Goal: Transaction & Acquisition: Book appointment/travel/reservation

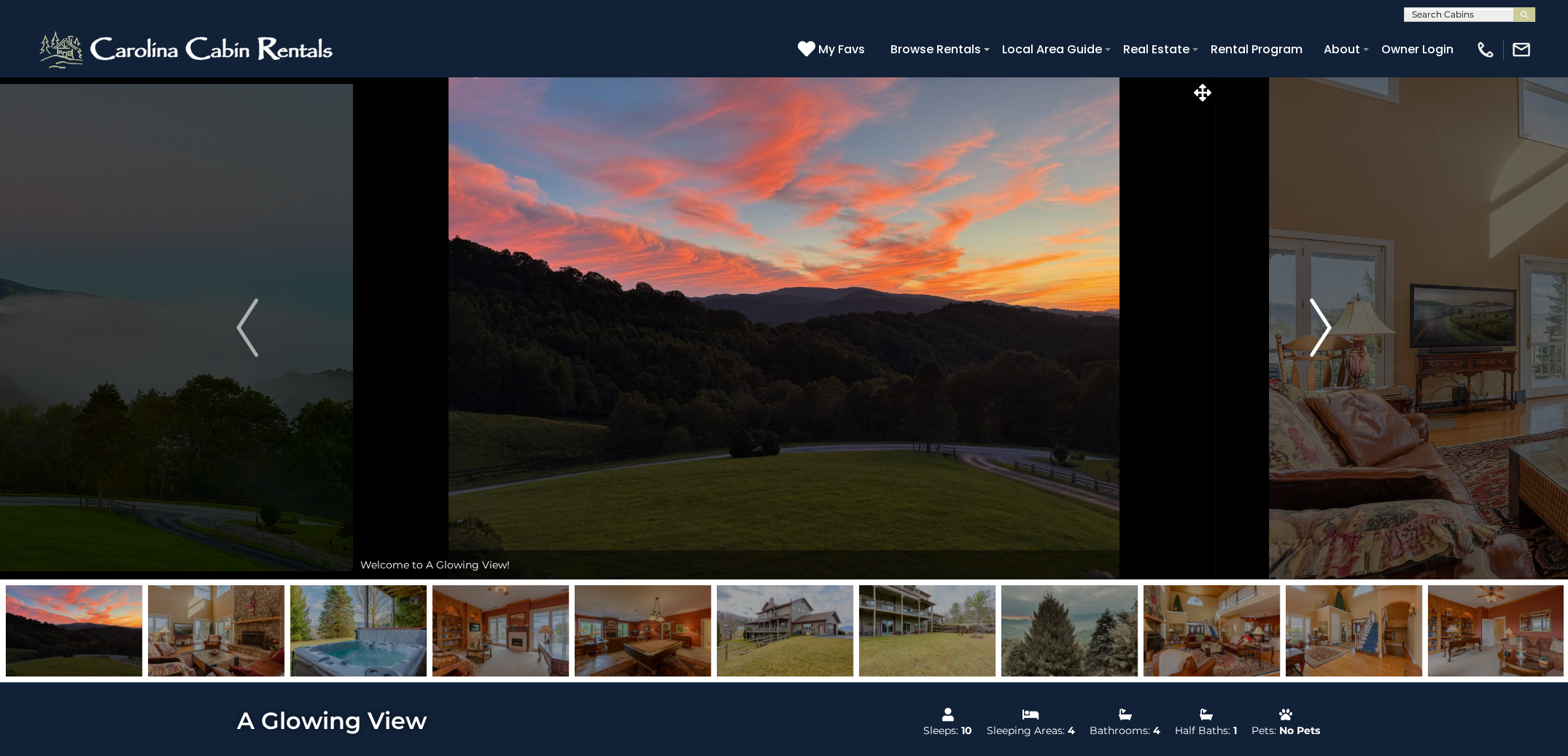
click at [1323, 332] on img "Next" at bounding box center [1321, 328] width 22 height 58
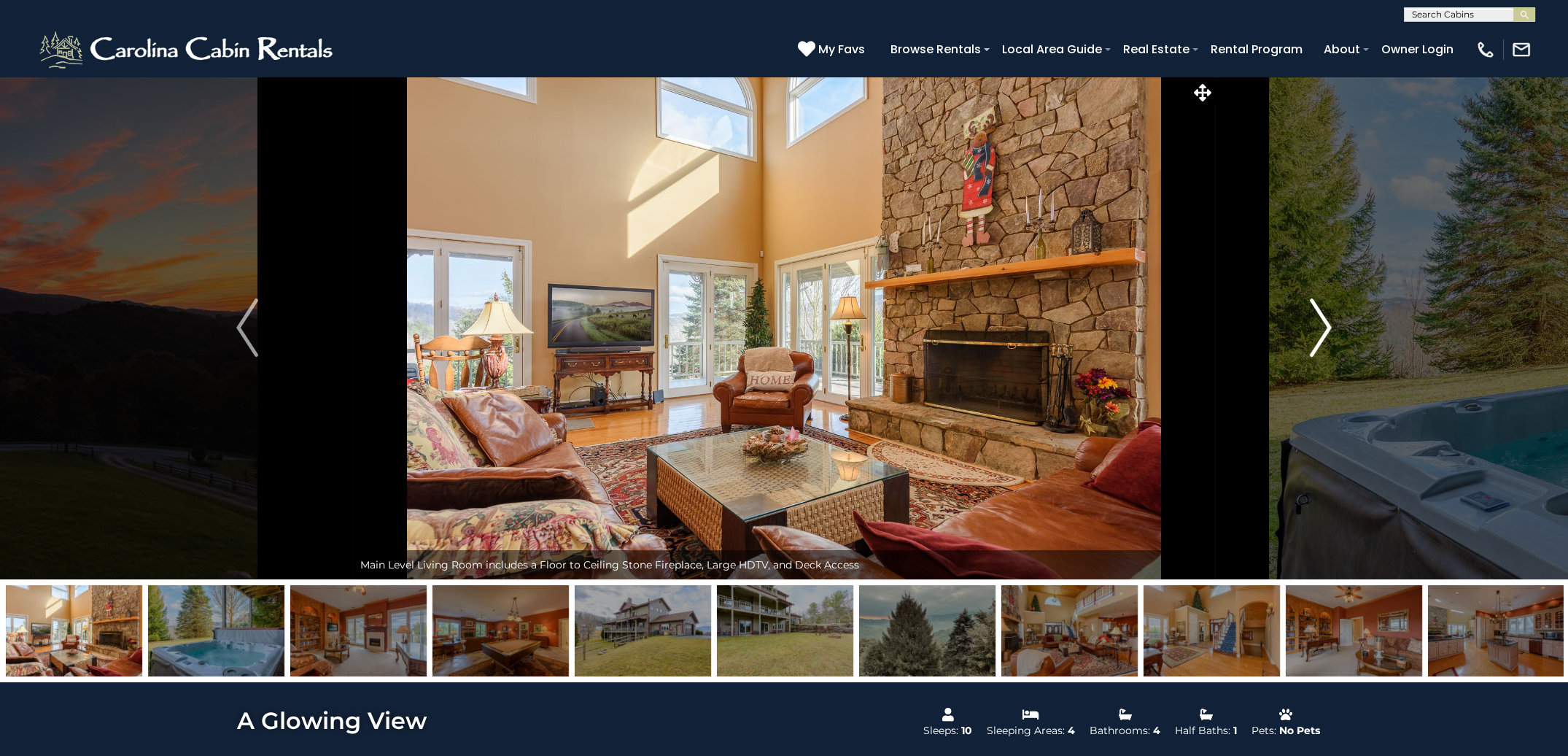
click at [1323, 332] on img "Next" at bounding box center [1321, 328] width 22 height 58
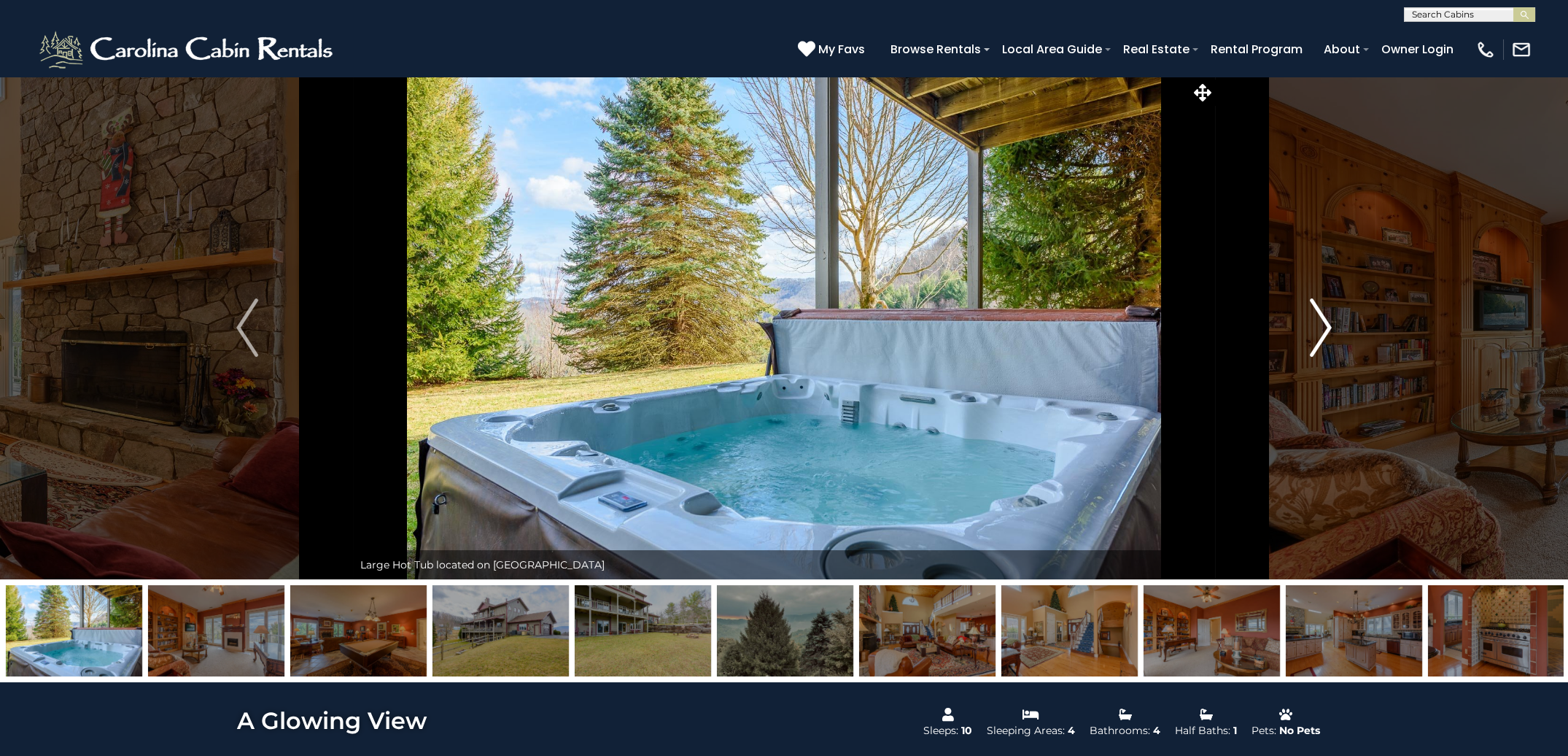
click at [1323, 332] on img "Next" at bounding box center [1321, 328] width 22 height 58
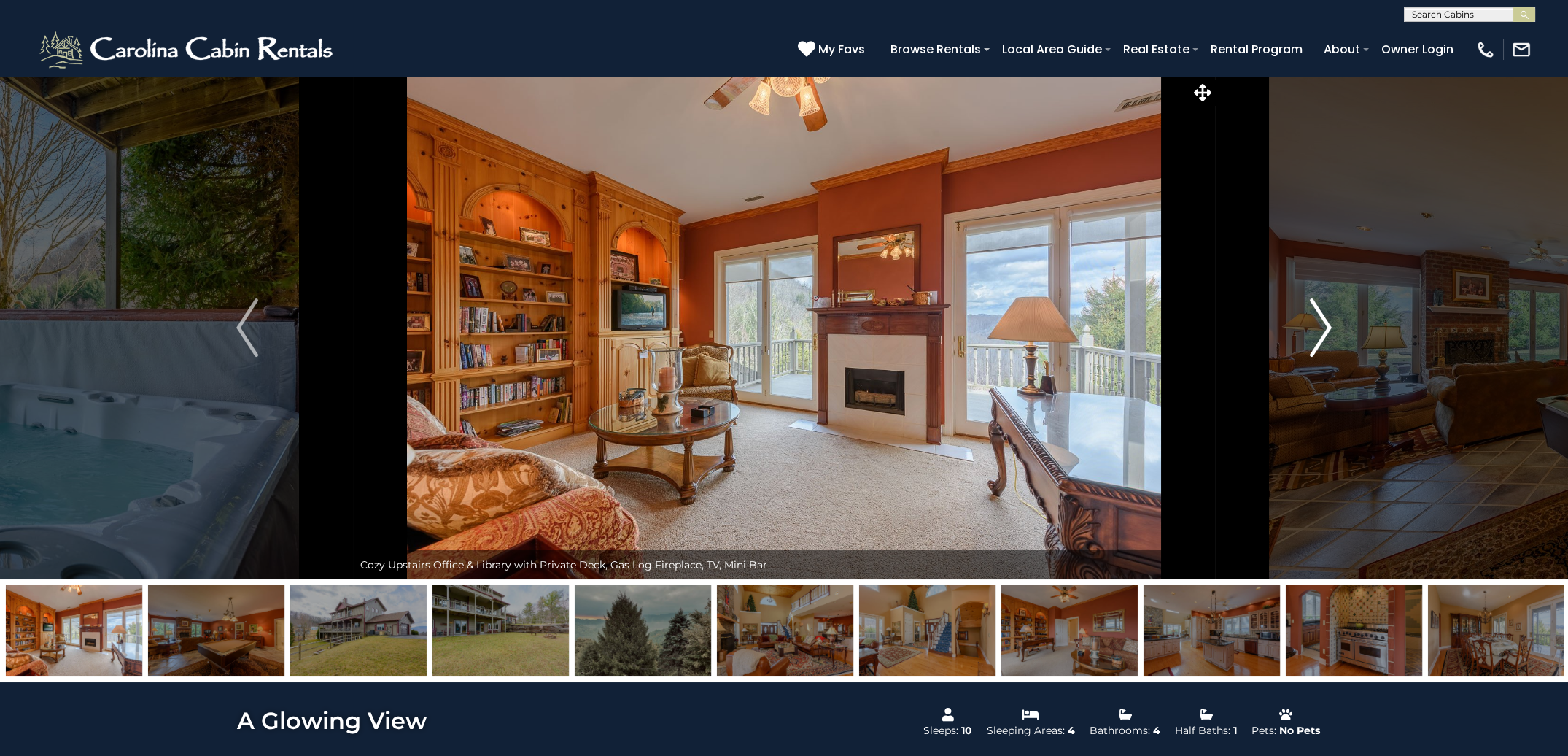
click at [1323, 332] on img "Next" at bounding box center [1321, 328] width 22 height 58
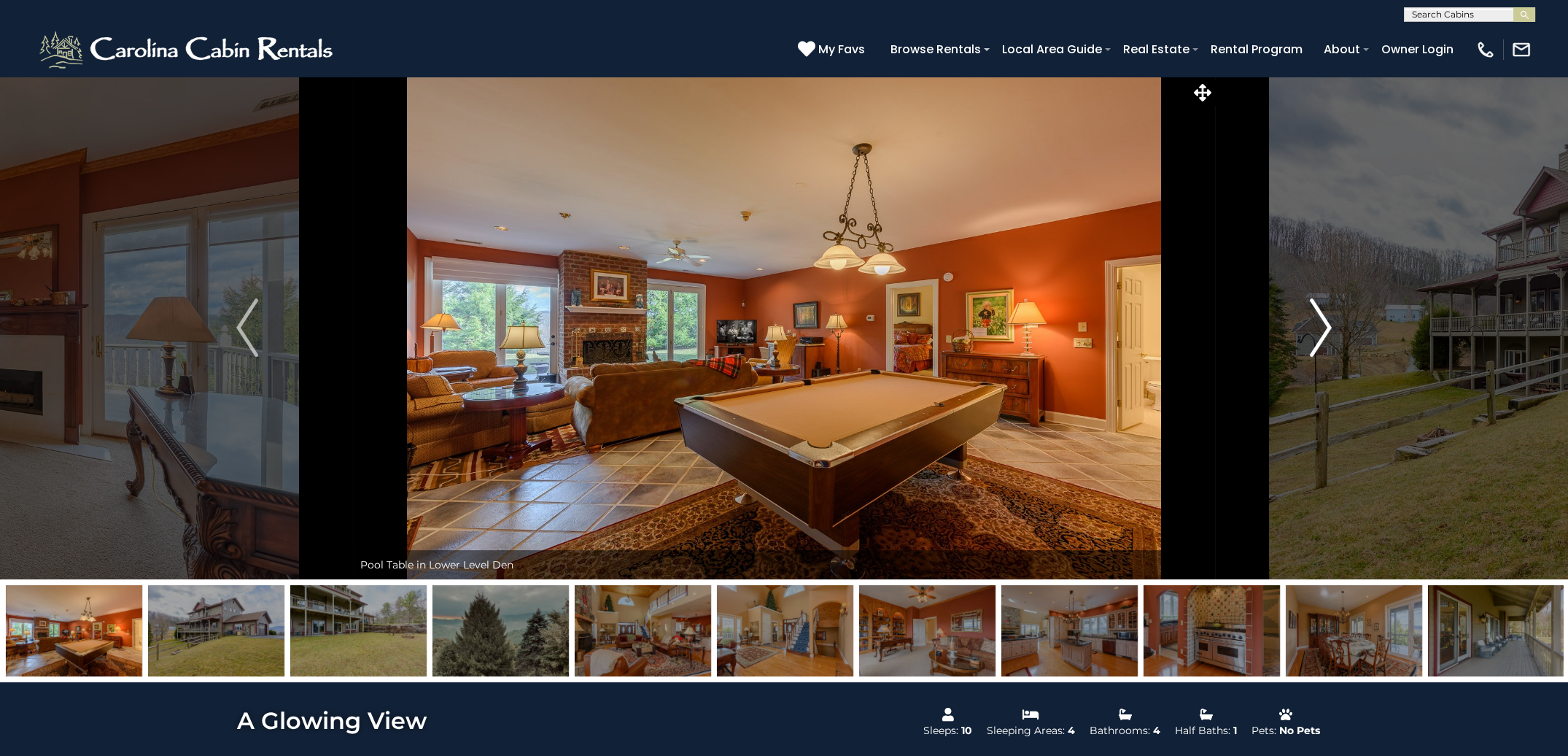
click at [1323, 332] on img "Next" at bounding box center [1321, 328] width 22 height 58
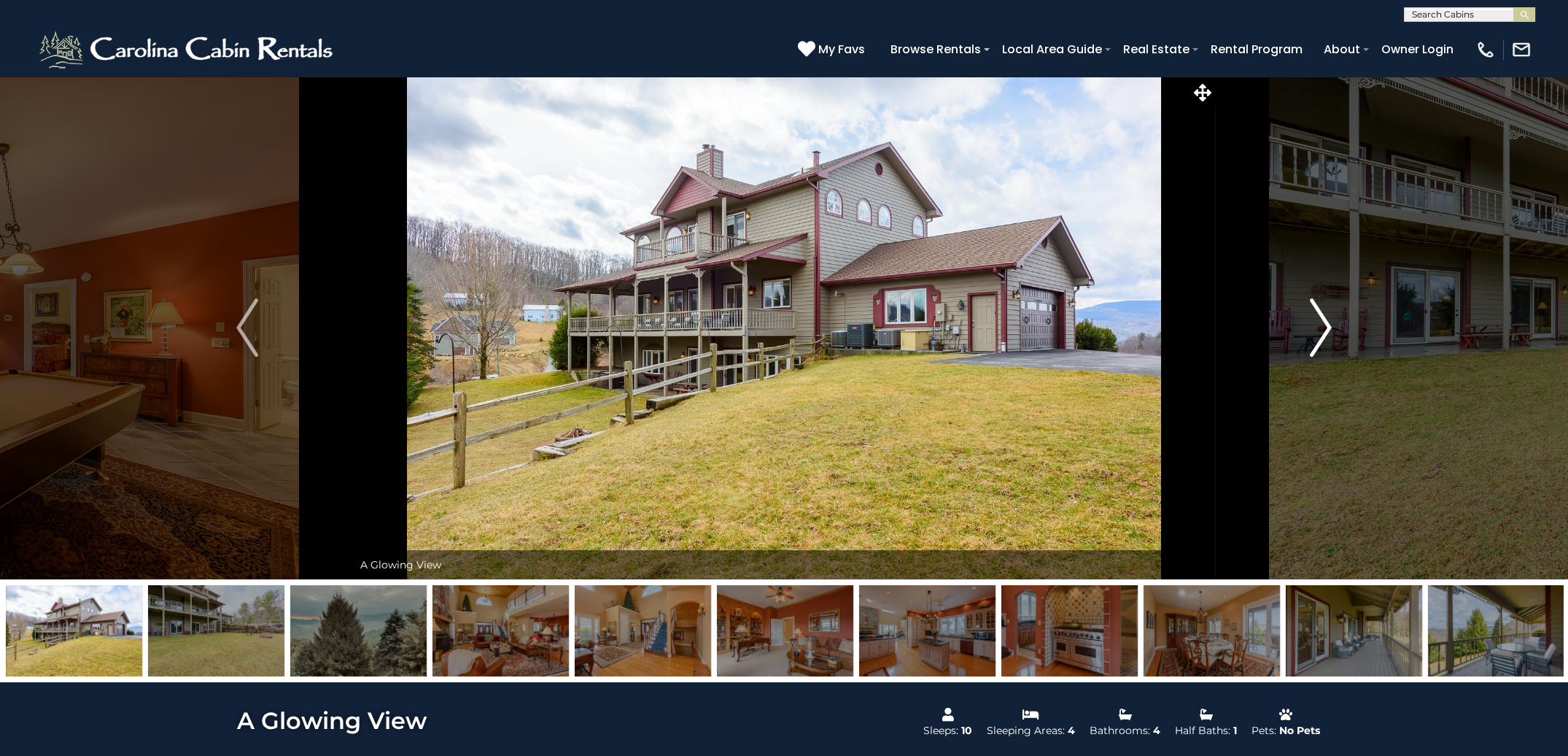
click at [1323, 332] on img "Next" at bounding box center [1321, 328] width 22 height 58
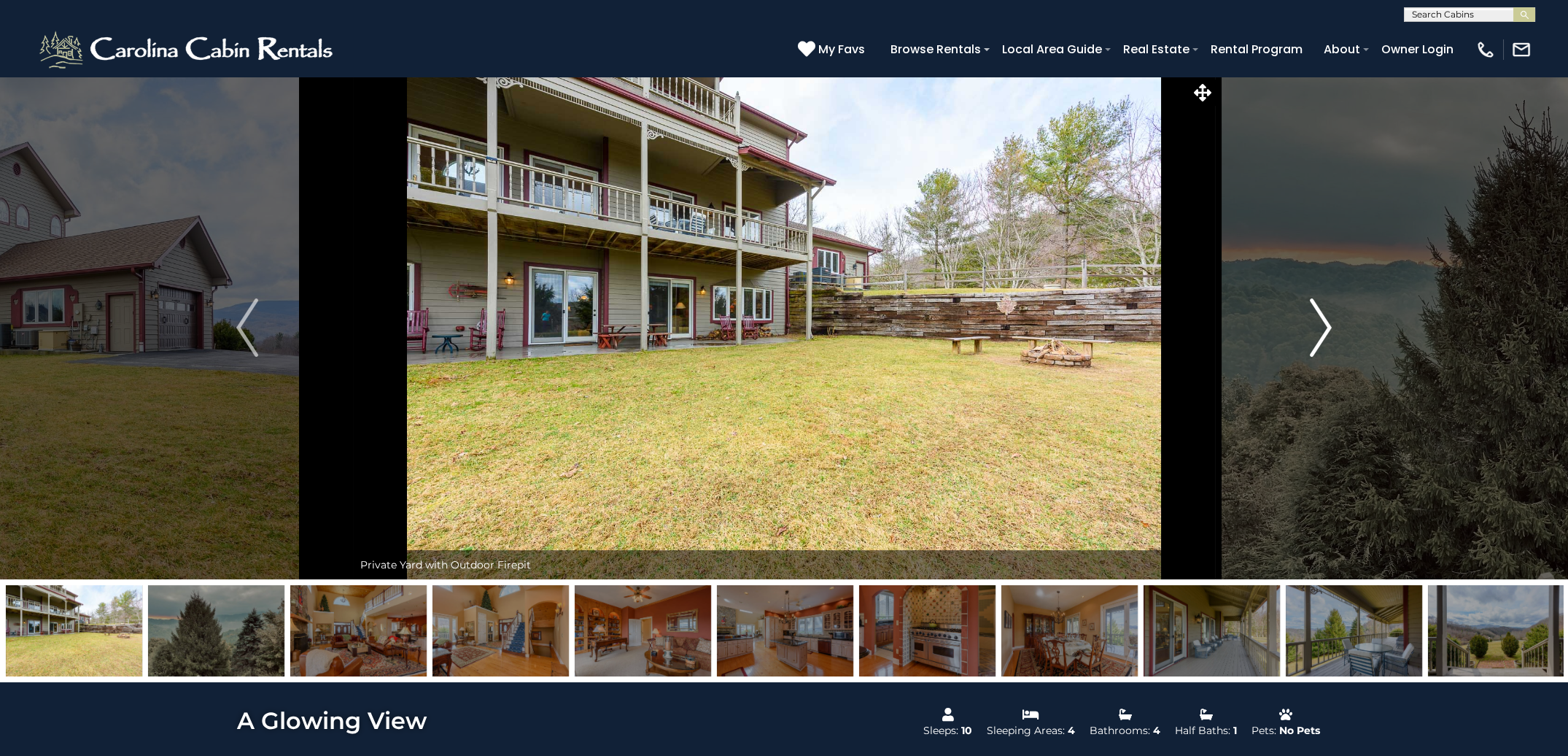
click at [1323, 332] on img "Next" at bounding box center [1321, 328] width 22 height 58
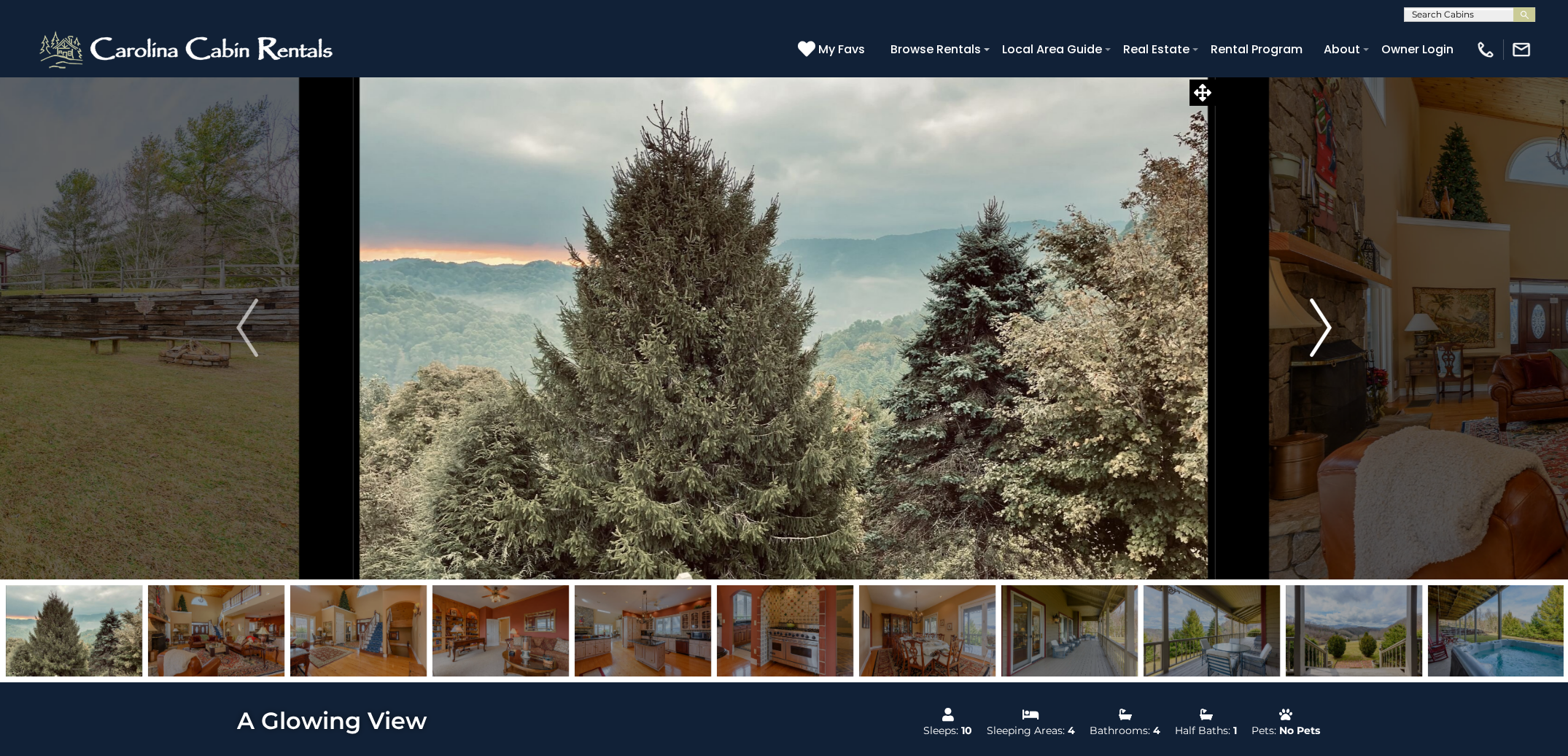
click at [1323, 332] on img "Next" at bounding box center [1321, 328] width 22 height 58
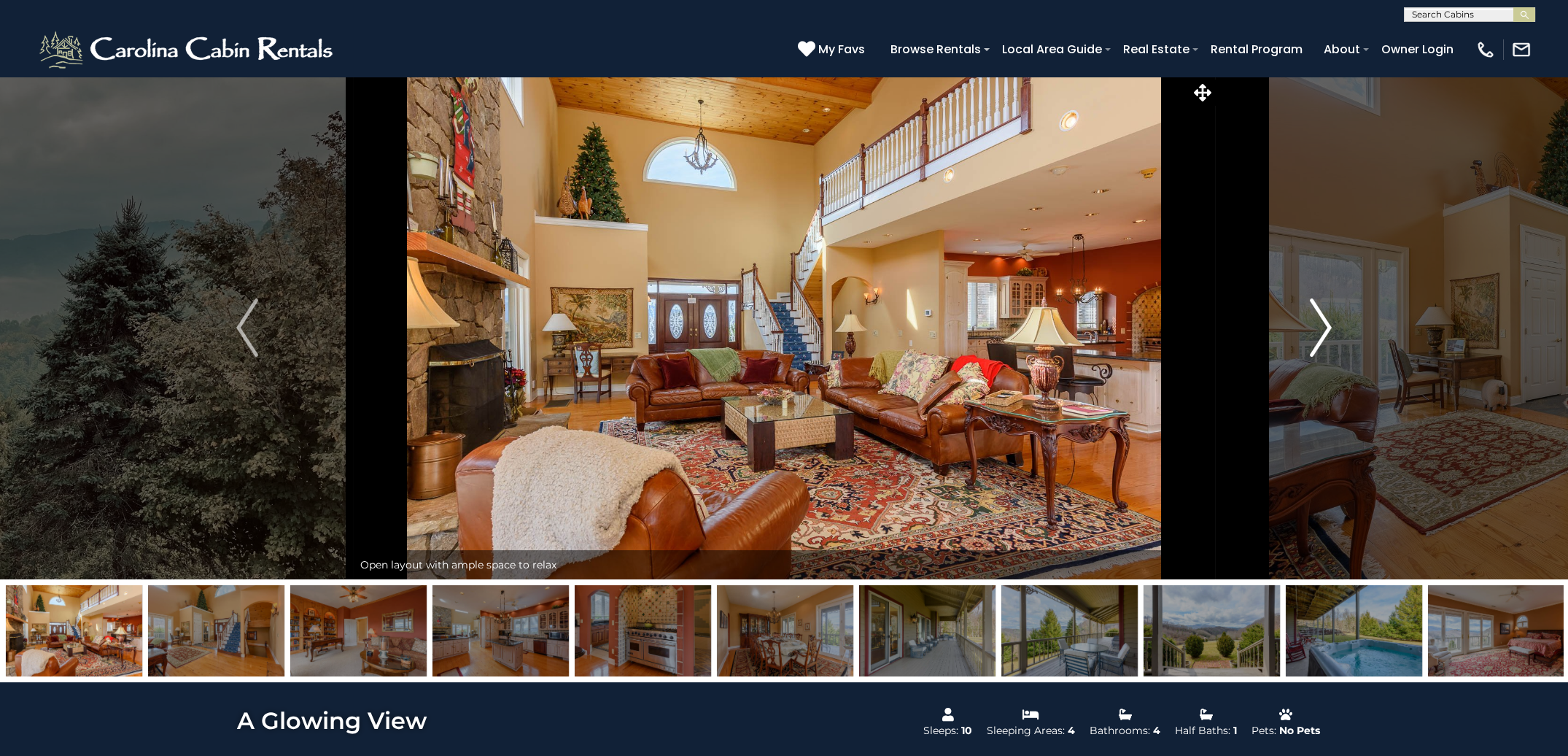
click at [1323, 332] on img "Next" at bounding box center [1321, 328] width 22 height 58
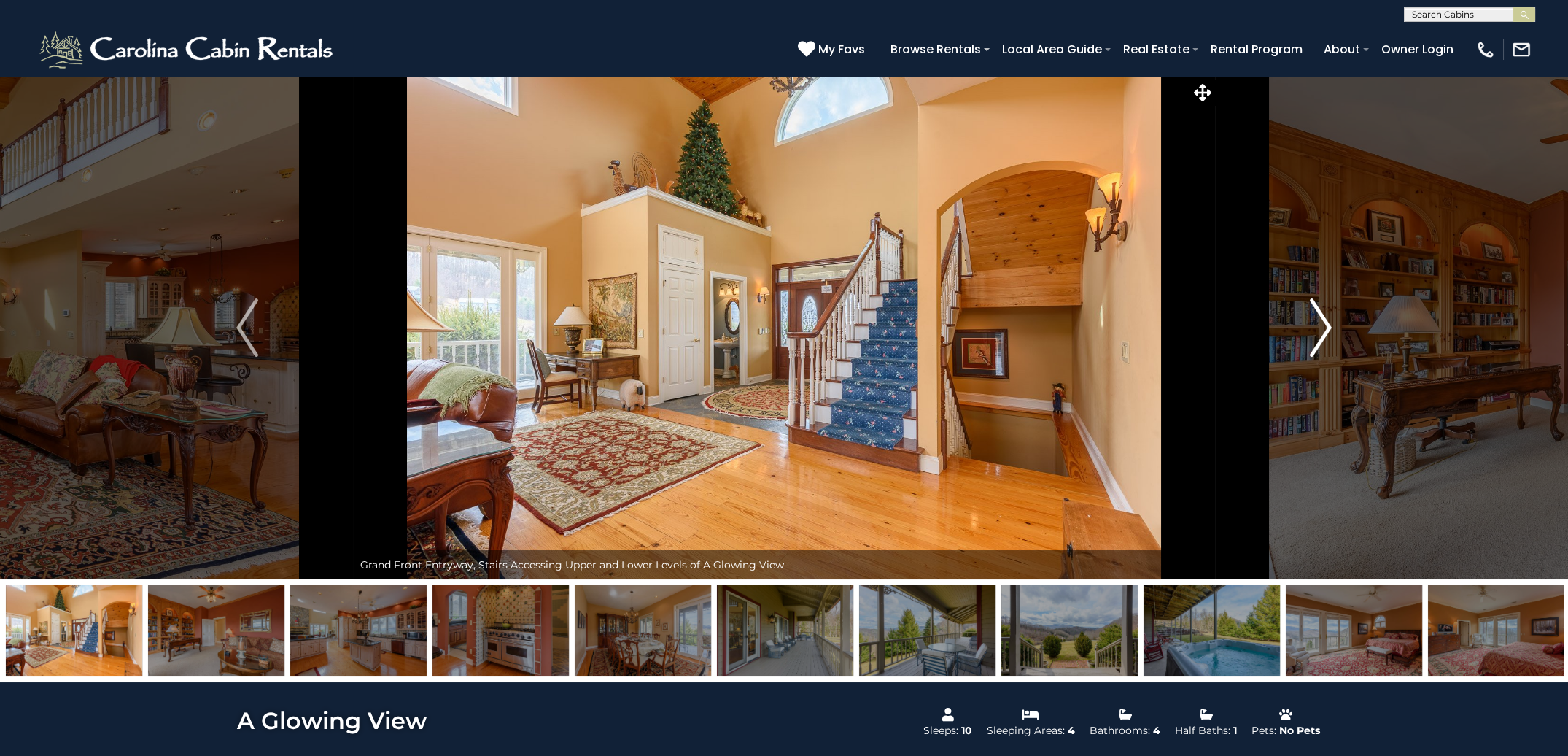
click at [1323, 332] on img "Next" at bounding box center [1321, 328] width 22 height 58
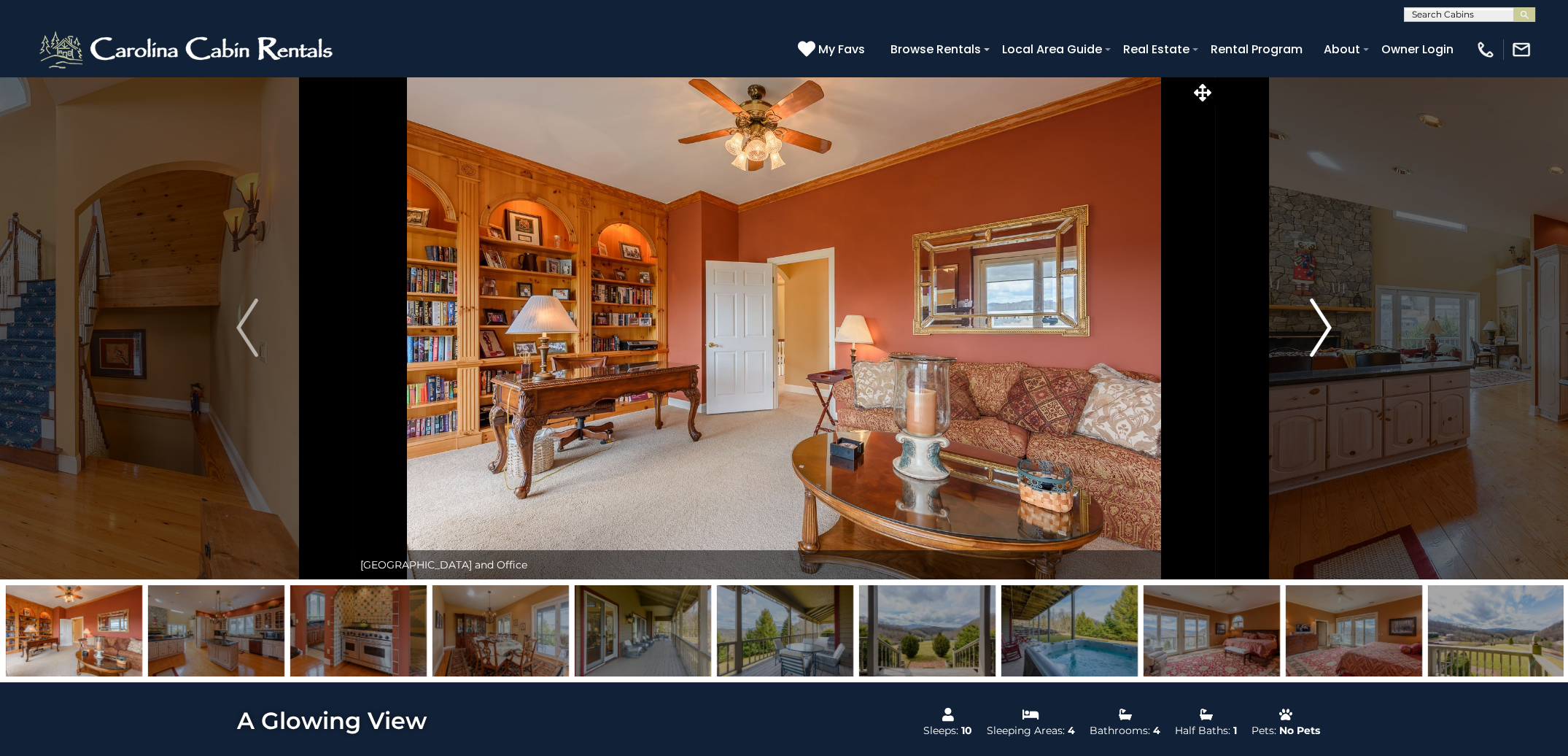
click at [1323, 332] on img "Next" at bounding box center [1321, 328] width 22 height 58
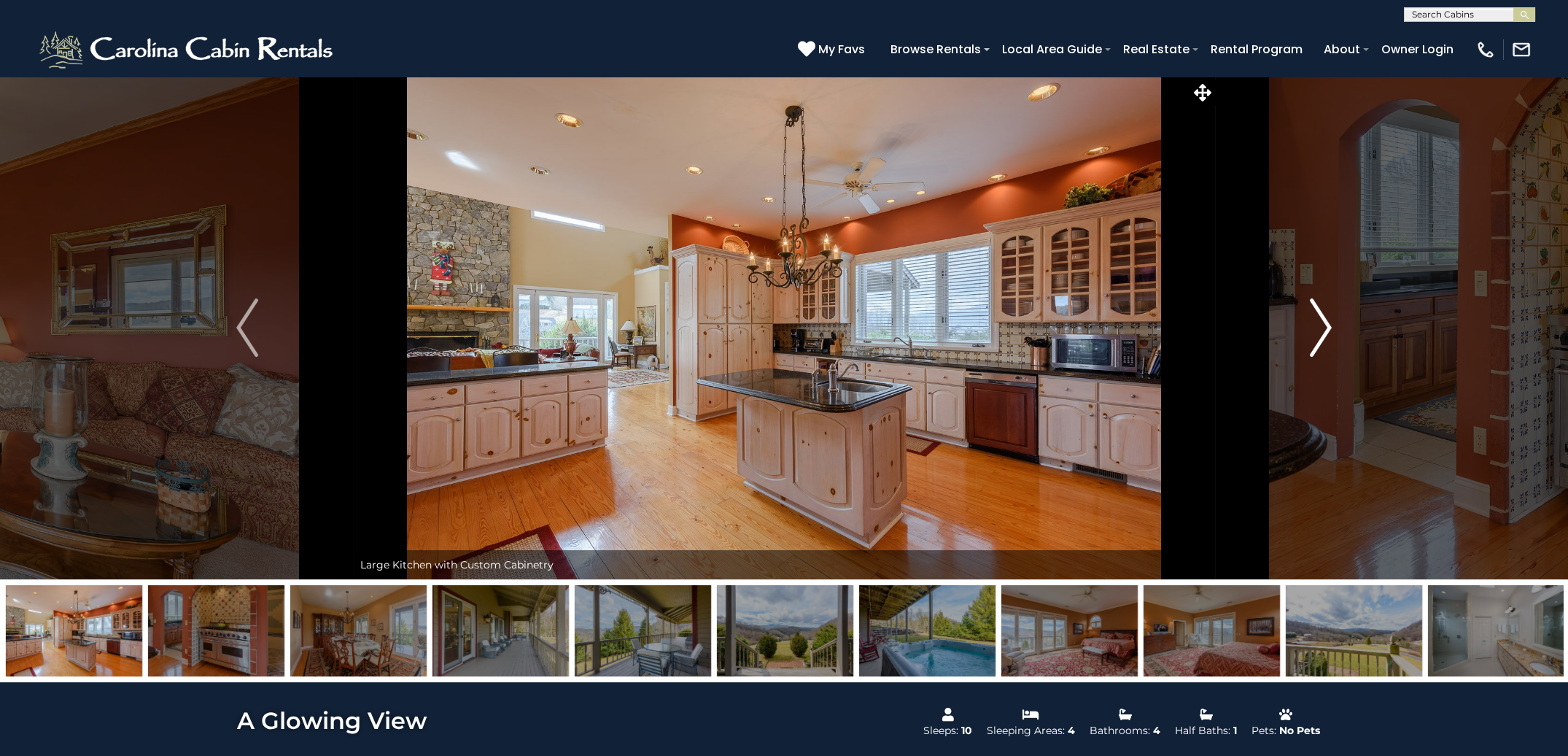
click at [1323, 332] on img "Next" at bounding box center [1321, 328] width 22 height 58
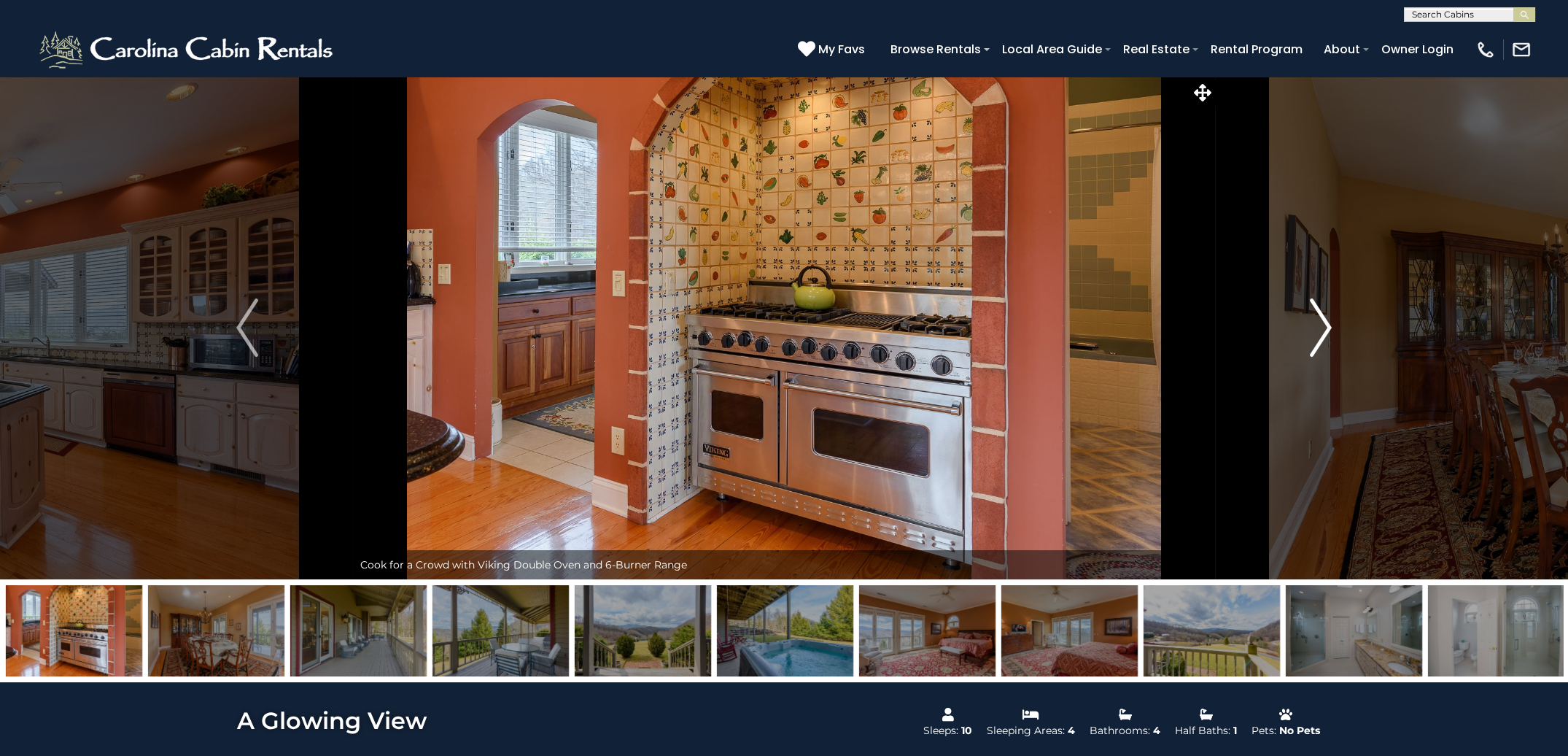
click at [1323, 332] on img "Next" at bounding box center [1321, 328] width 22 height 58
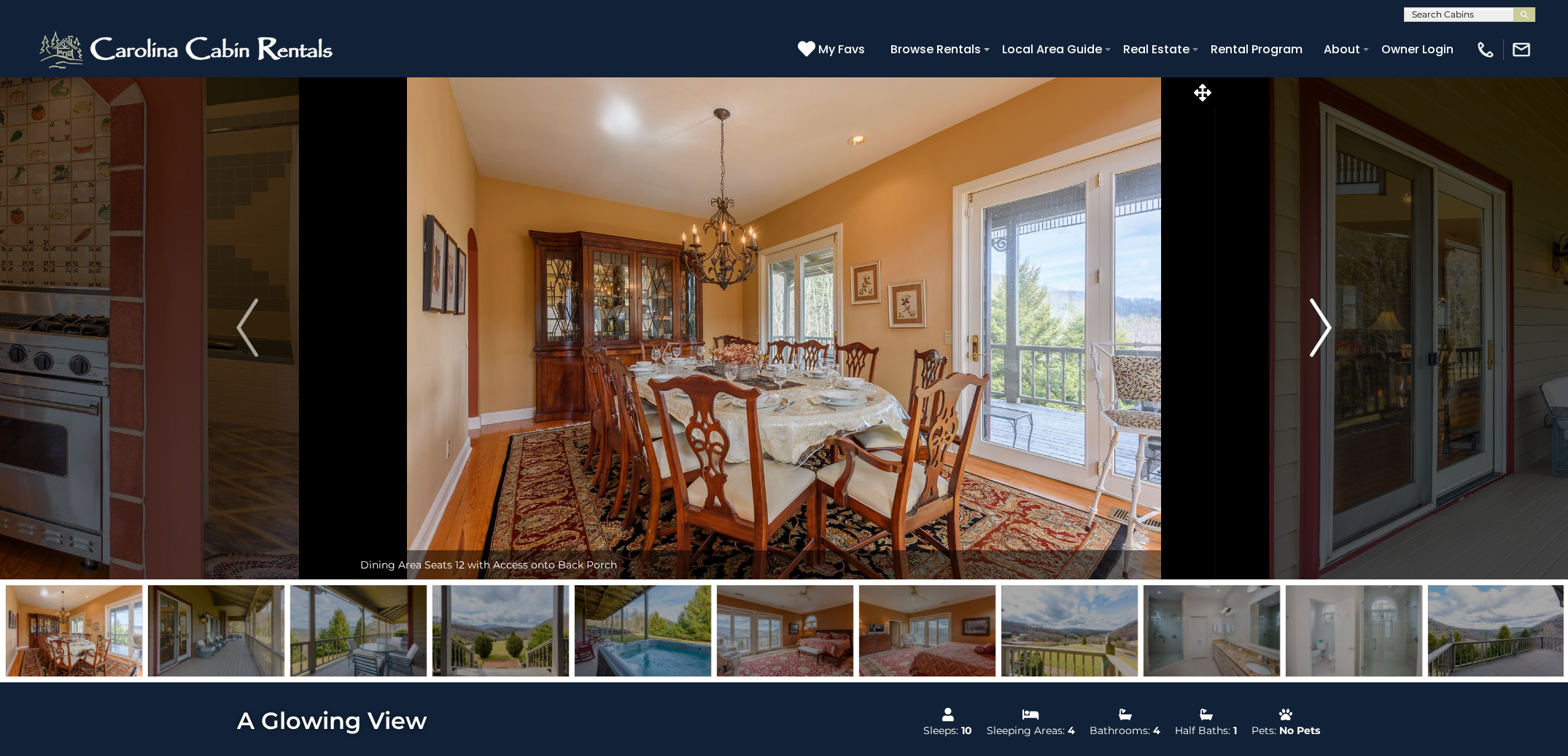
click at [1323, 332] on img "Next" at bounding box center [1321, 328] width 22 height 58
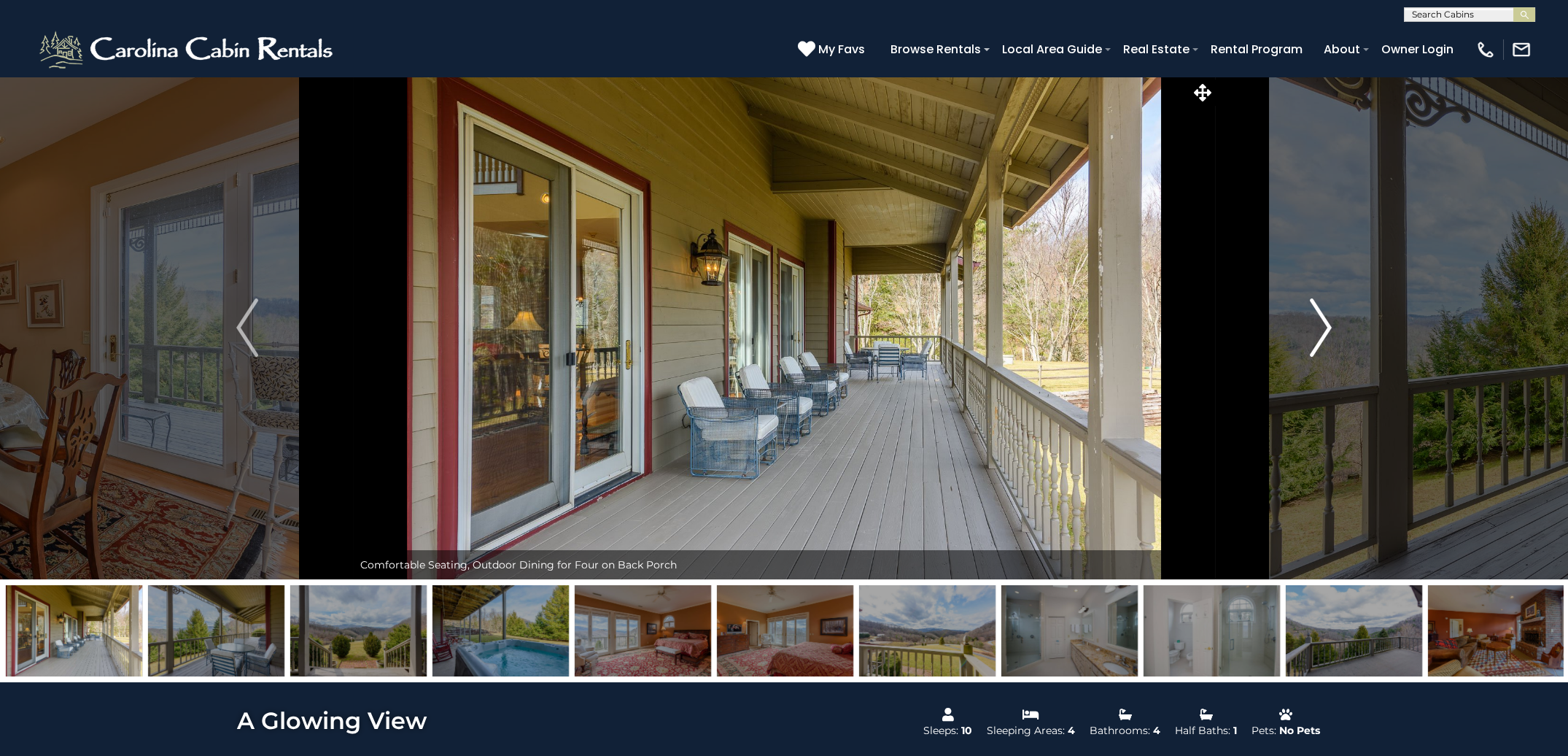
click at [1323, 332] on img "Next" at bounding box center [1321, 328] width 22 height 58
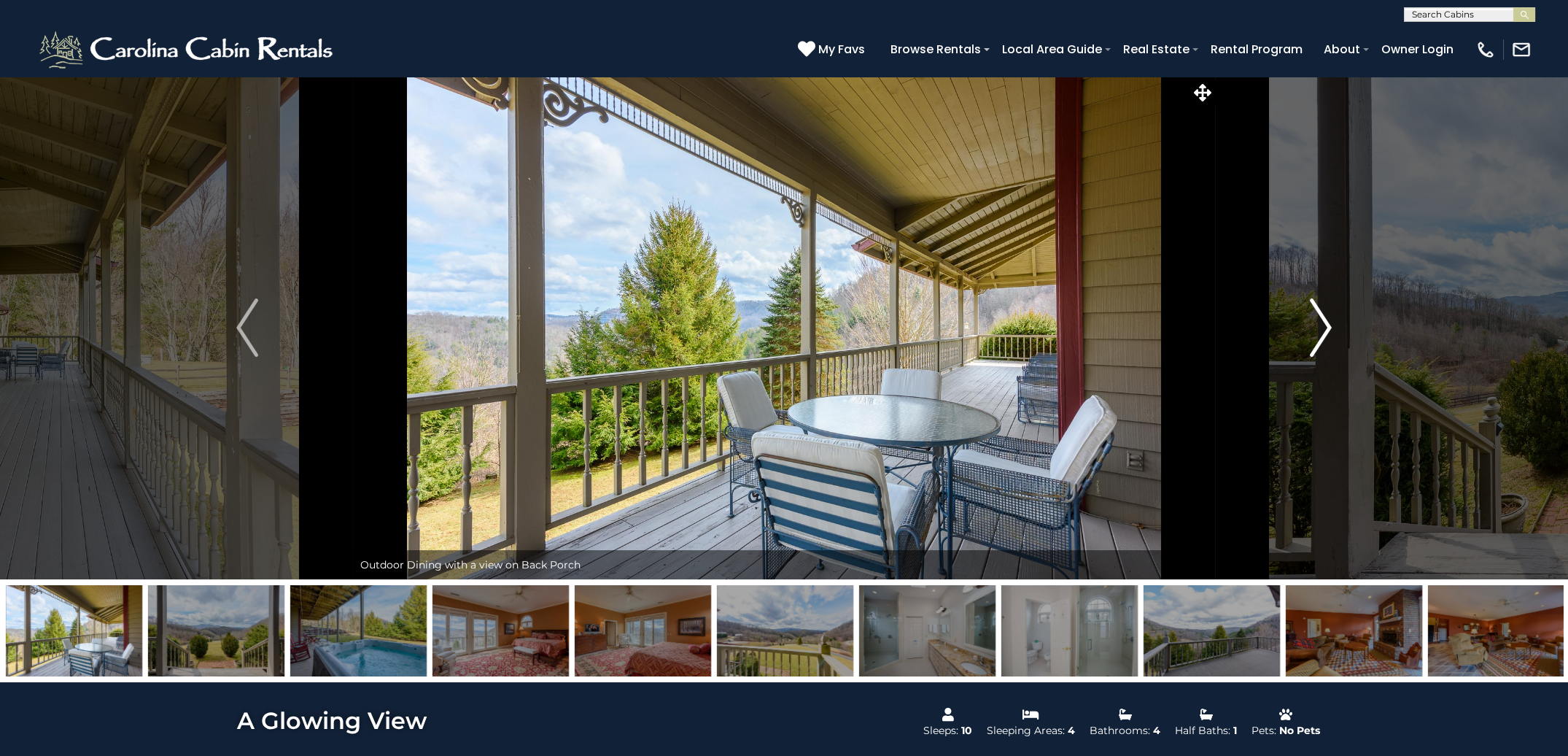
click at [1323, 332] on img "Next" at bounding box center [1321, 328] width 22 height 58
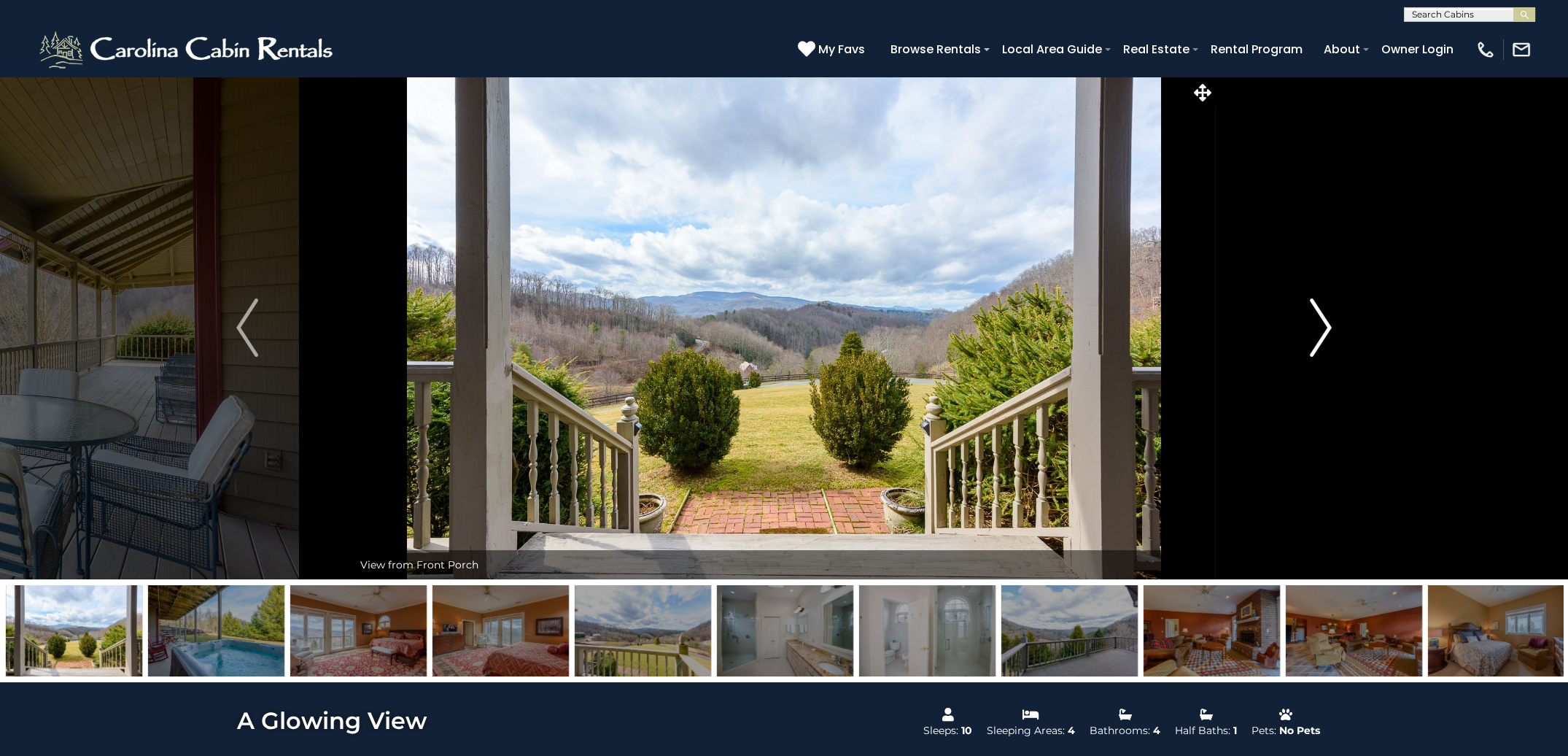
click at [1323, 332] on img "Next" at bounding box center [1321, 328] width 22 height 58
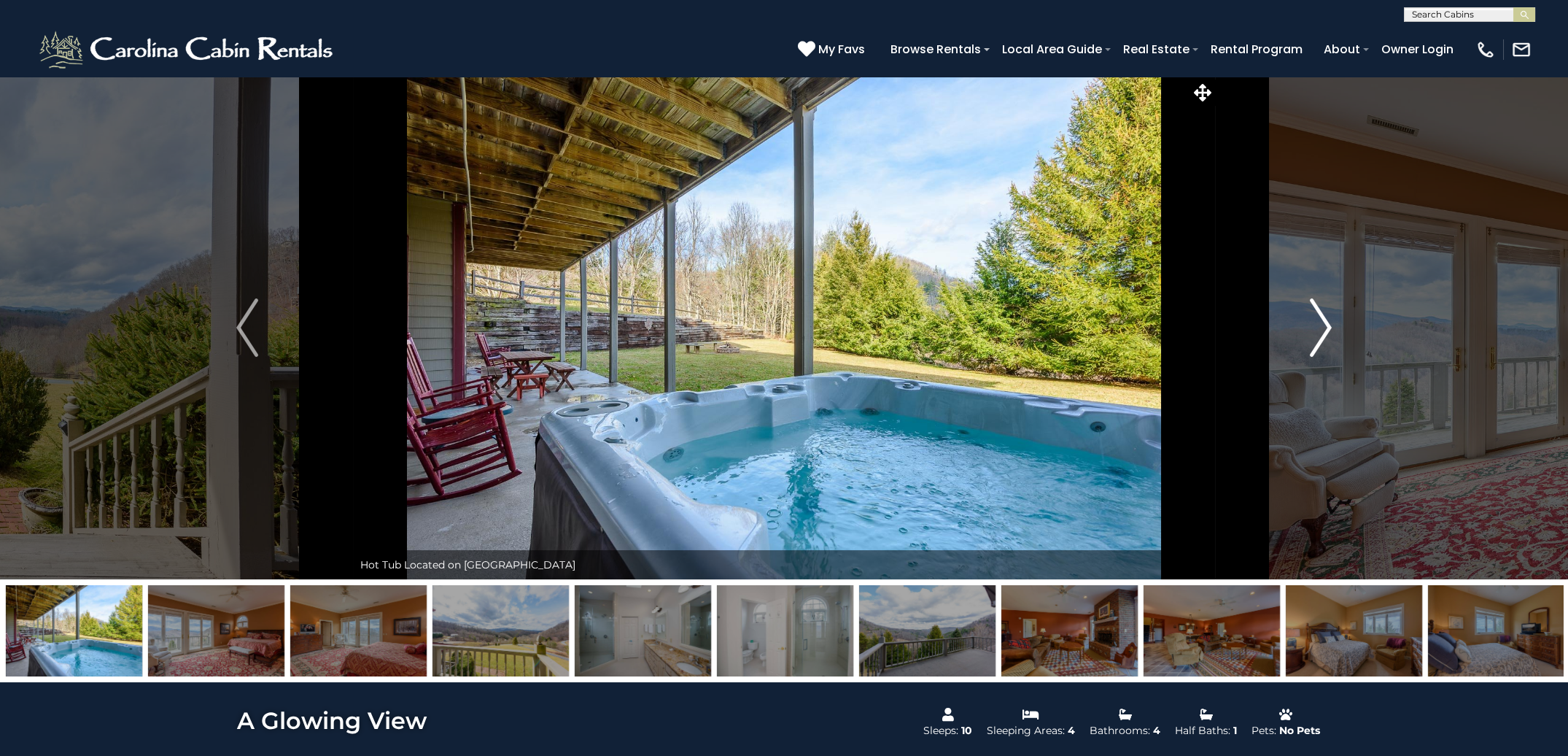
click at [1323, 332] on img "Next" at bounding box center [1321, 328] width 22 height 58
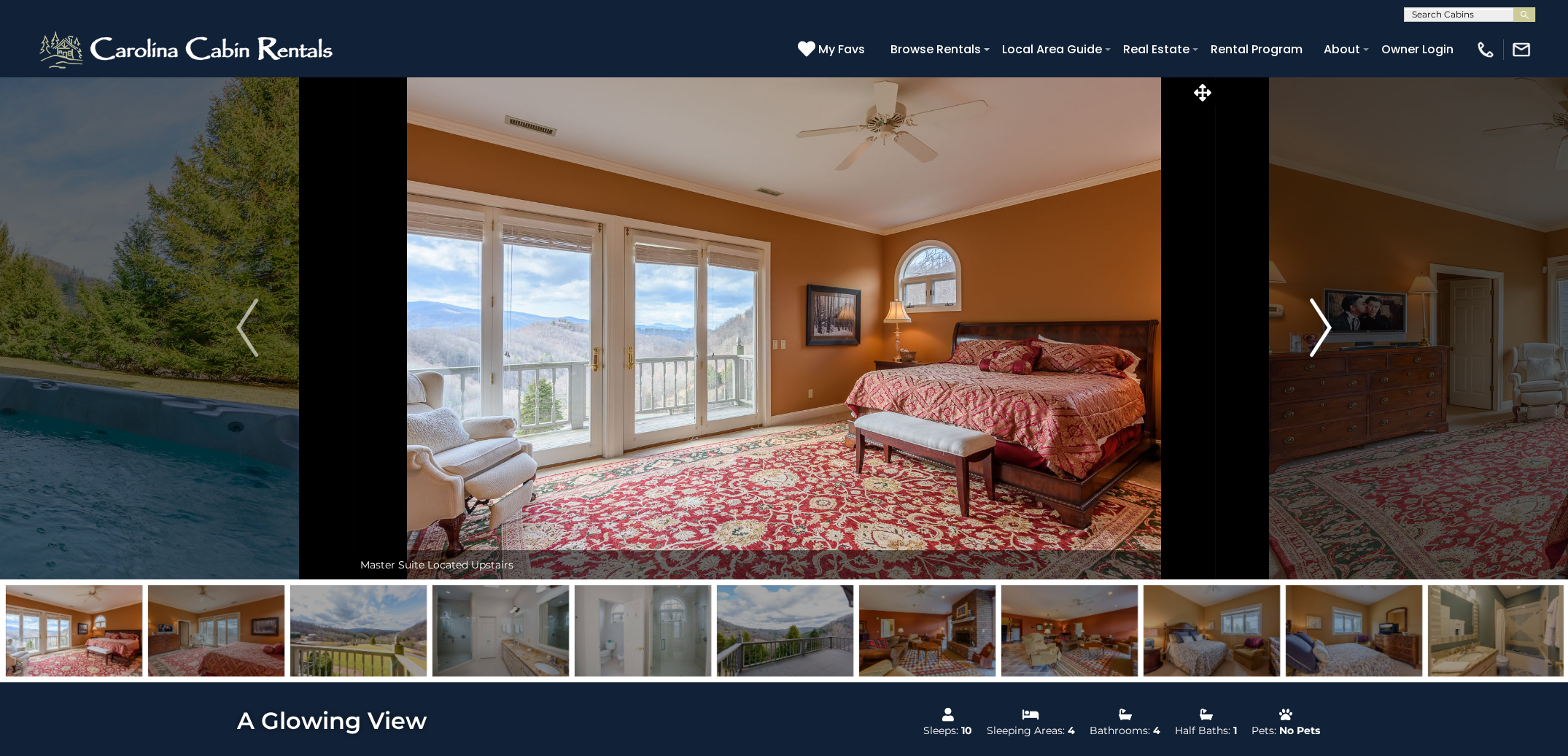
click at [1323, 332] on img "Next" at bounding box center [1321, 328] width 22 height 58
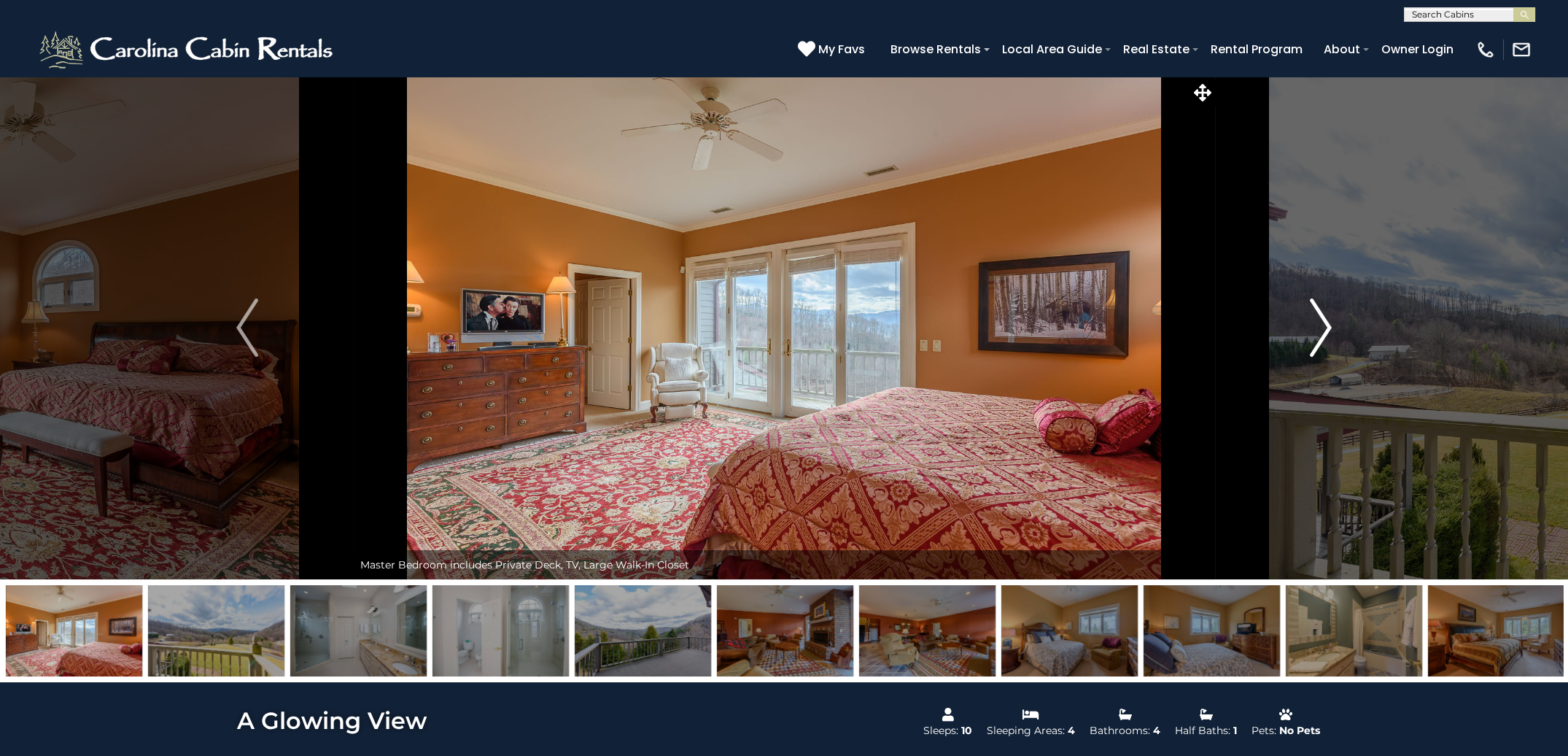
click at [1323, 332] on img "Next" at bounding box center [1321, 328] width 22 height 58
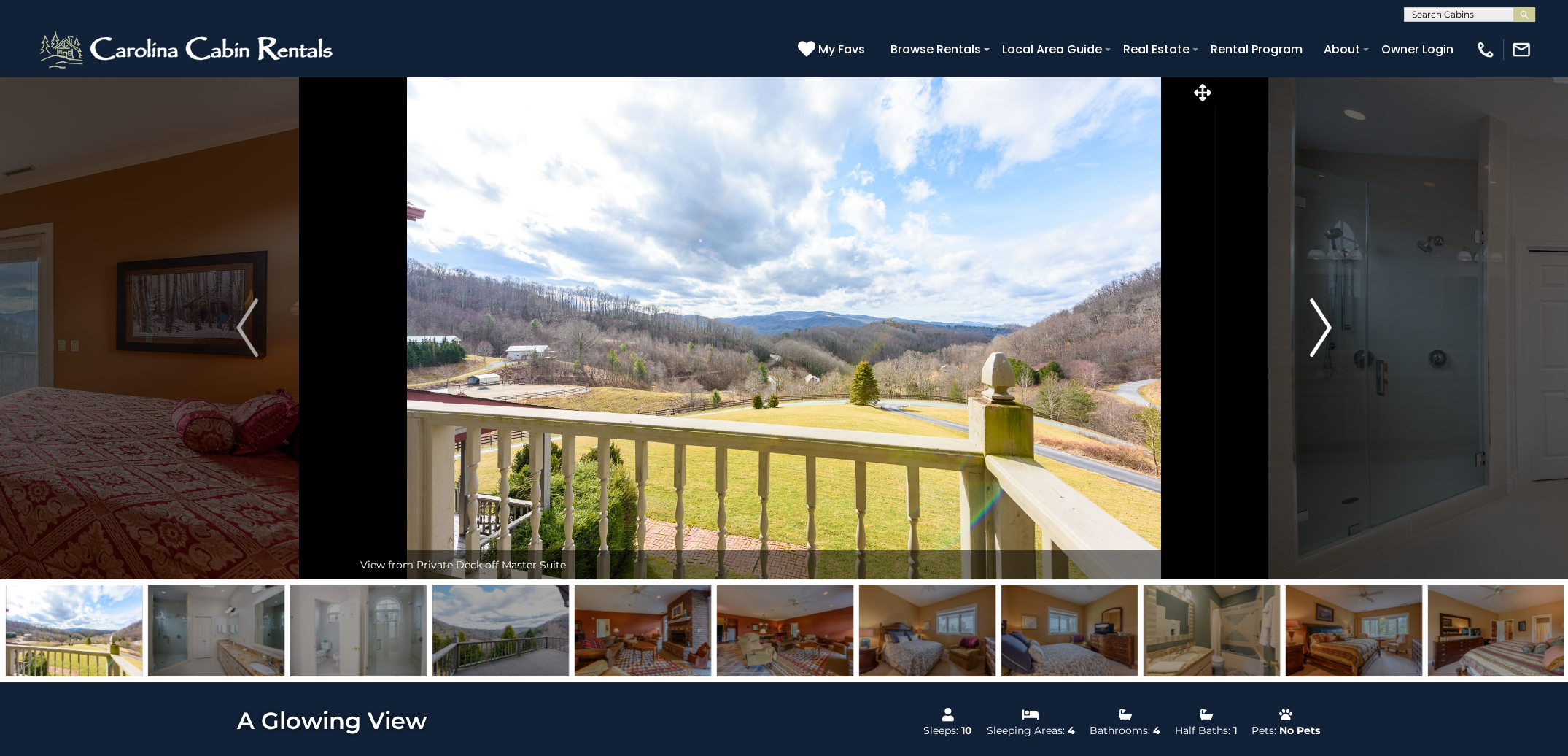
click at [1323, 332] on img "Next" at bounding box center [1321, 328] width 22 height 58
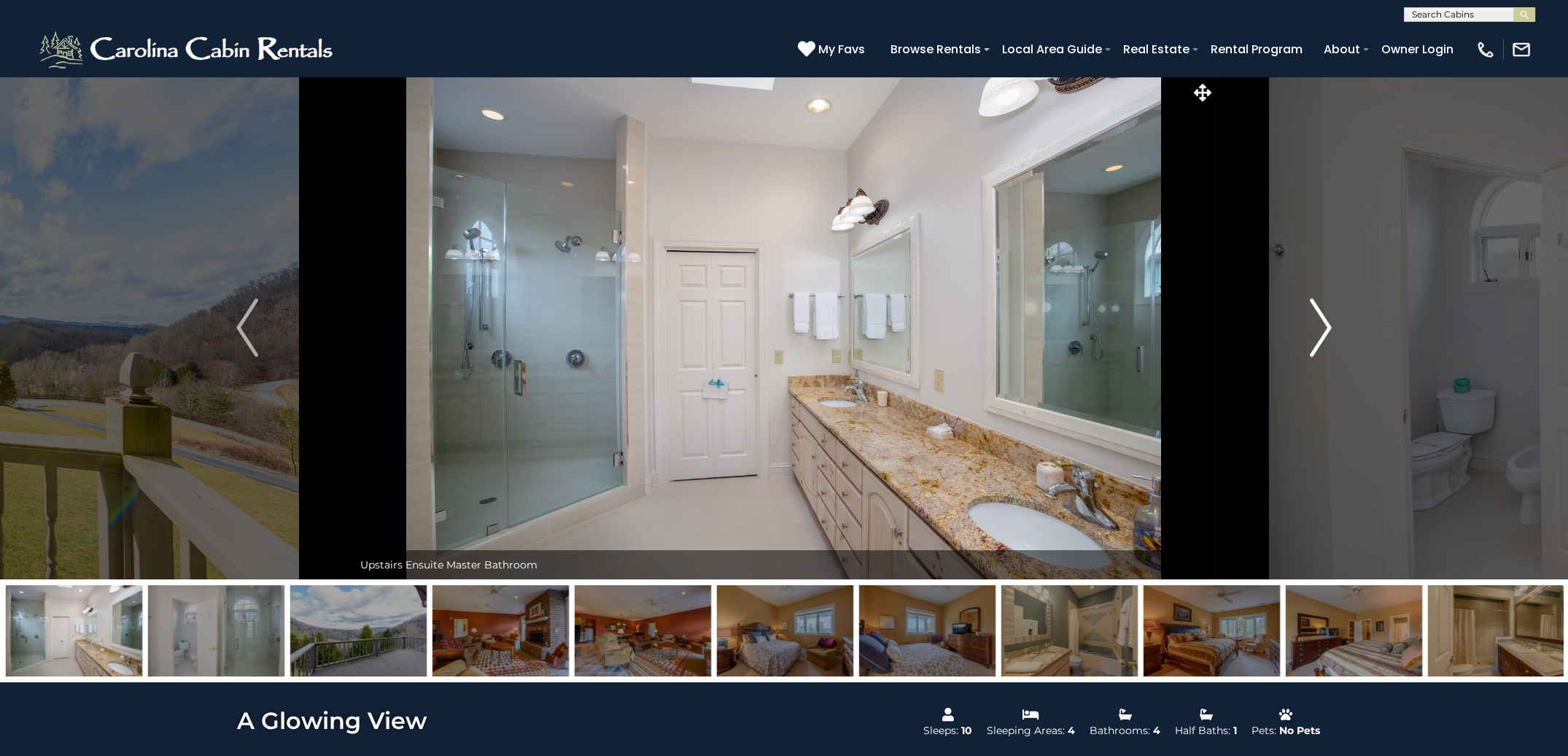
click at [1323, 332] on img "Next" at bounding box center [1321, 328] width 22 height 58
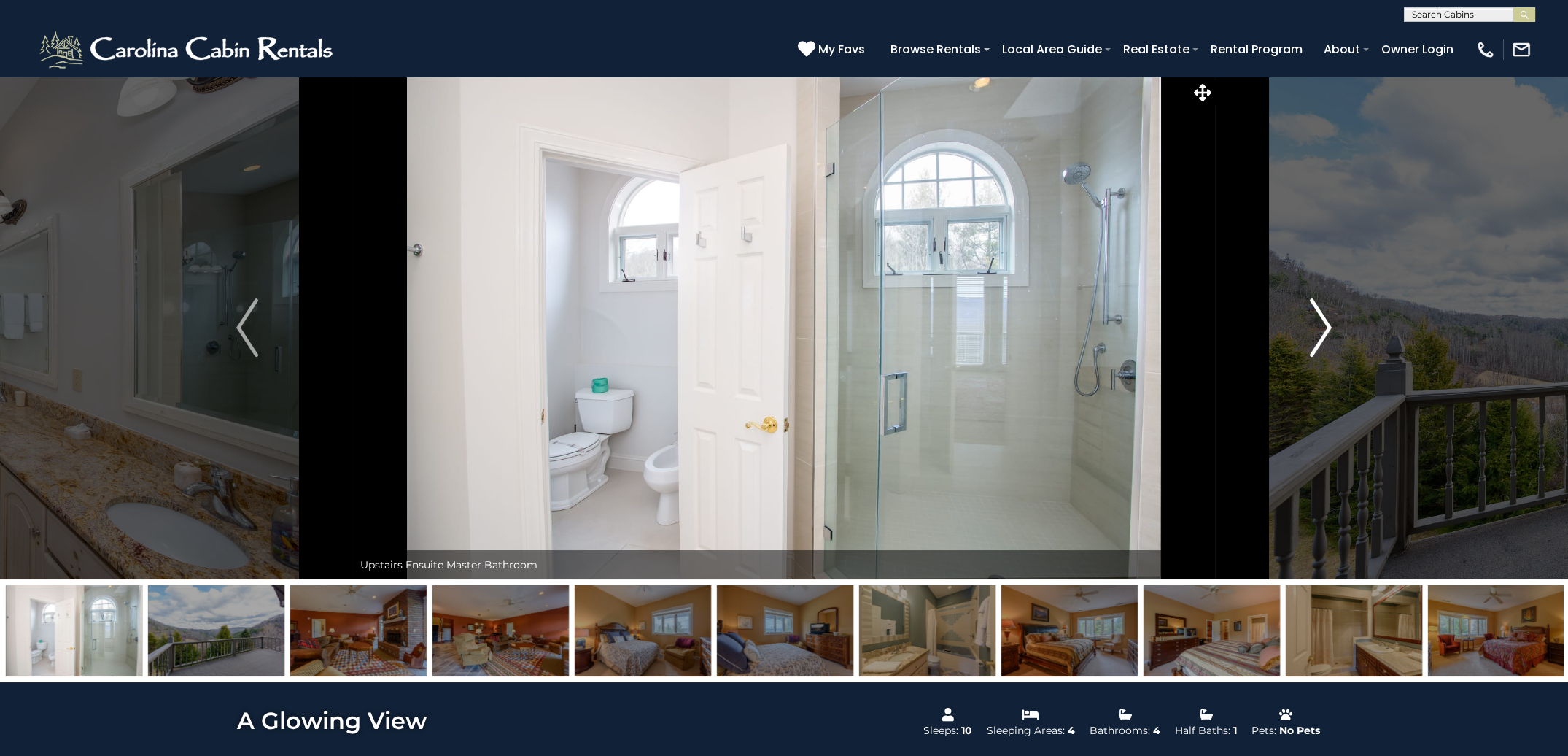
click at [1323, 332] on img "Next" at bounding box center [1321, 328] width 22 height 58
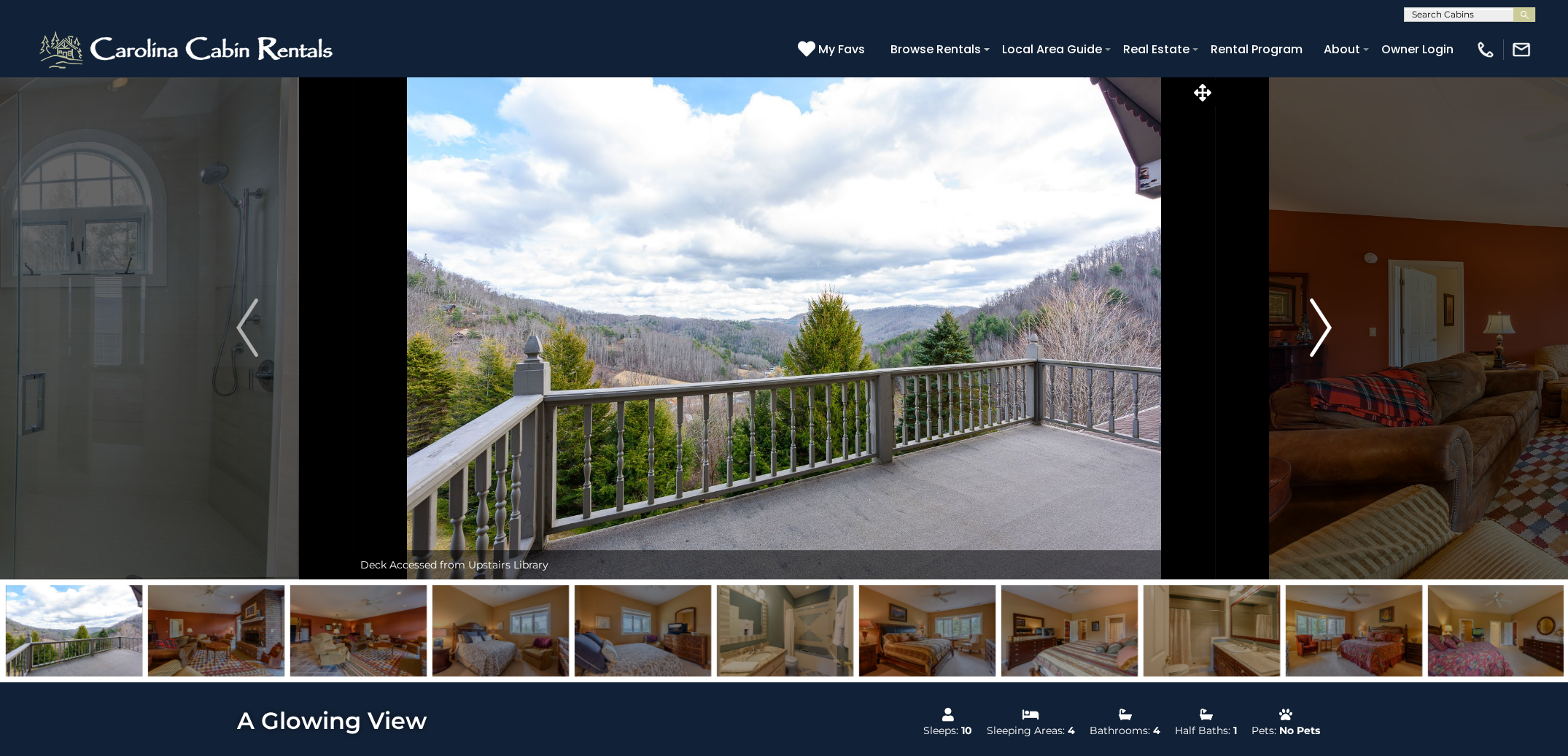
click at [1323, 332] on img "Next" at bounding box center [1321, 328] width 22 height 58
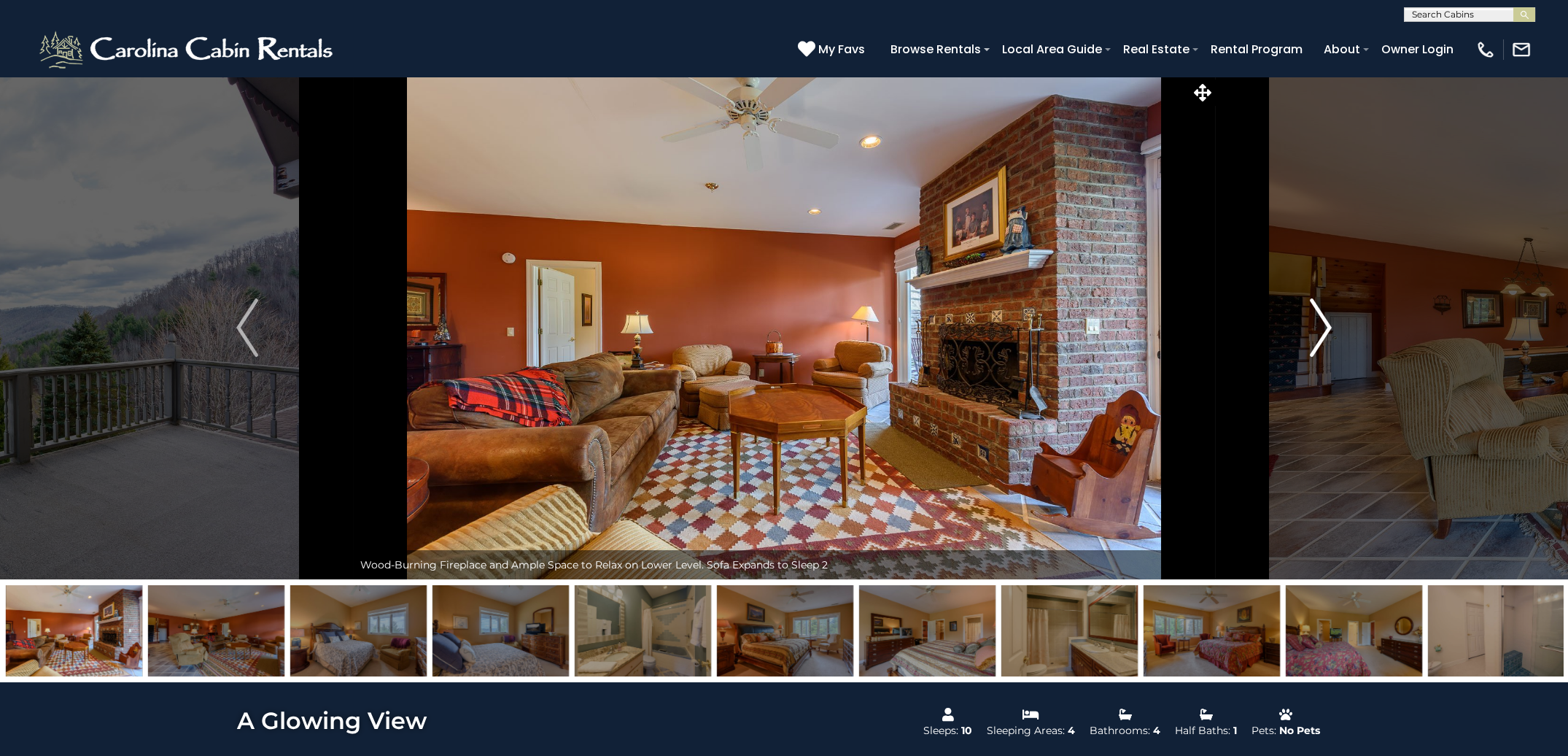
click at [1323, 332] on img "Next" at bounding box center [1321, 328] width 22 height 58
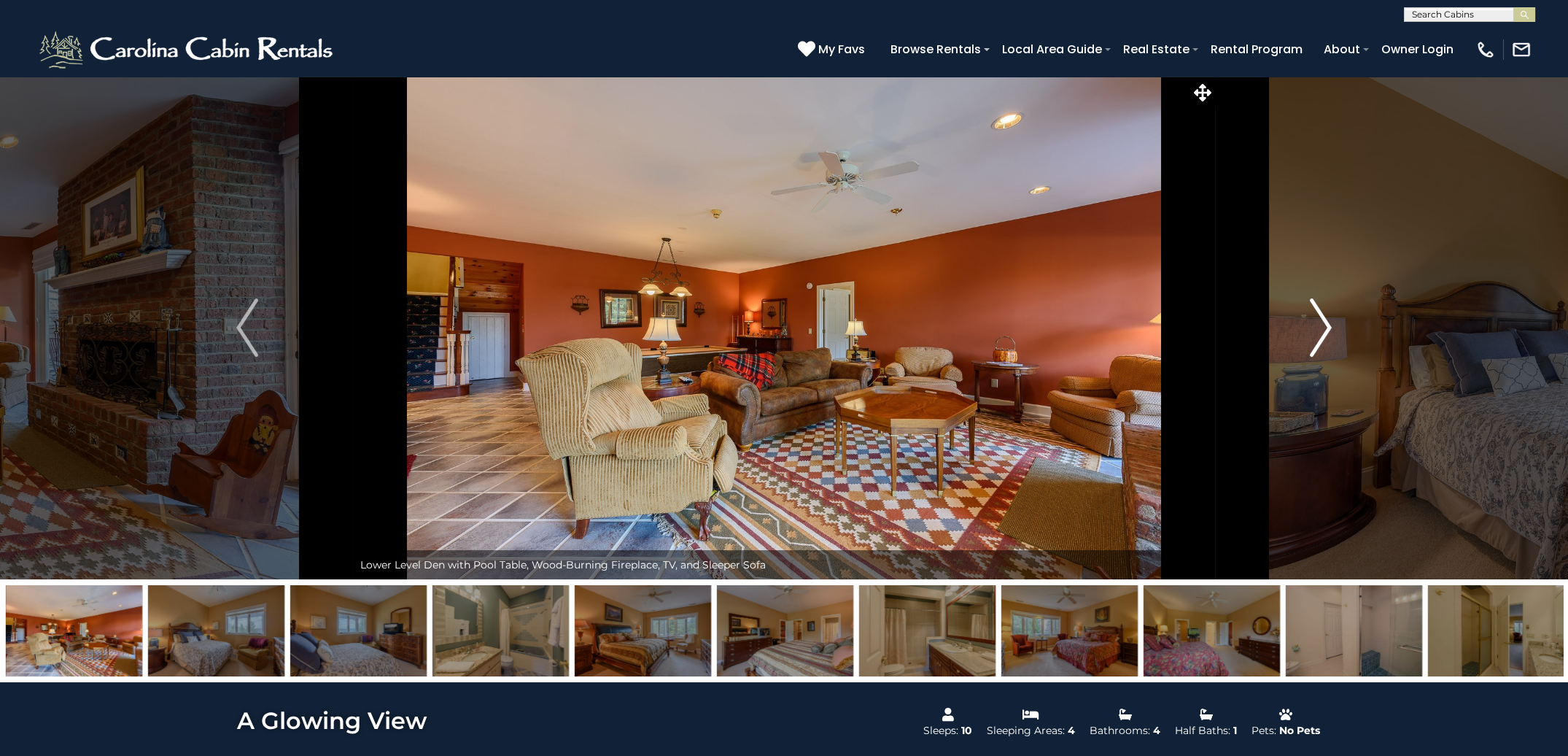
click at [1323, 332] on img "Next" at bounding box center [1321, 328] width 22 height 58
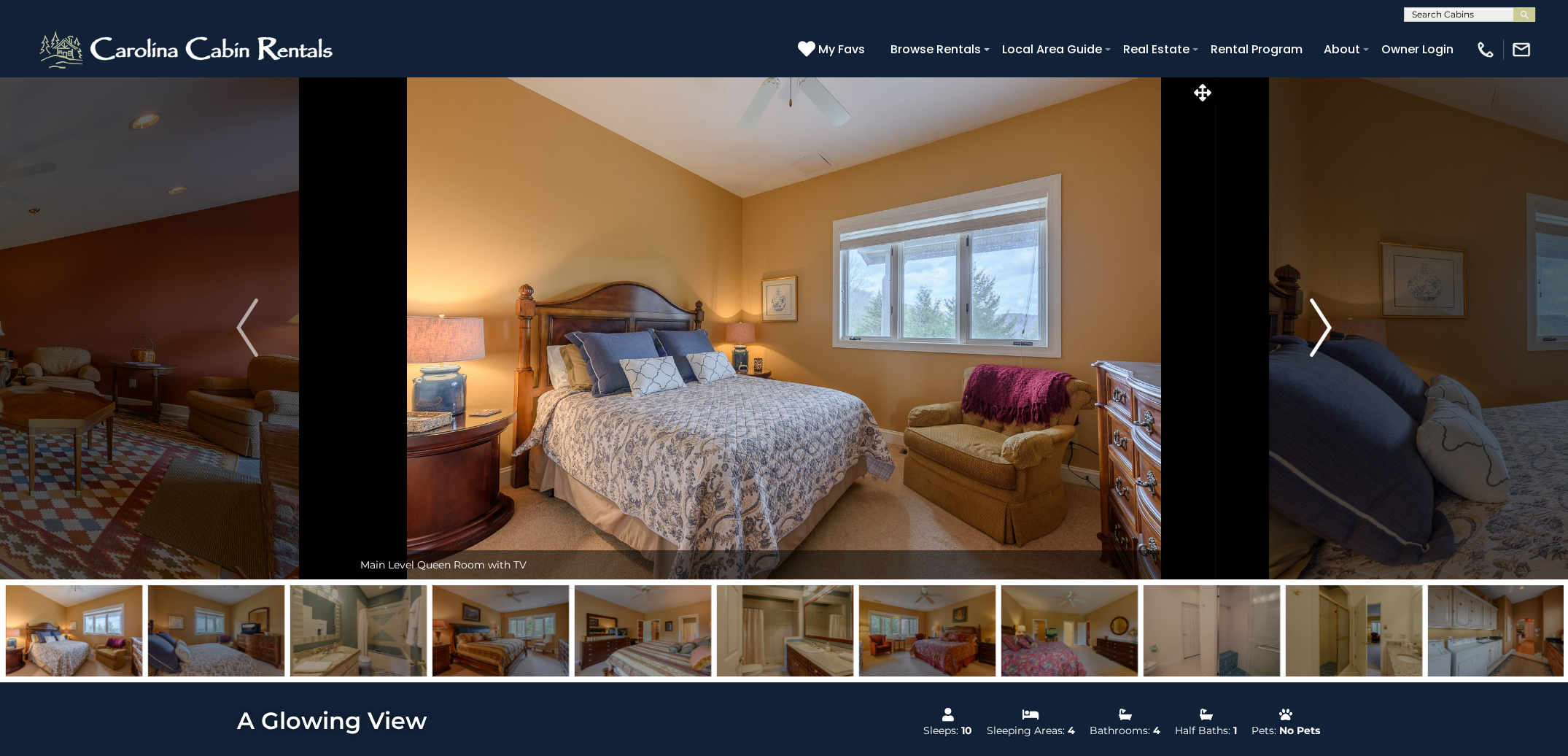
click at [1323, 332] on img "Next" at bounding box center [1321, 328] width 22 height 58
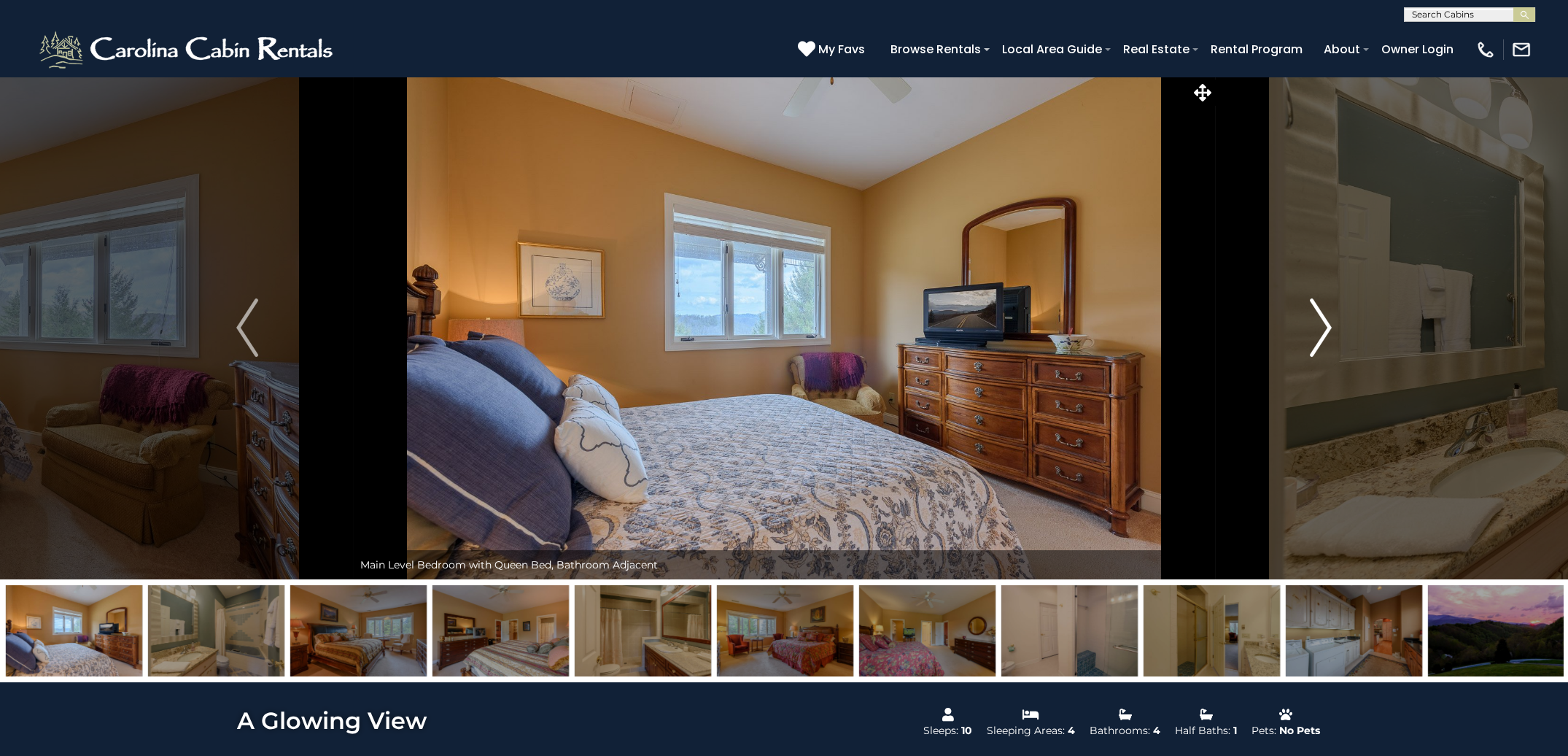
click at [1323, 332] on img "Next" at bounding box center [1321, 328] width 22 height 58
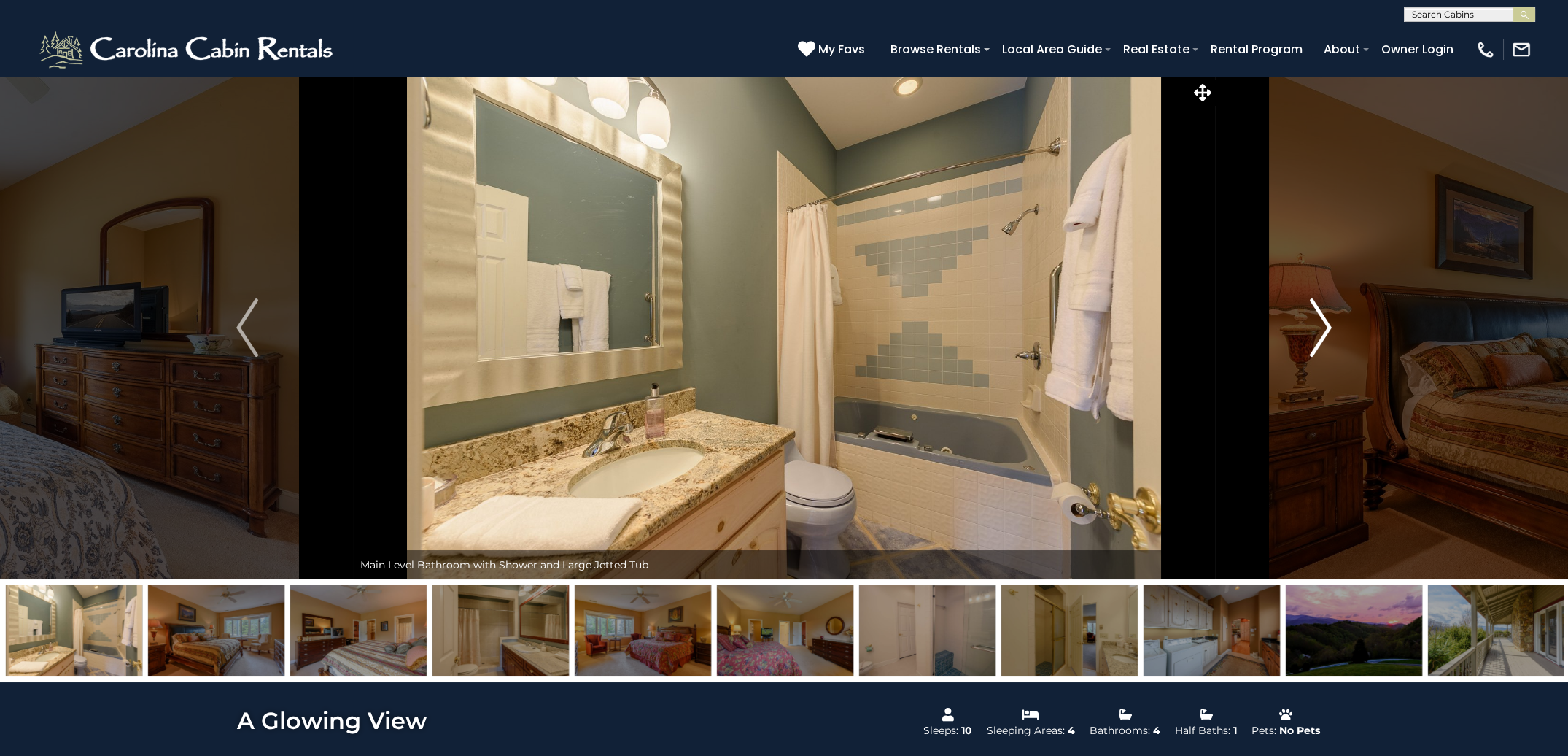
click at [1323, 332] on img "Next" at bounding box center [1321, 328] width 22 height 58
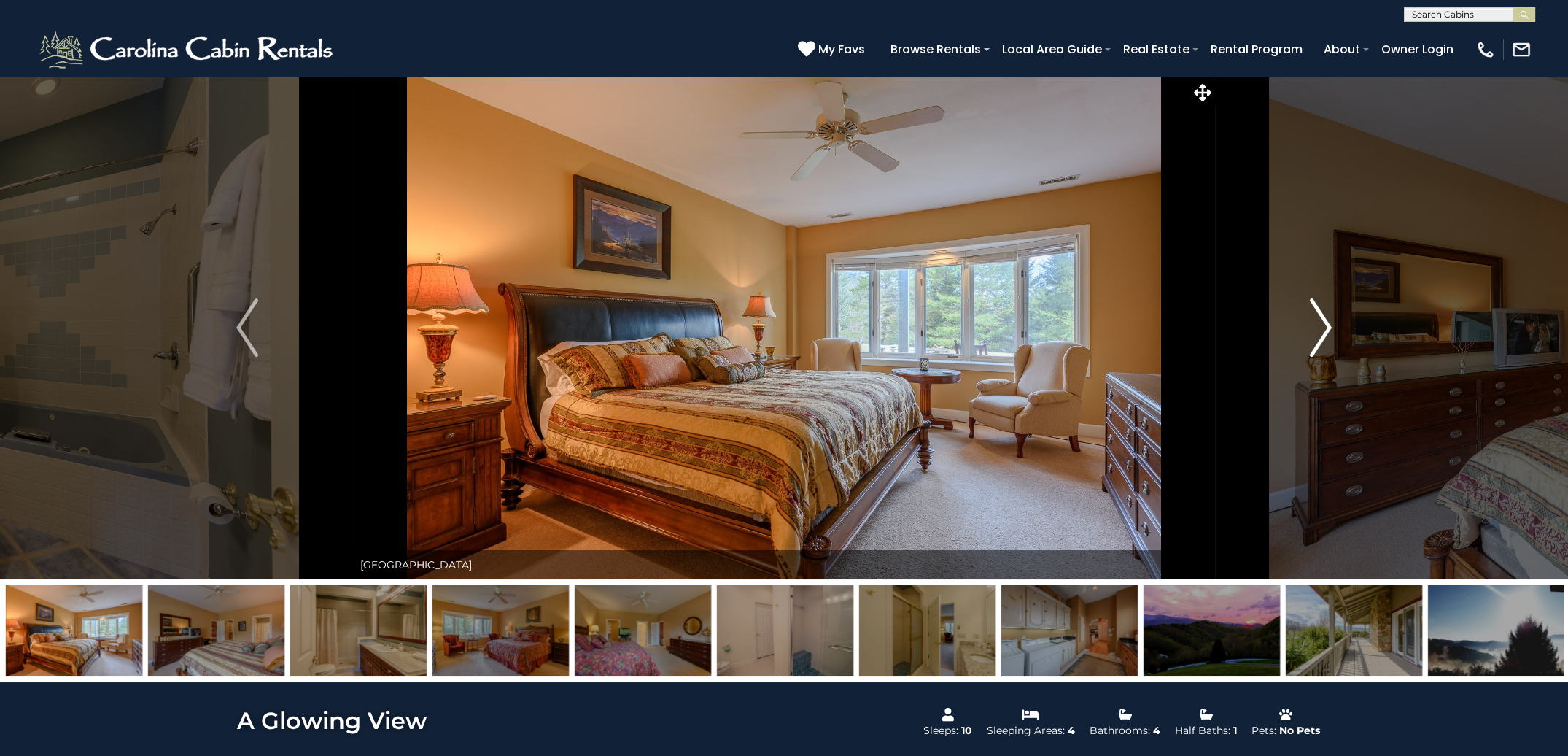
click at [1323, 332] on img "Next" at bounding box center [1321, 328] width 22 height 58
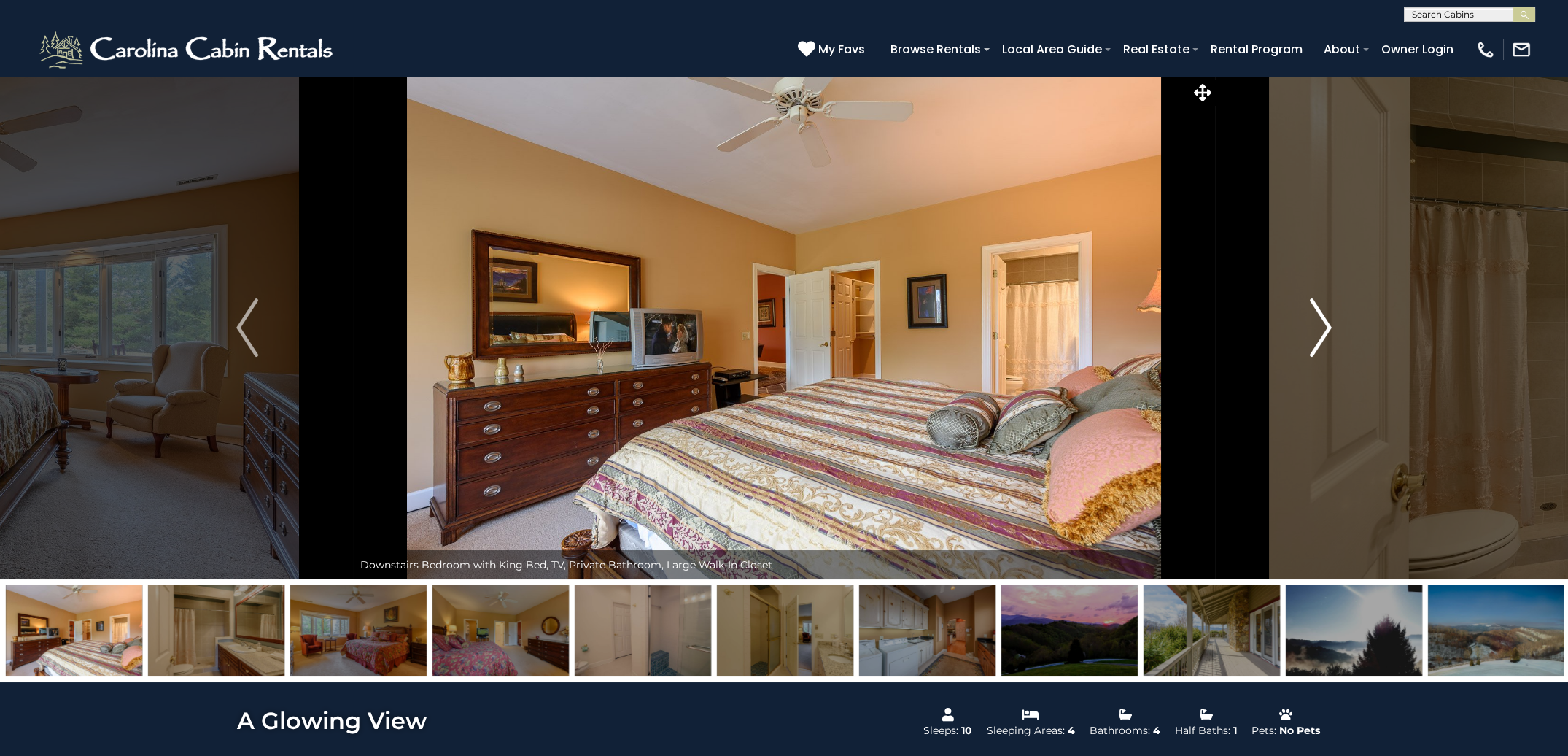
click at [1323, 332] on img "Next" at bounding box center [1321, 328] width 22 height 58
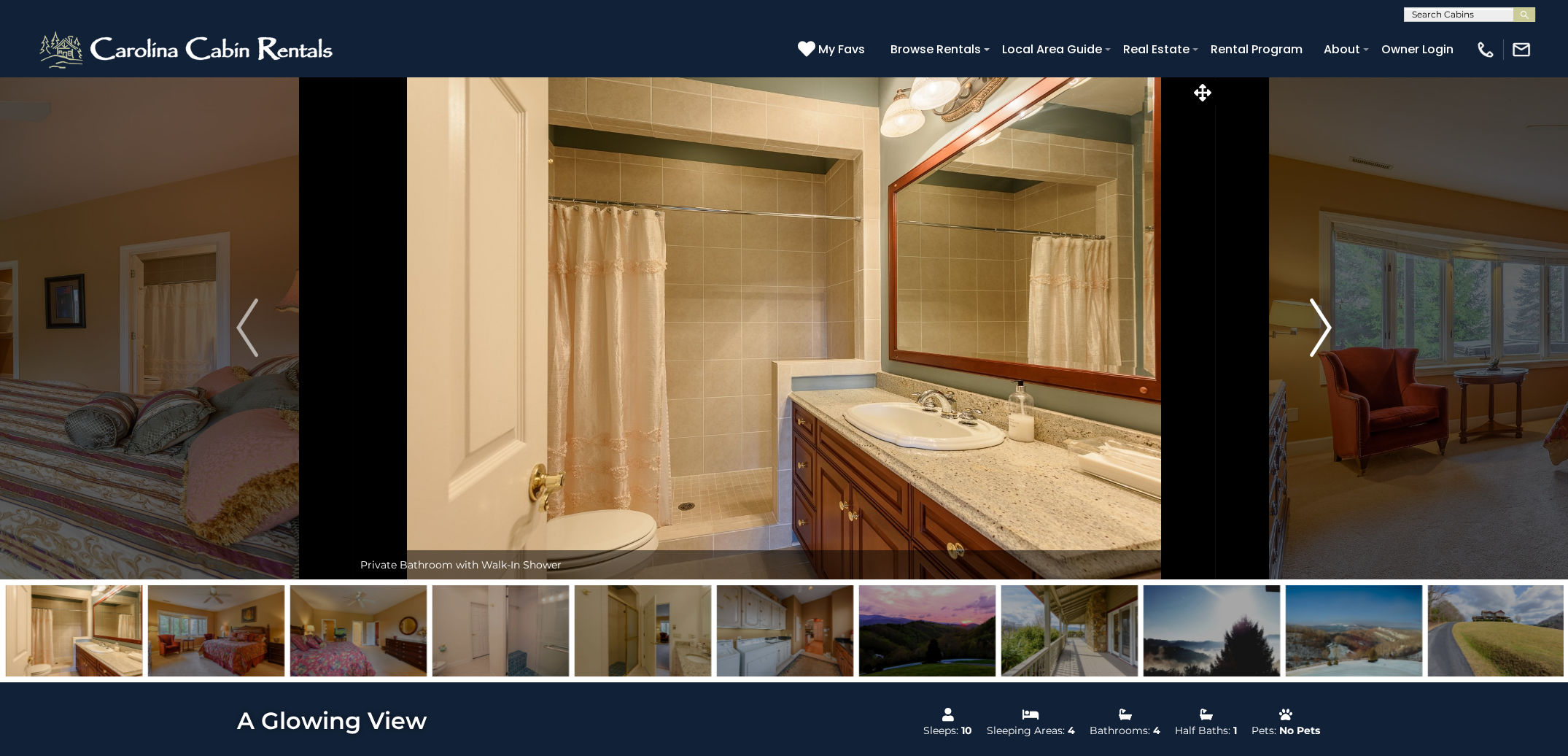
click at [1323, 332] on img "Next" at bounding box center [1321, 328] width 22 height 58
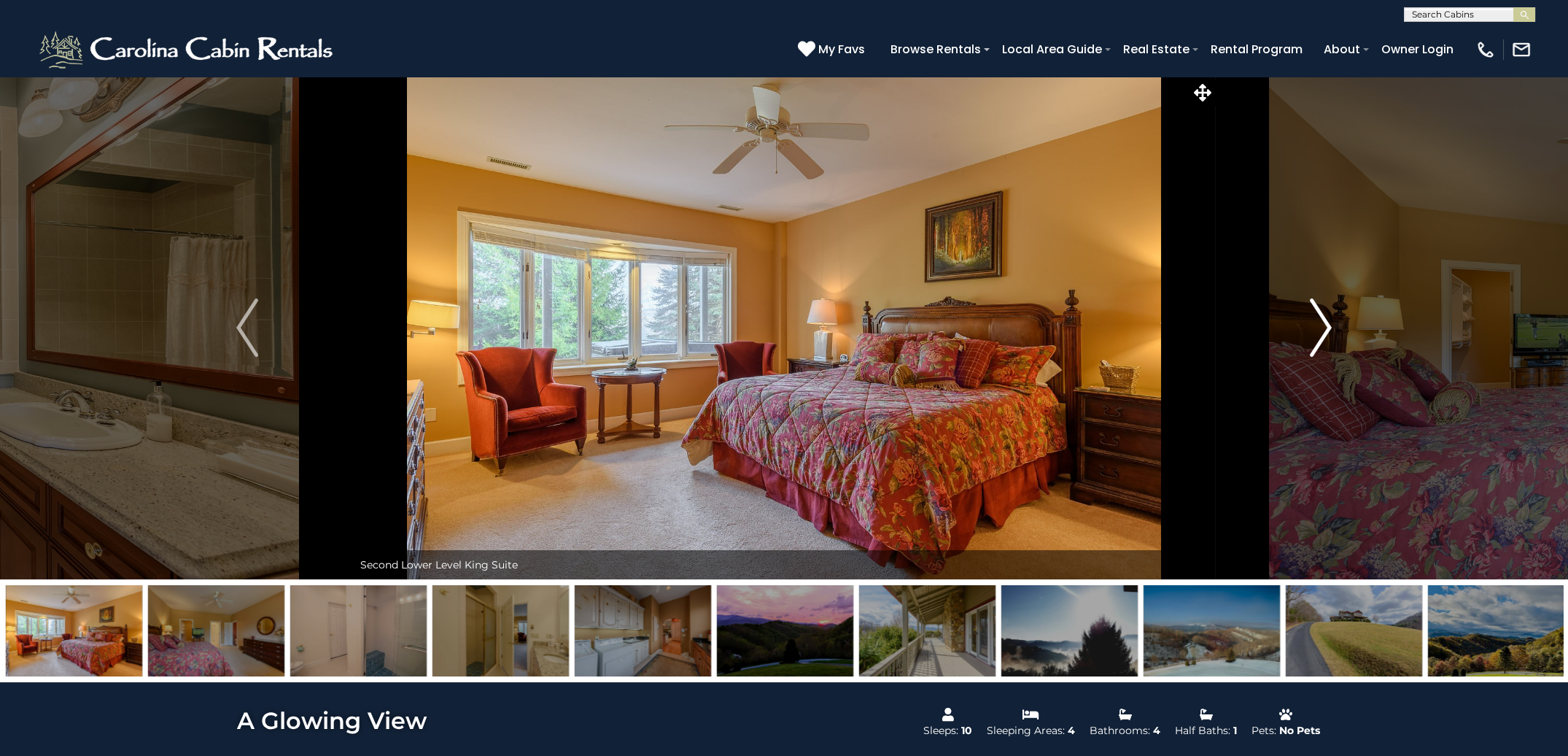
click at [1323, 332] on img "Next" at bounding box center [1321, 328] width 22 height 58
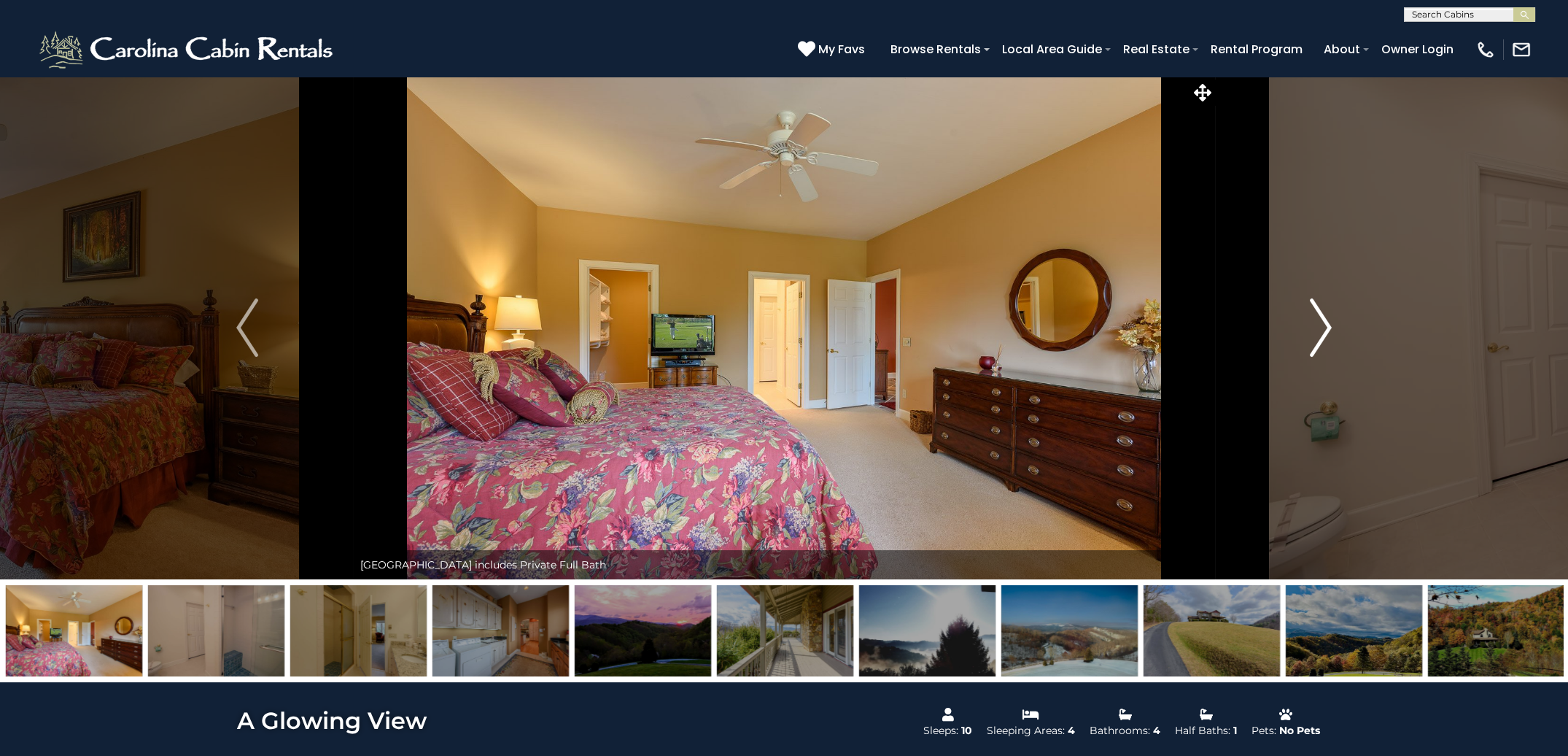
click at [1323, 332] on img "Next" at bounding box center [1321, 328] width 22 height 58
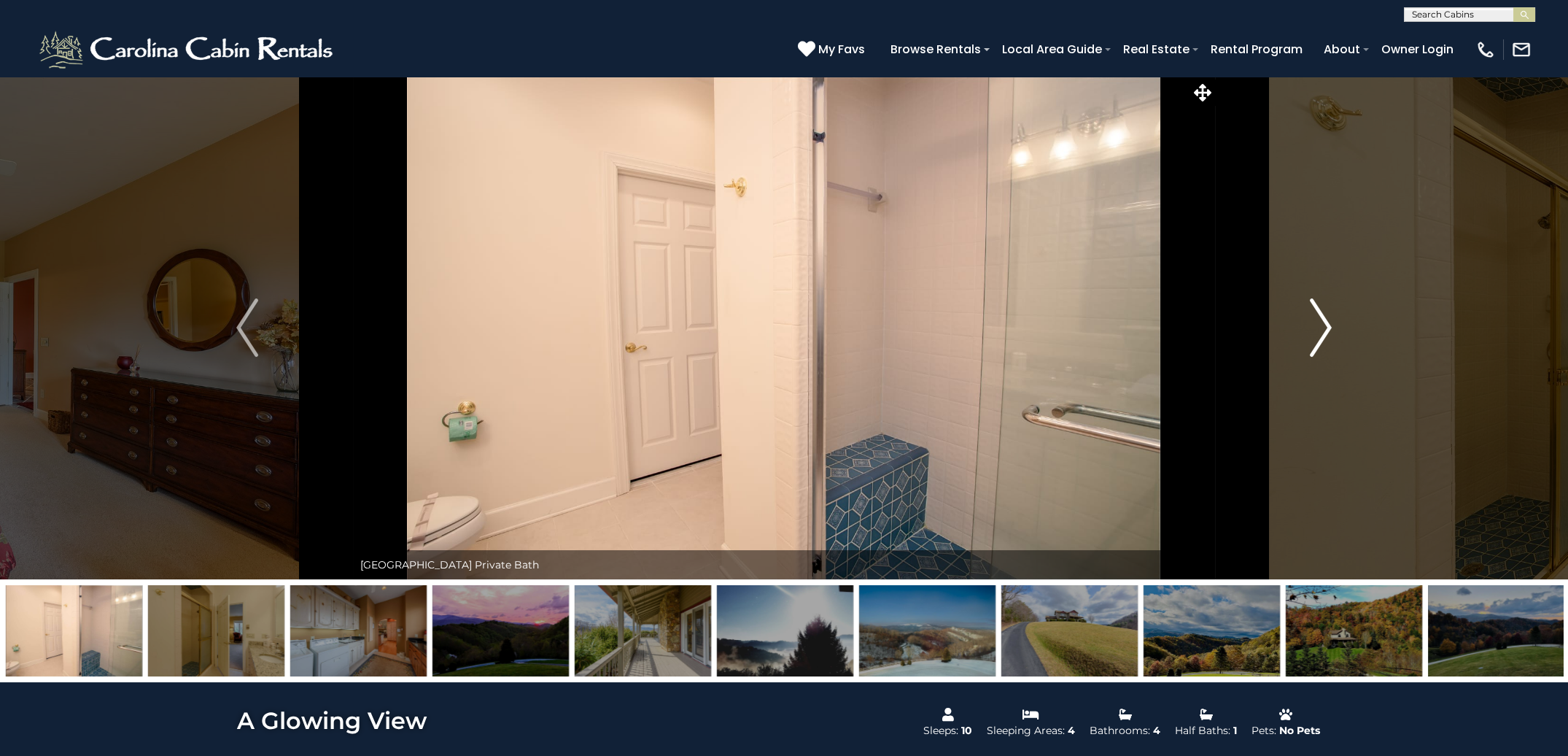
click at [1323, 332] on img "Next" at bounding box center [1321, 328] width 22 height 58
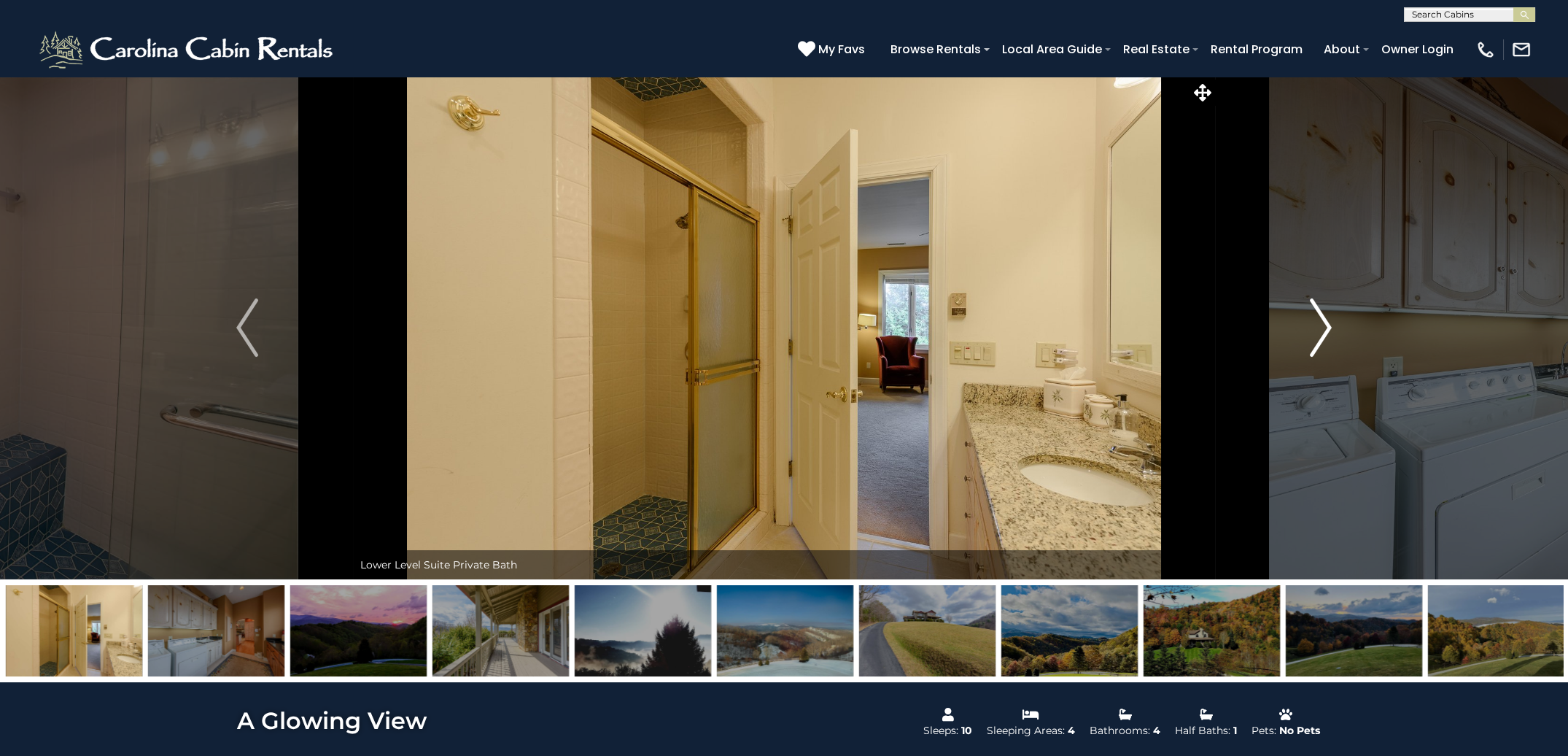
click at [1323, 332] on img "Next" at bounding box center [1321, 328] width 22 height 58
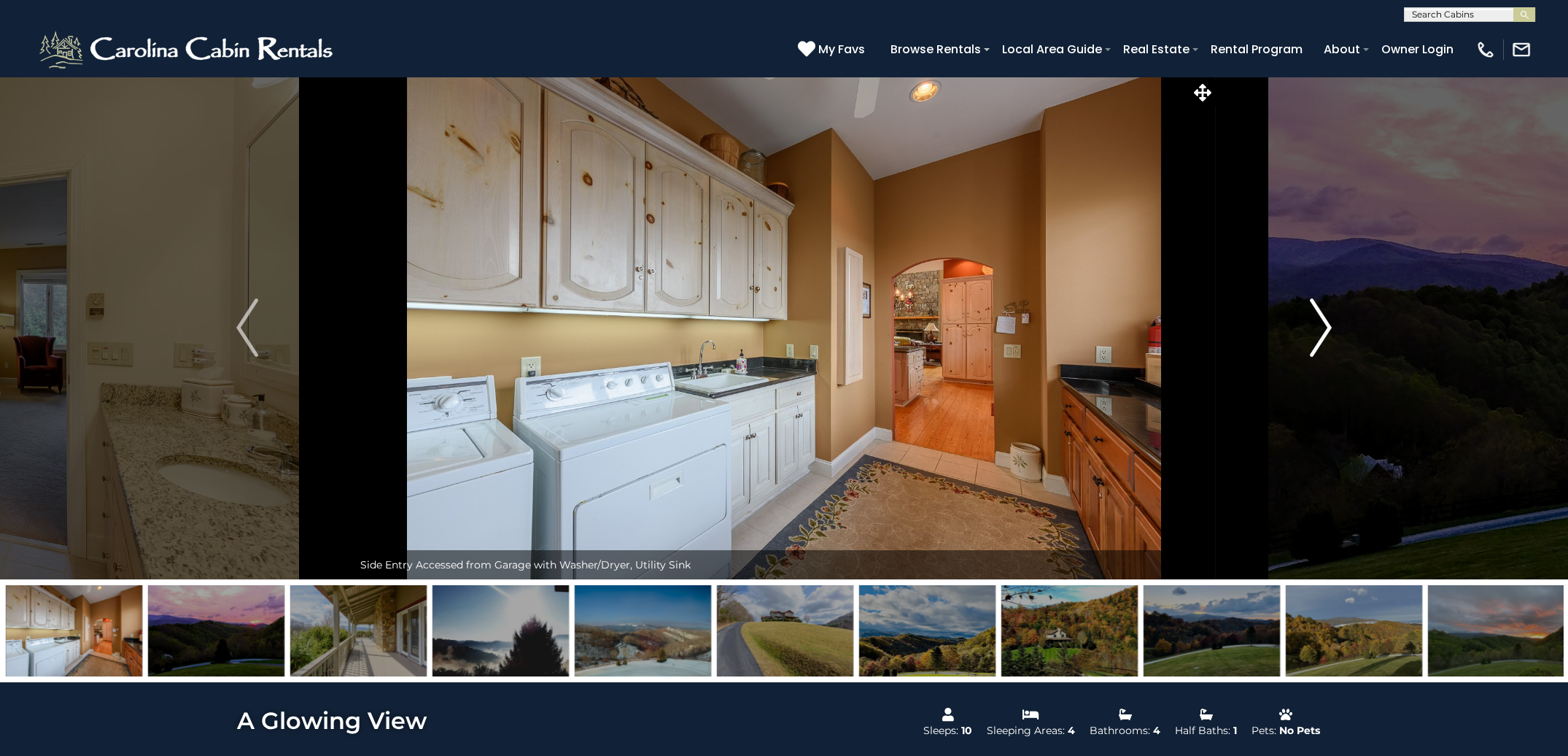
click at [1323, 332] on img "Next" at bounding box center [1321, 328] width 22 height 58
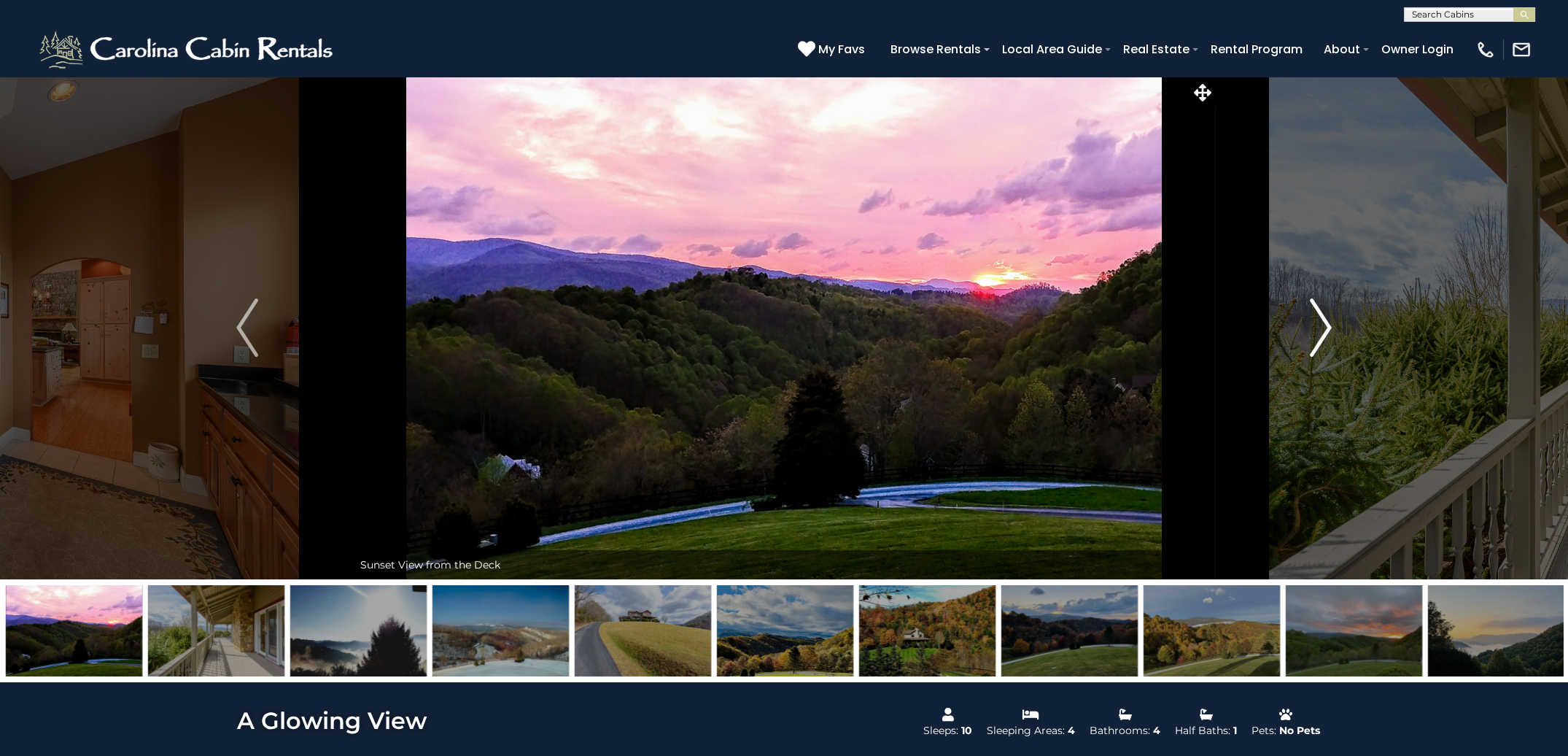
click at [1323, 332] on img "Next" at bounding box center [1321, 328] width 22 height 58
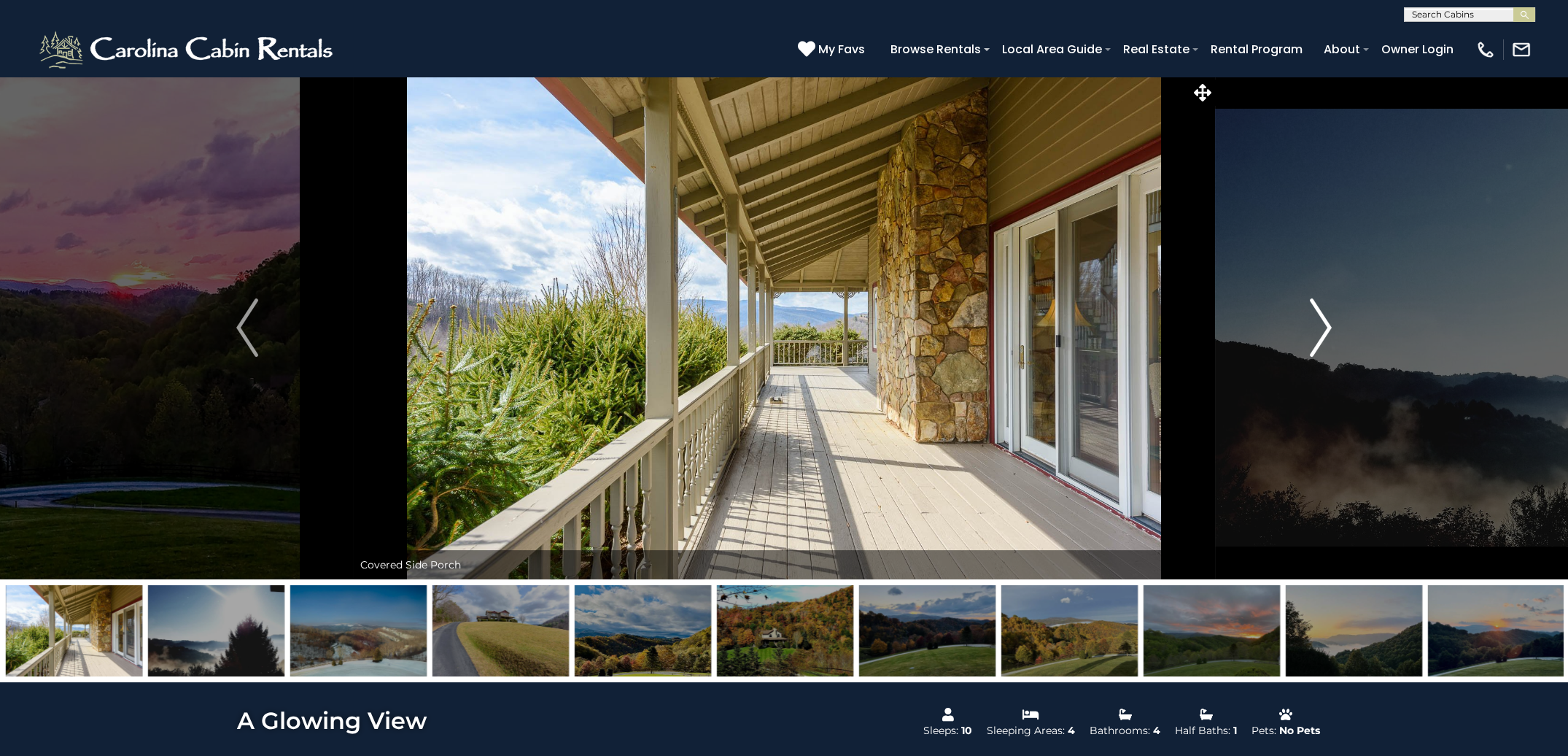
click at [1323, 332] on img "Next" at bounding box center [1321, 328] width 22 height 58
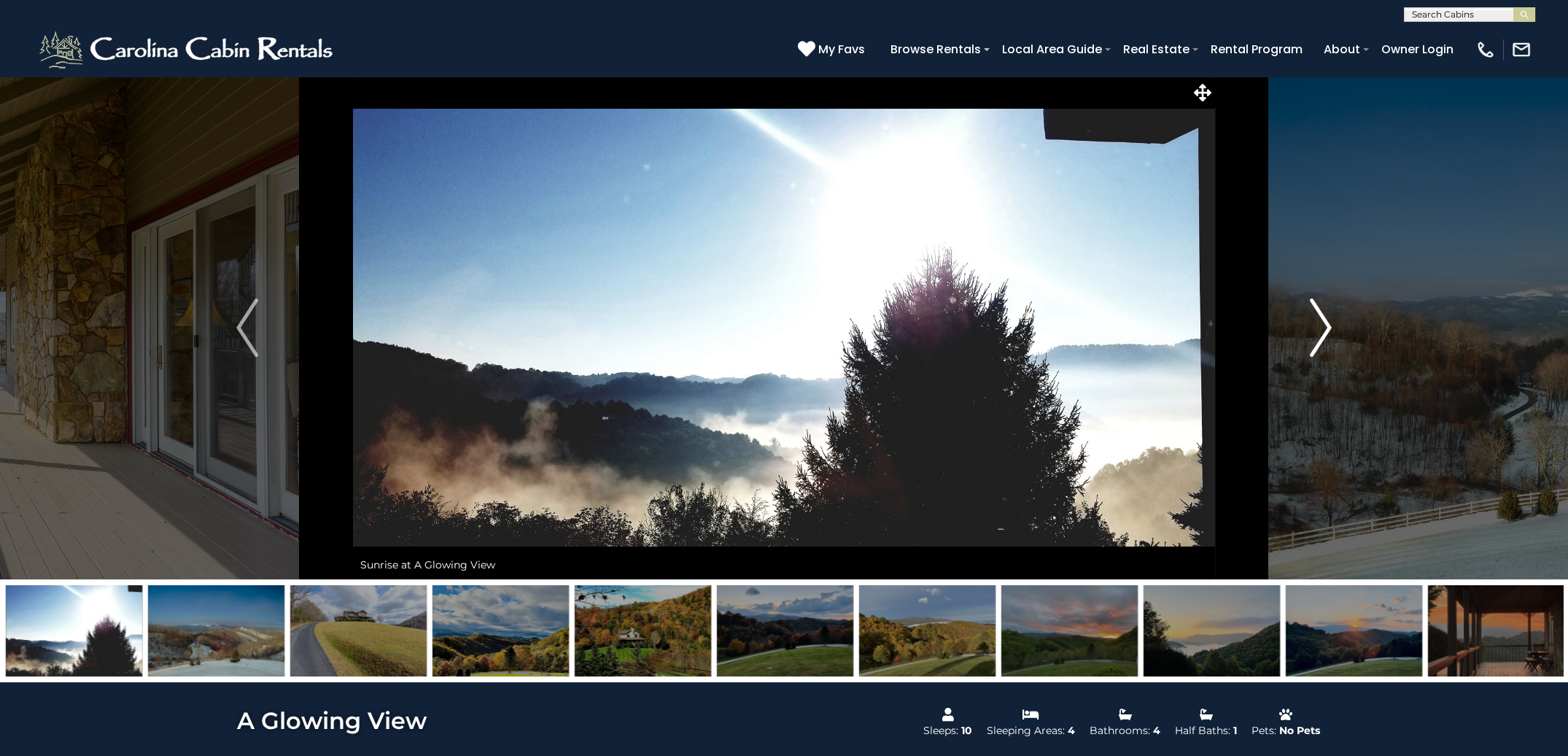
click at [1323, 332] on img "Next" at bounding box center [1321, 328] width 22 height 58
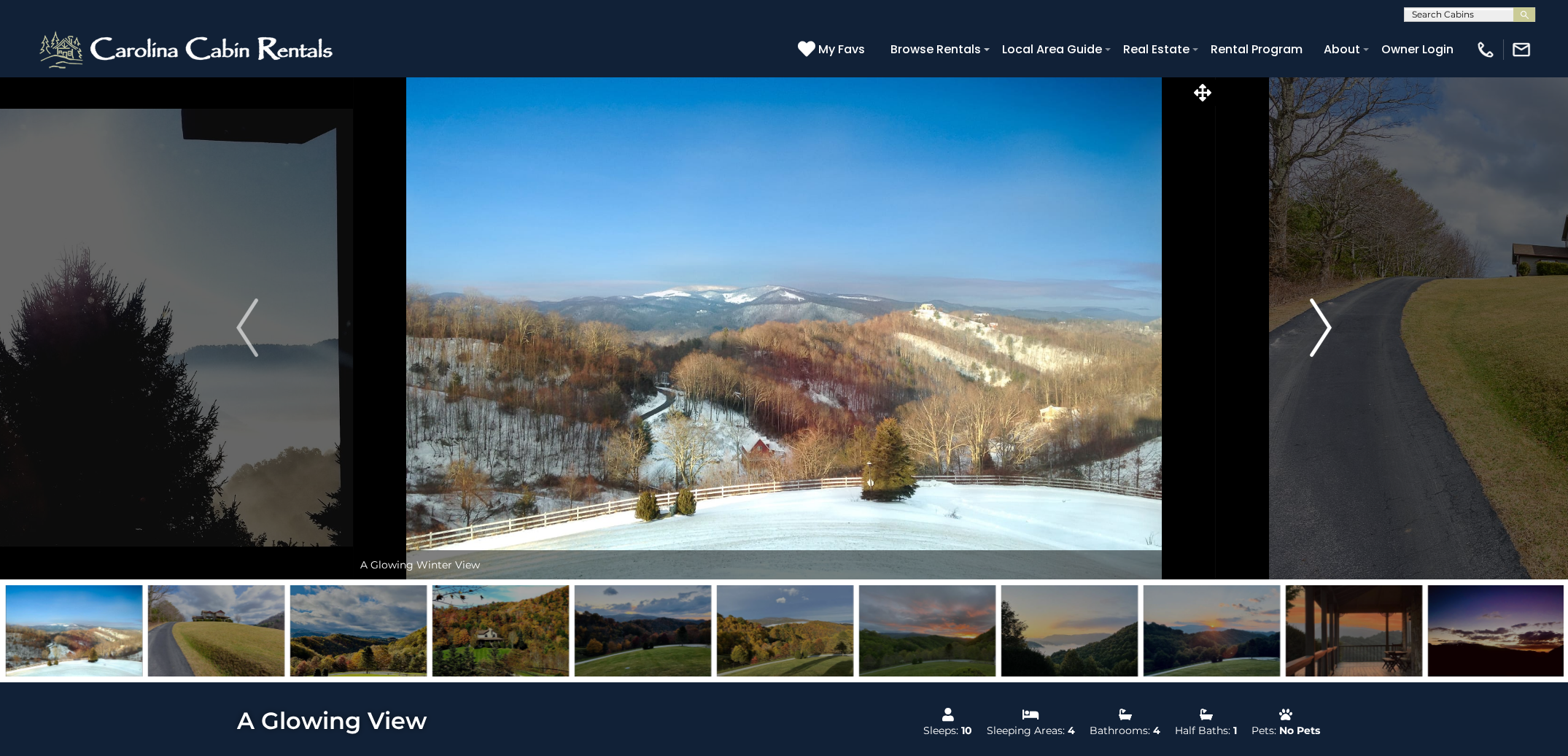
click at [1323, 332] on img "Next" at bounding box center [1321, 328] width 22 height 58
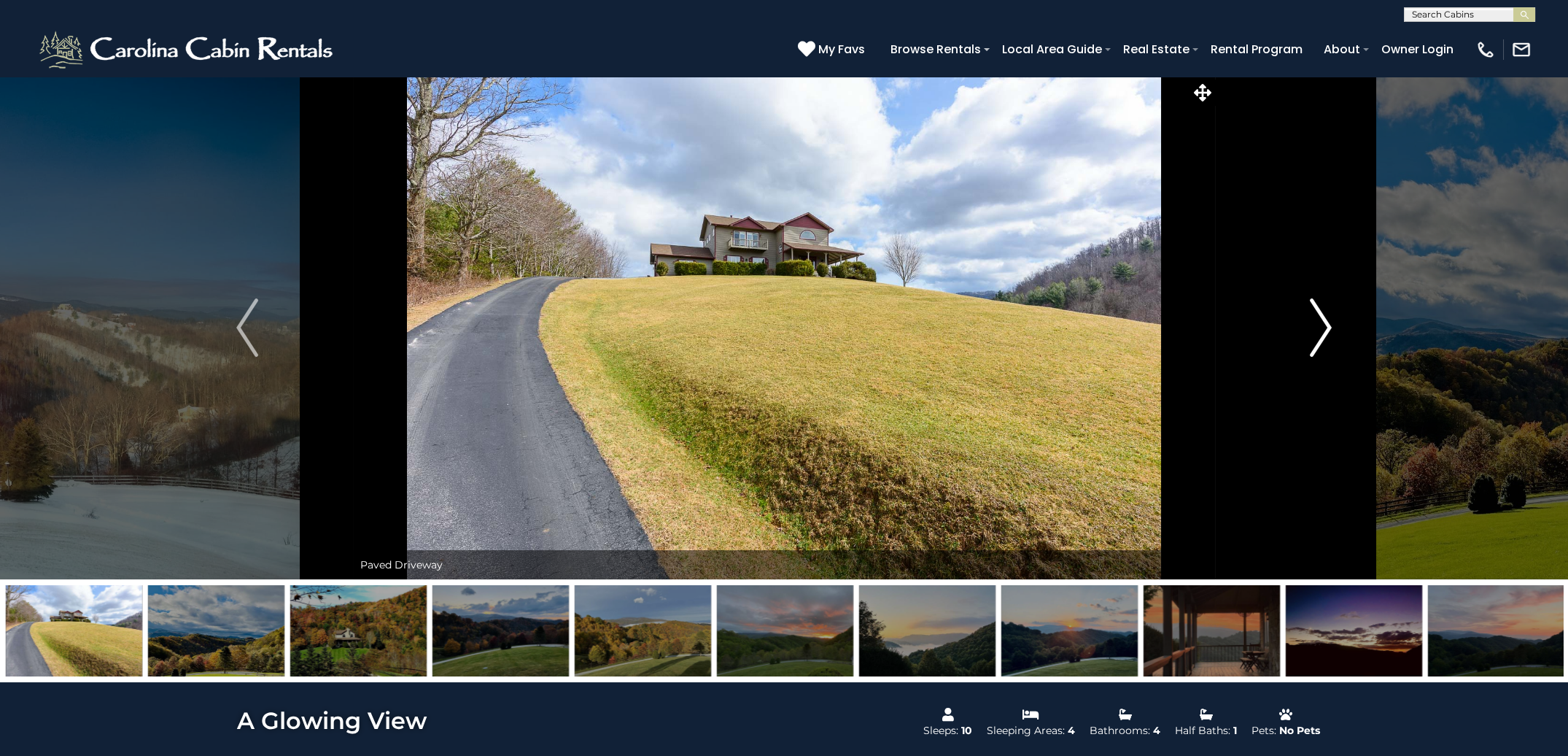
click at [1323, 332] on img "Next" at bounding box center [1321, 328] width 22 height 58
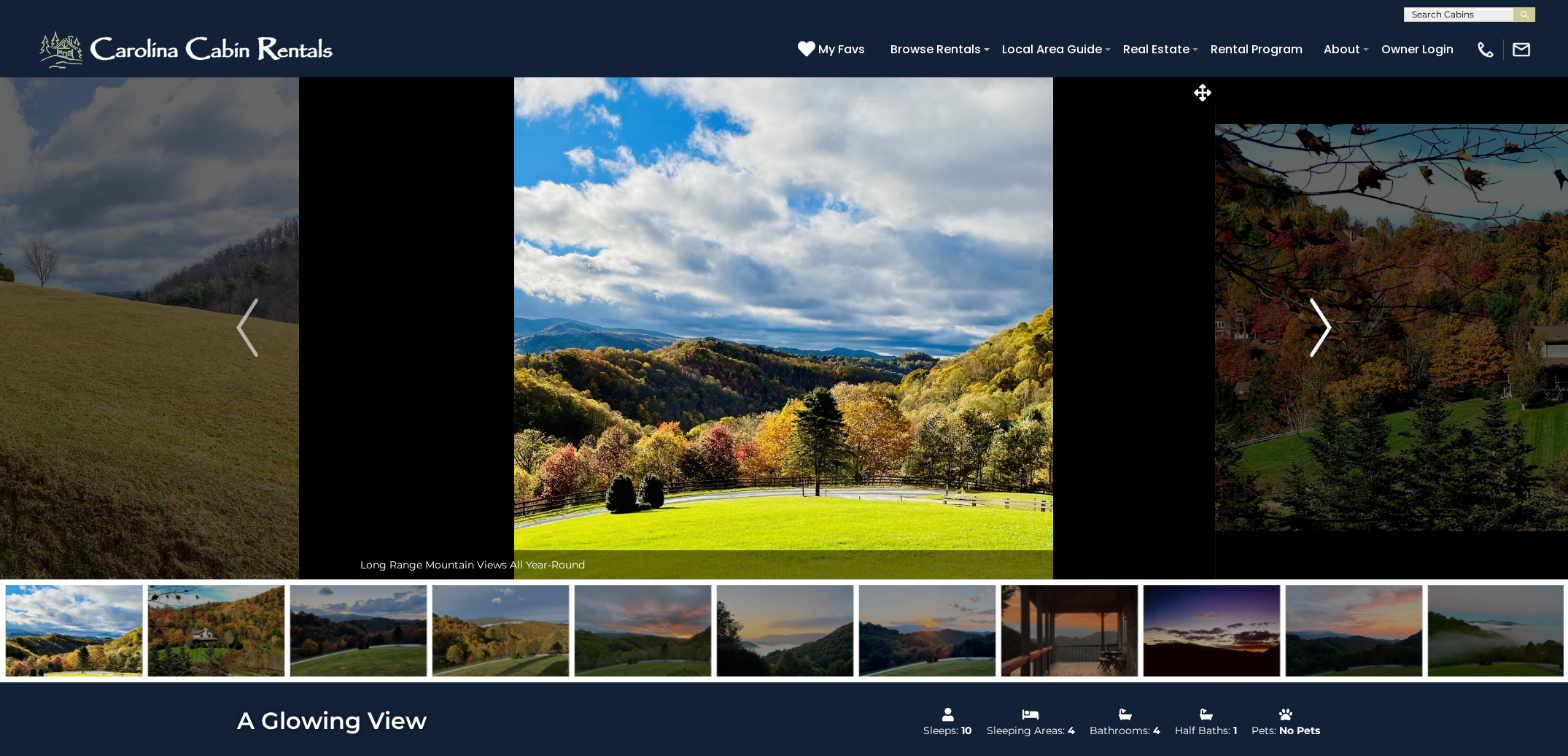
click at [1323, 332] on img "Next" at bounding box center [1321, 328] width 22 height 58
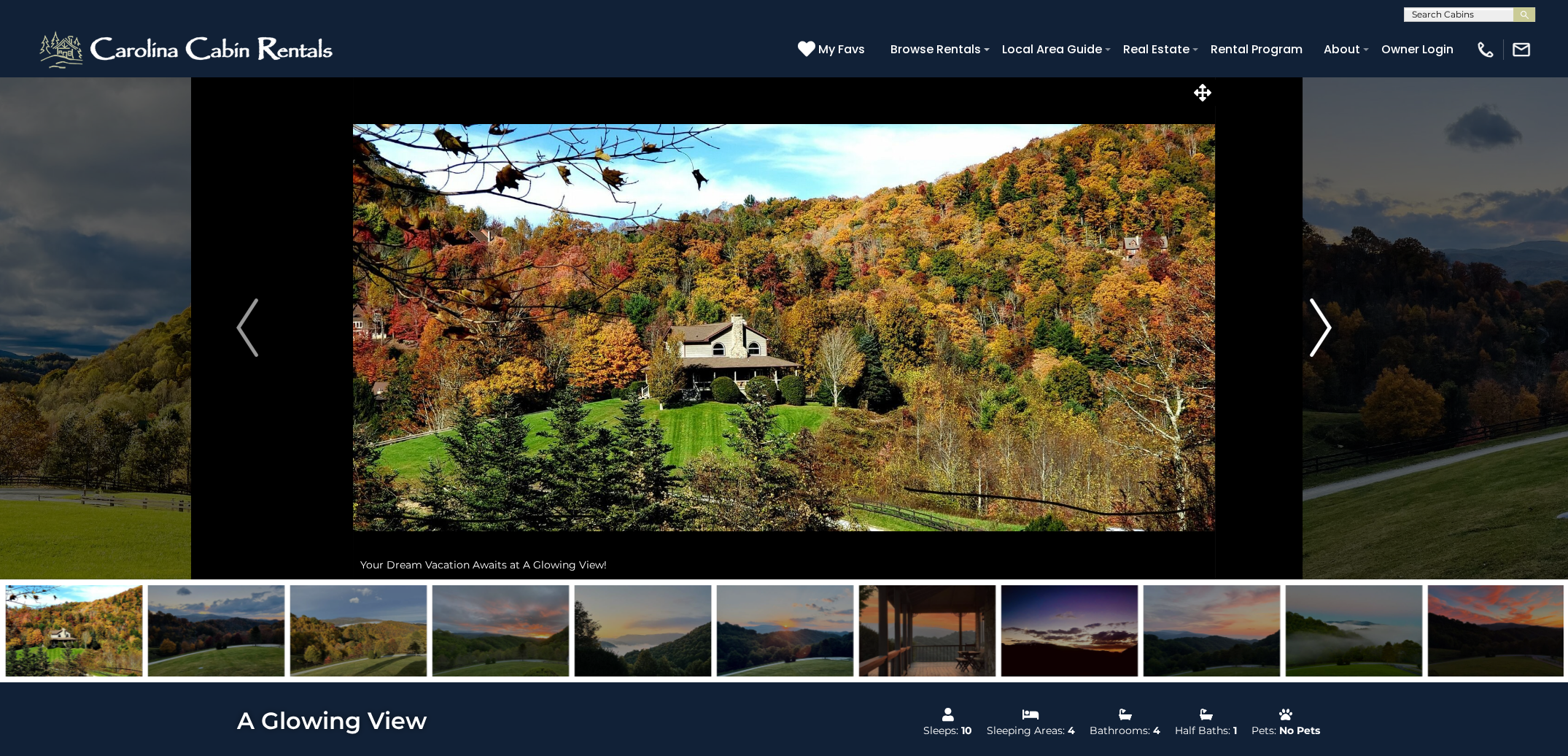
click at [1323, 332] on img "Next" at bounding box center [1321, 328] width 22 height 58
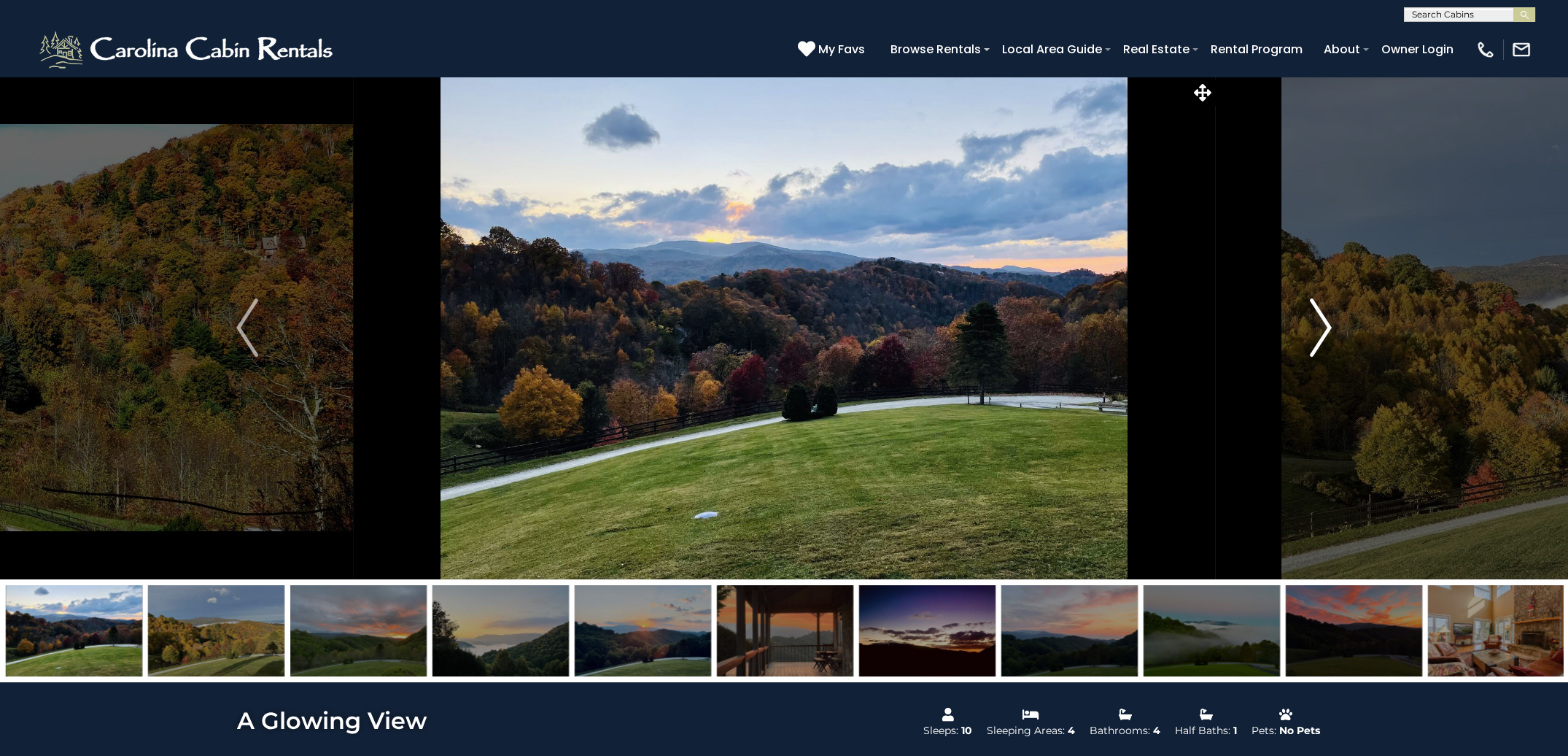
click at [1323, 332] on img "Next" at bounding box center [1321, 328] width 22 height 58
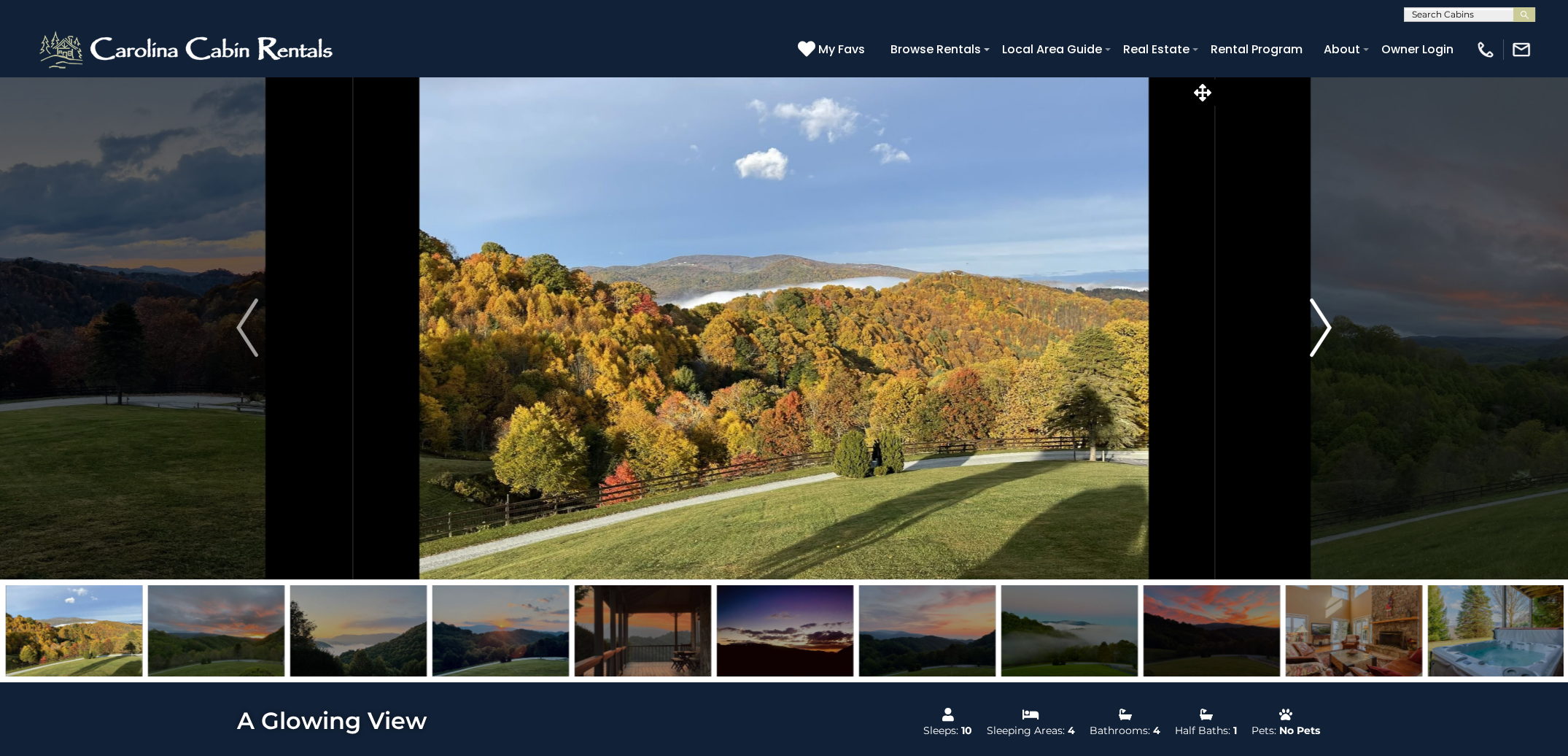
click at [1323, 332] on img "Next" at bounding box center [1321, 328] width 22 height 58
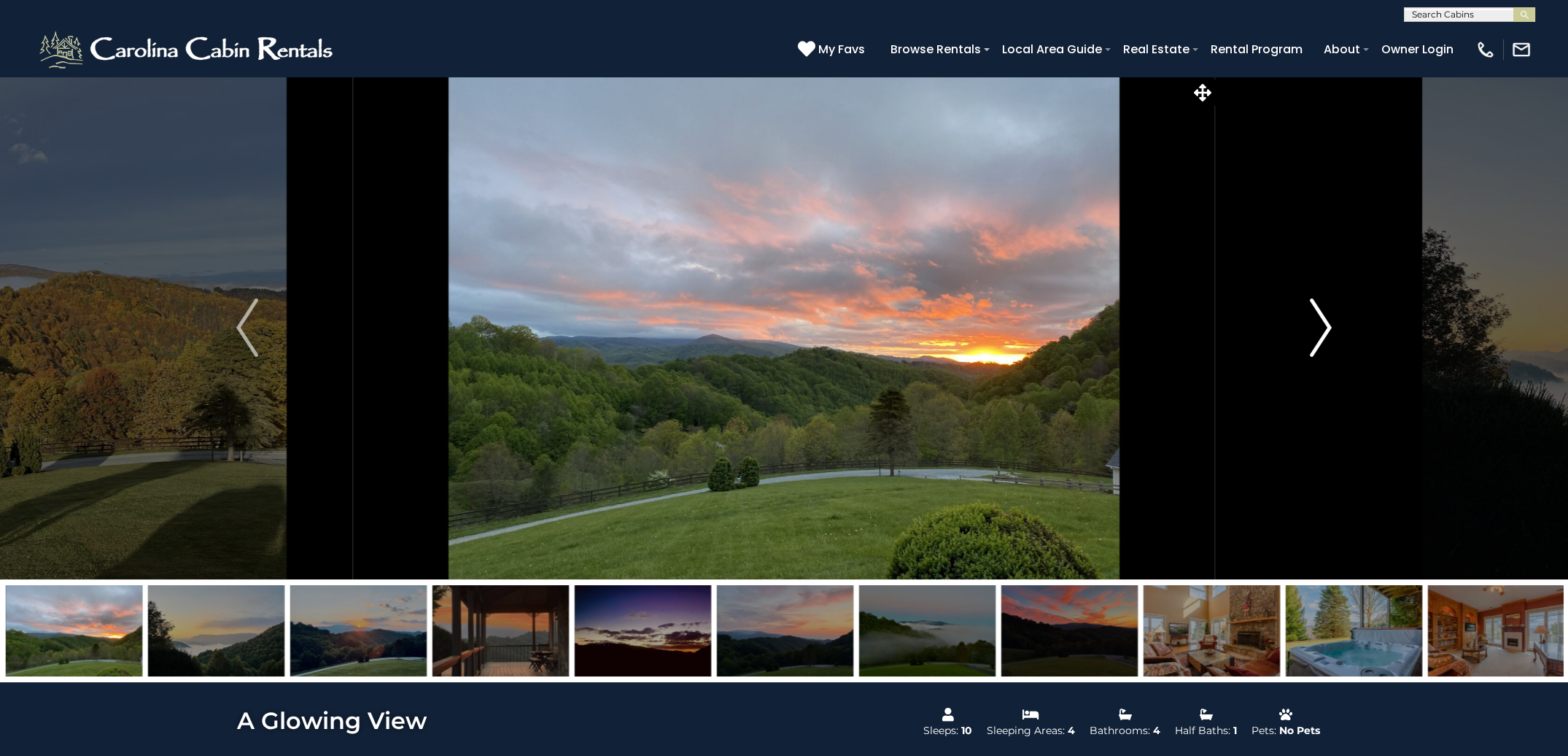
click at [1323, 332] on img "Next" at bounding box center [1321, 328] width 22 height 58
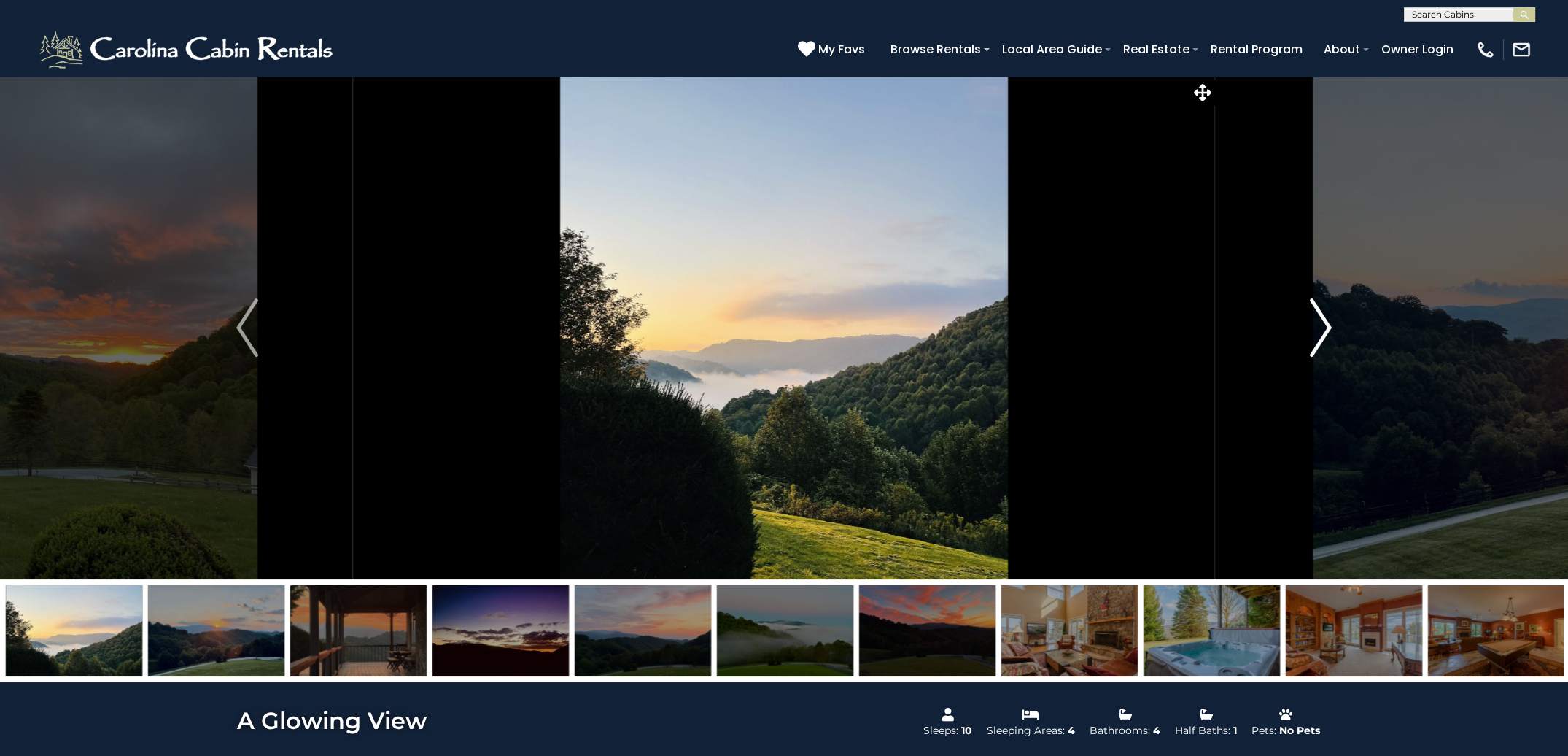
click at [1323, 332] on img "Next" at bounding box center [1321, 328] width 22 height 58
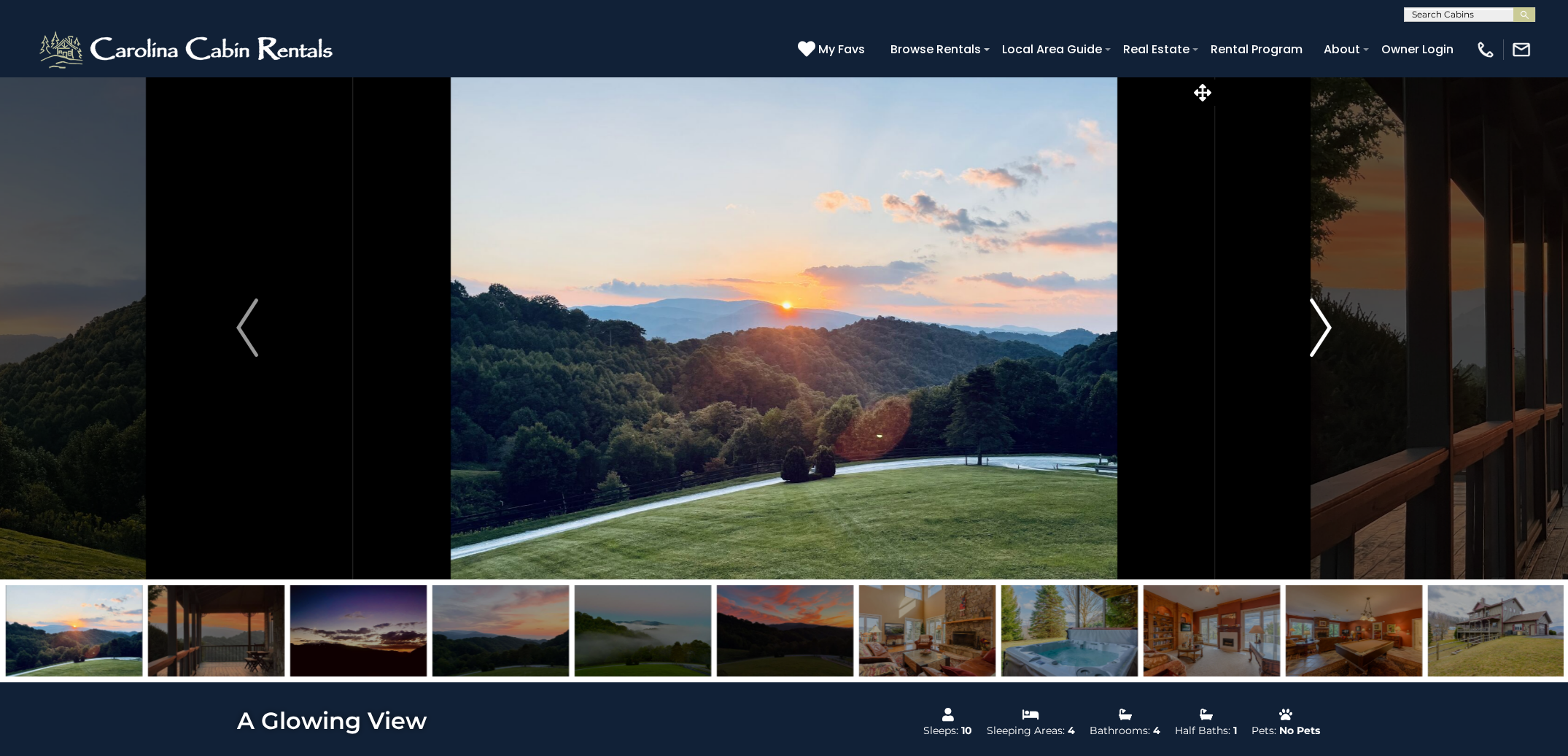
click at [1323, 332] on img "Next" at bounding box center [1321, 328] width 22 height 58
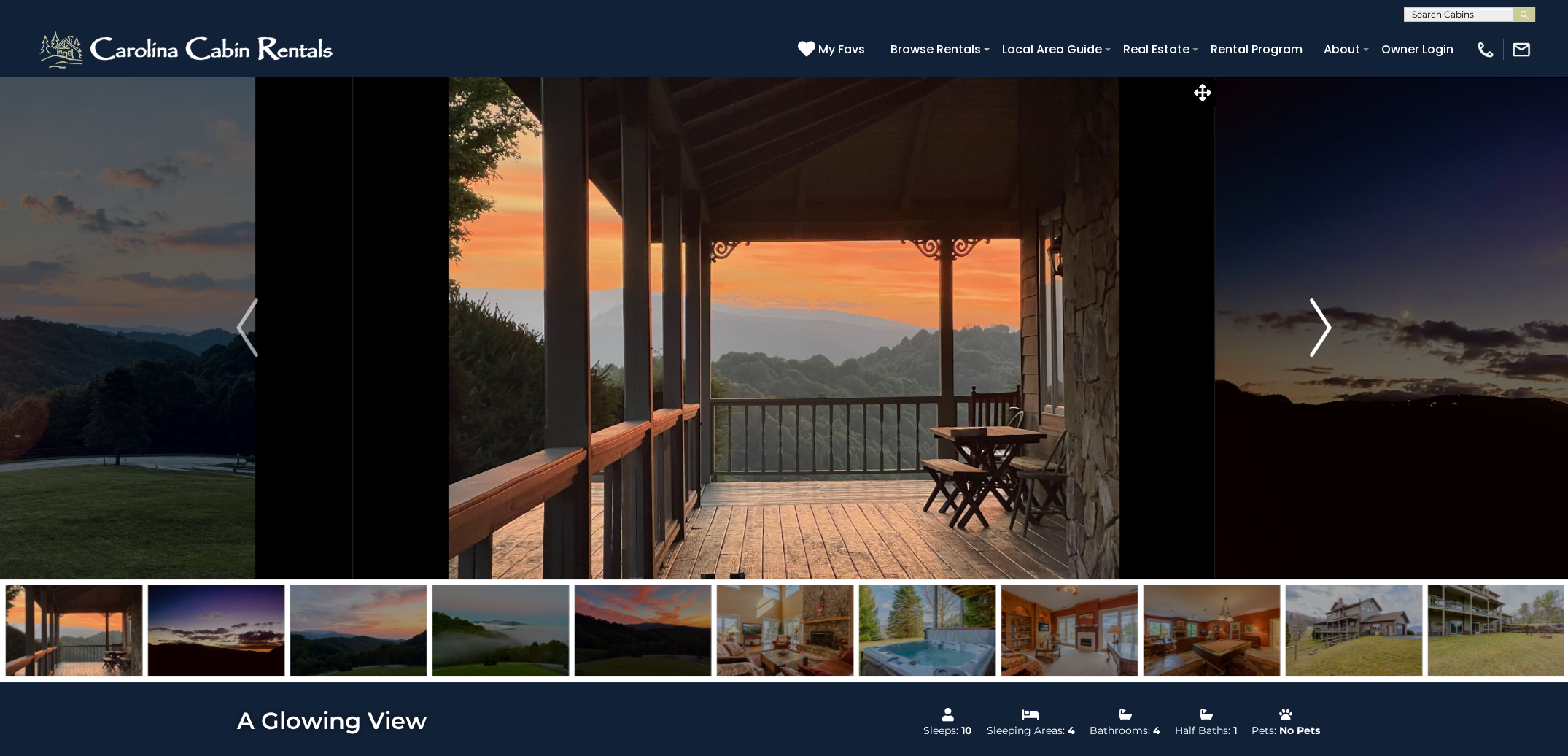
click at [1323, 332] on img "Next" at bounding box center [1321, 328] width 22 height 58
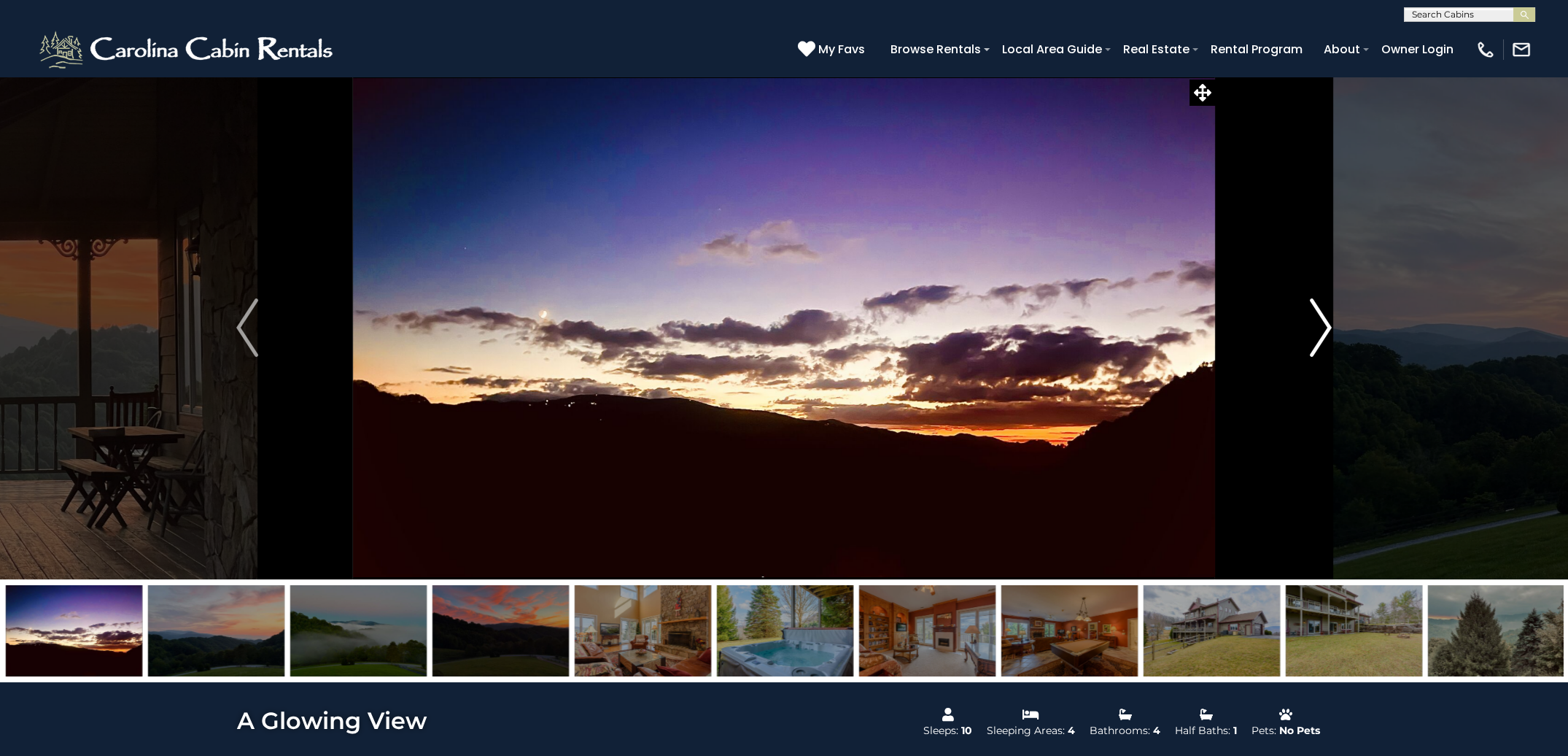
click at [1323, 332] on img "Next" at bounding box center [1321, 328] width 22 height 58
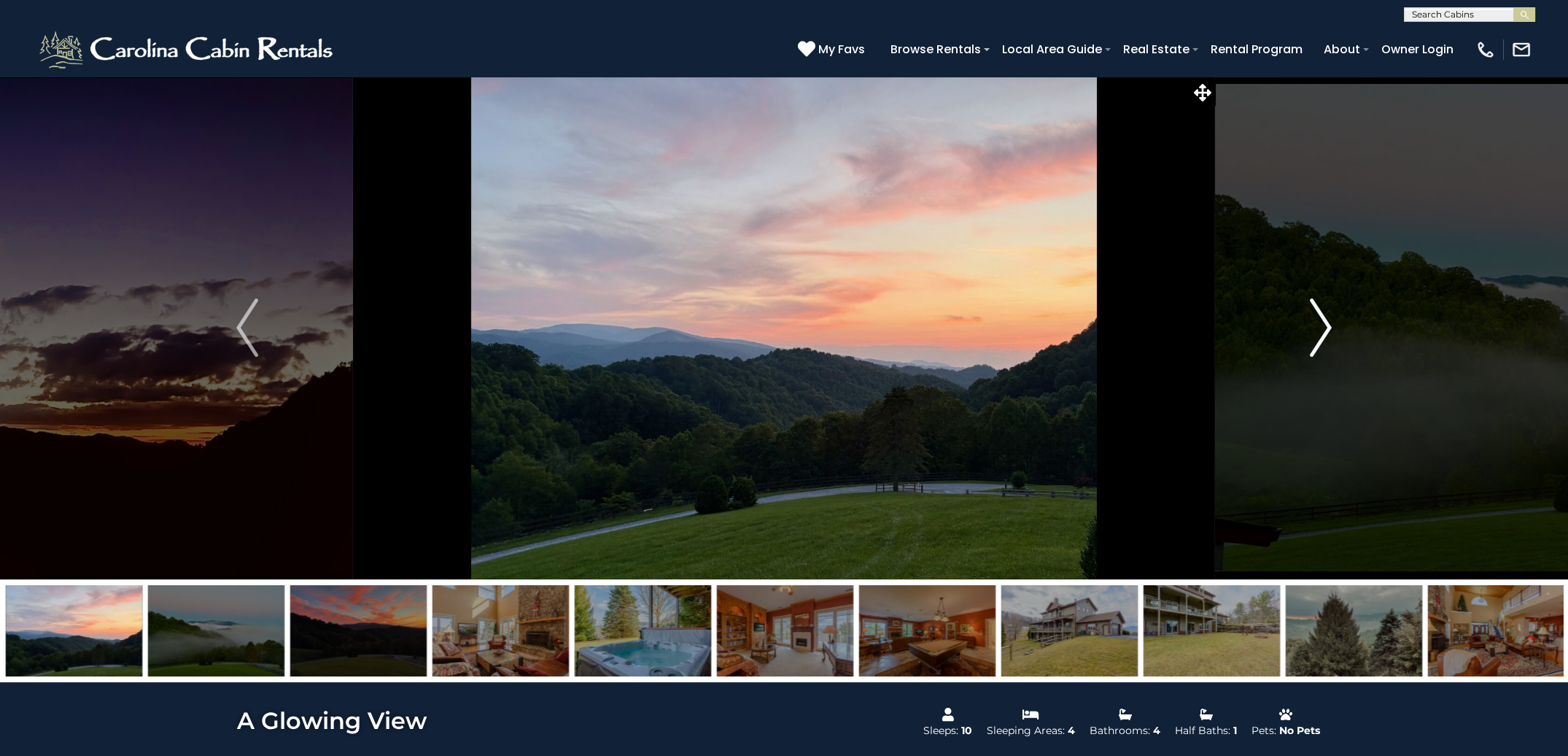
click at [1323, 332] on img "Next" at bounding box center [1321, 328] width 22 height 58
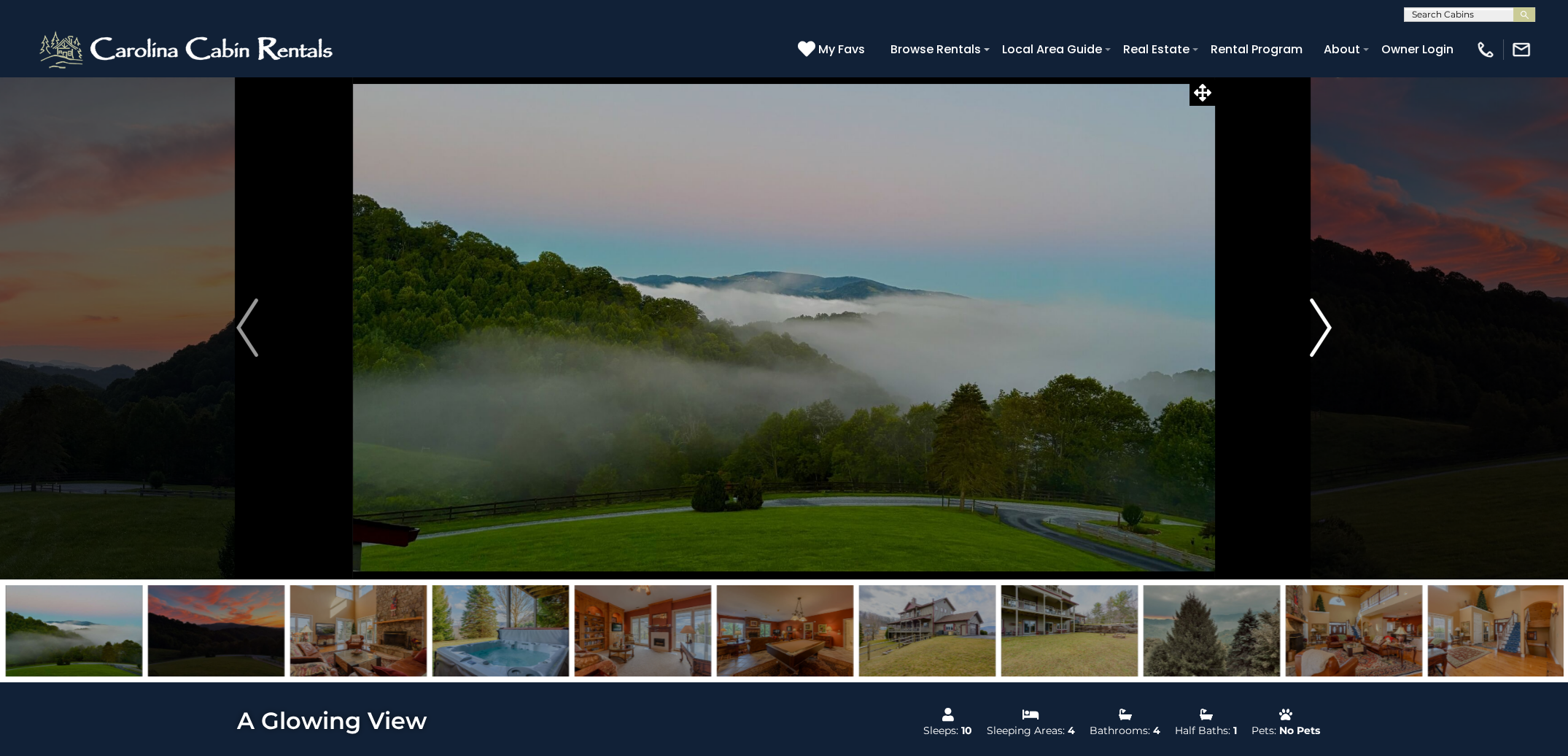
click at [1323, 332] on img "Next" at bounding box center [1321, 328] width 22 height 58
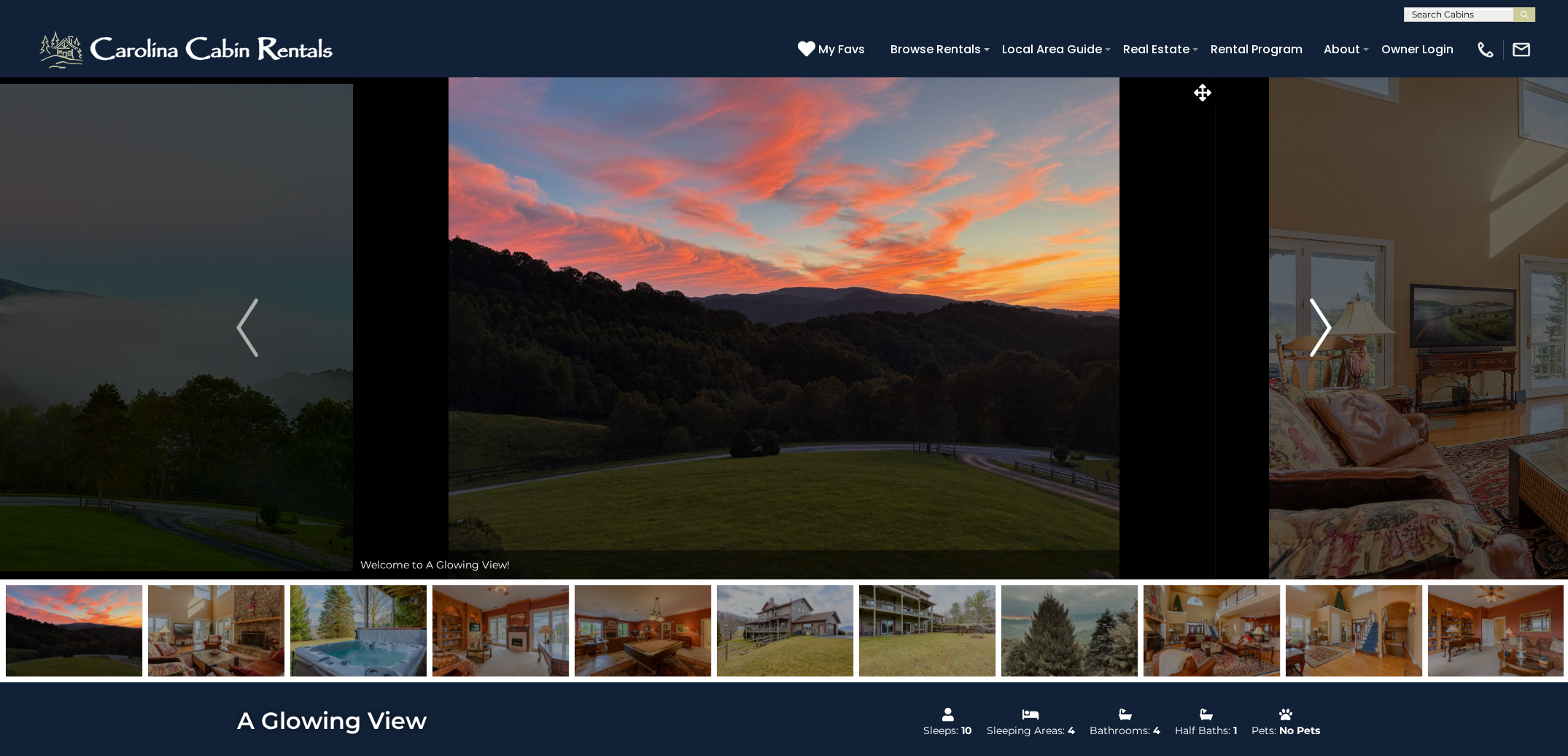
click at [1332, 332] on button "Next" at bounding box center [1321, 328] width 211 height 504
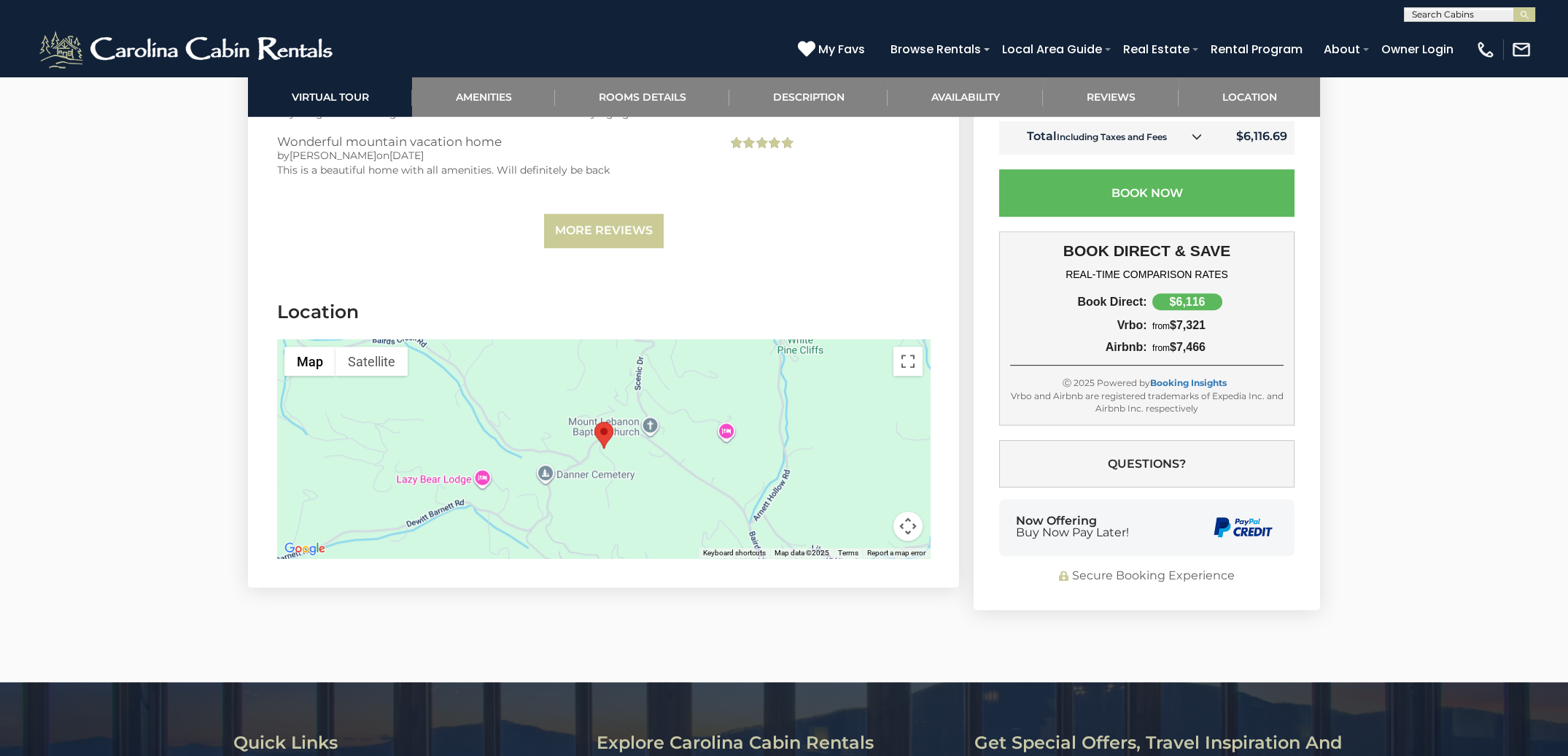
scroll to position [3360, 0]
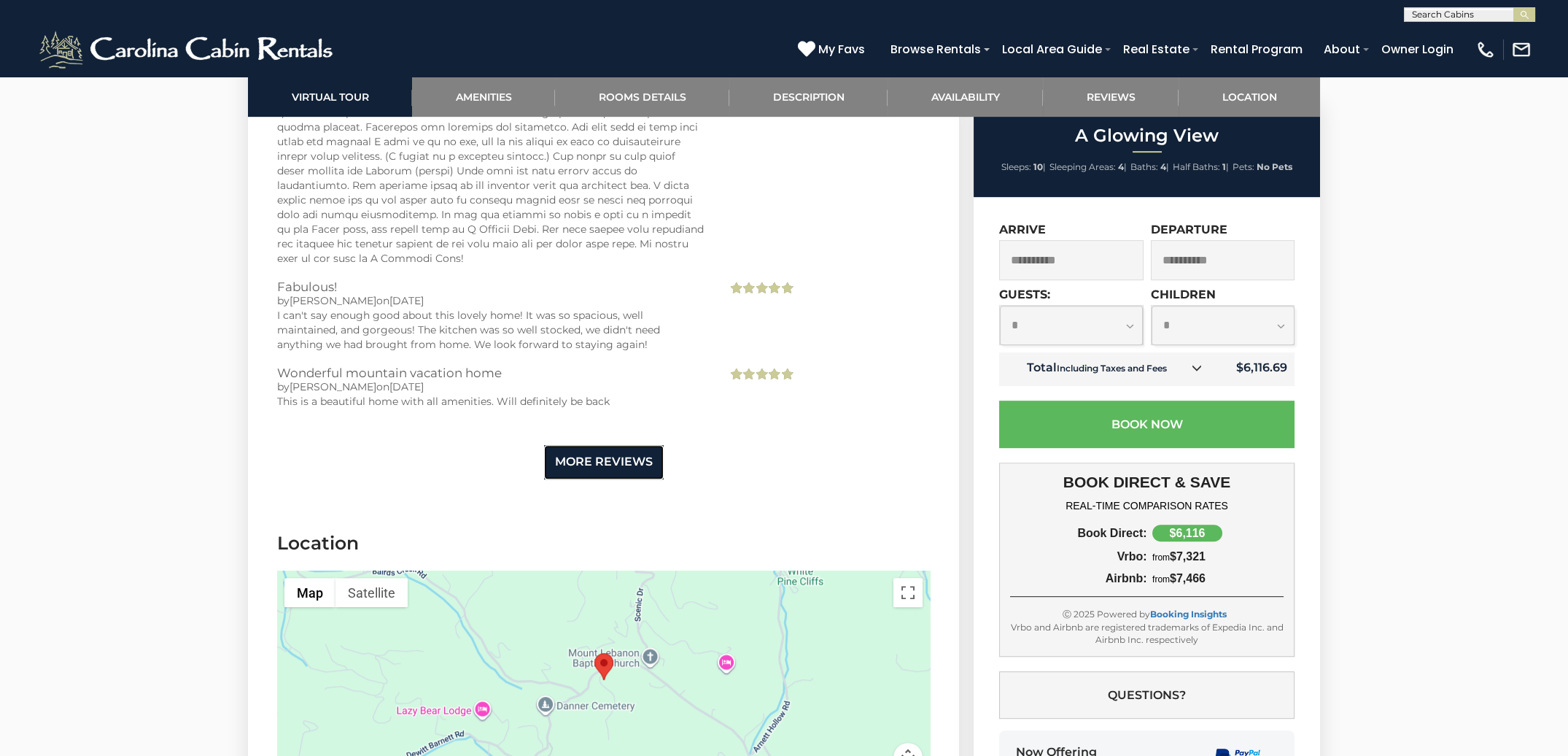
click at [616, 456] on link "More Reviews" at bounding box center [604, 462] width 119 height 34
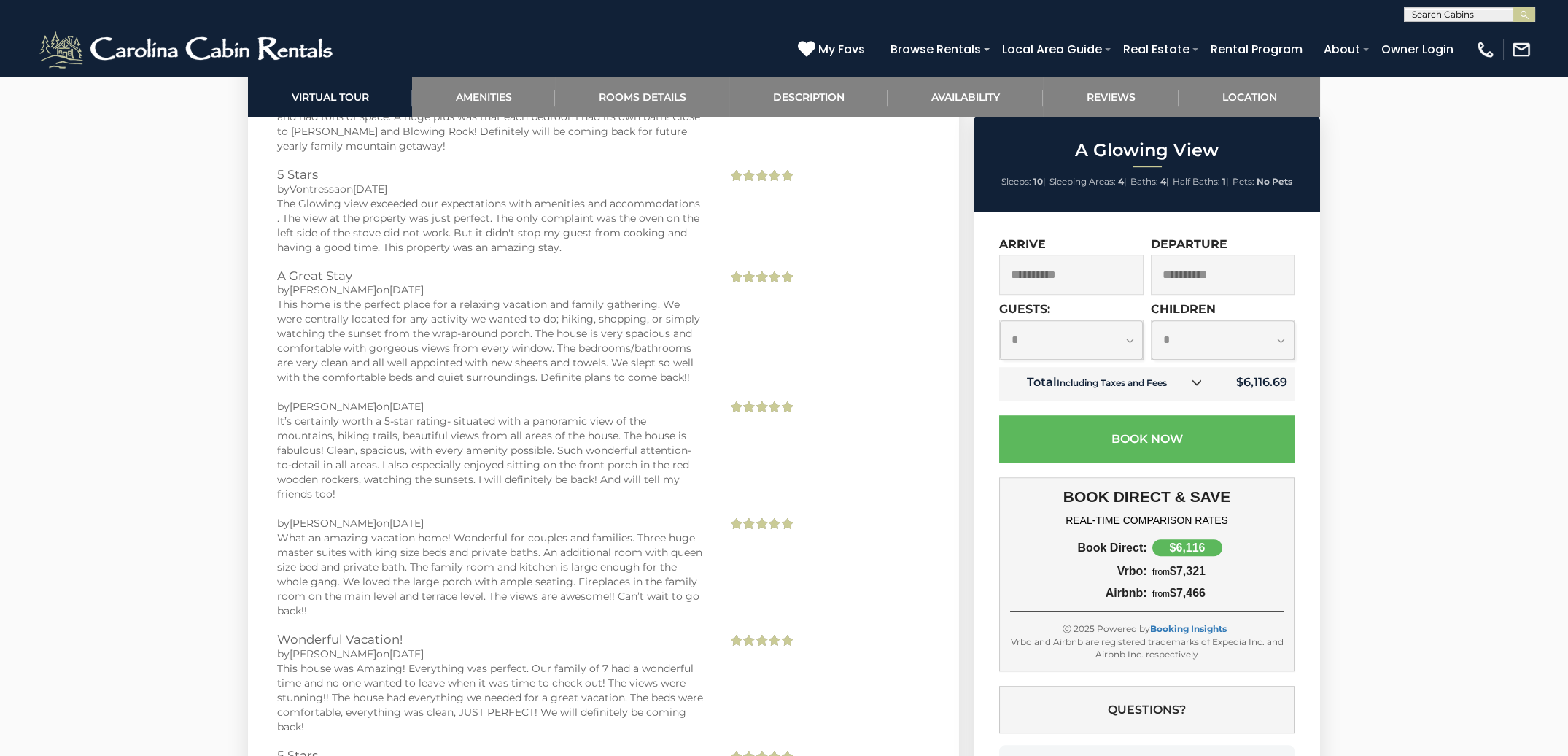
scroll to position [4744, 0]
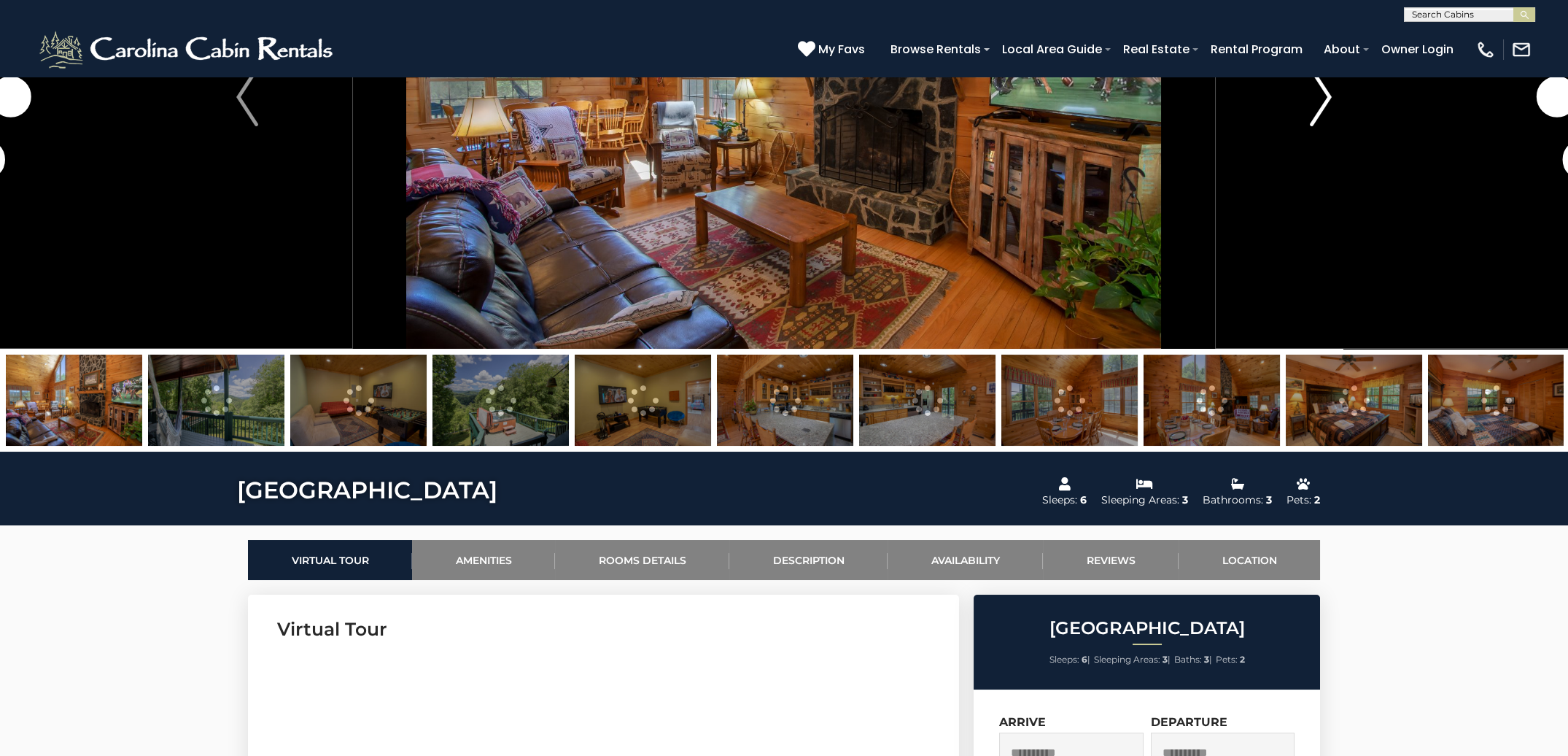
scroll to position [307, 0]
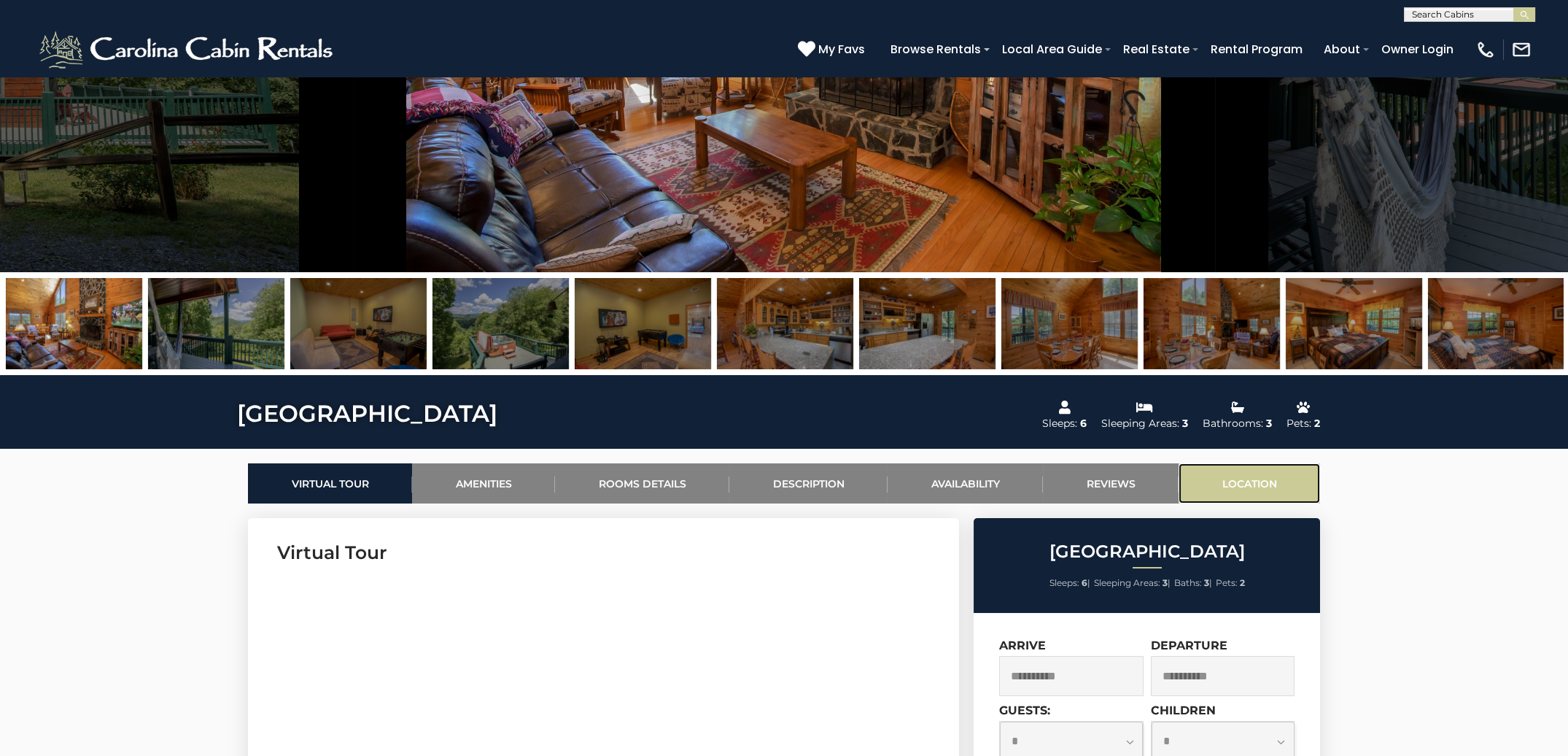
click at [1257, 478] on link "Location" at bounding box center [1249, 483] width 142 height 40
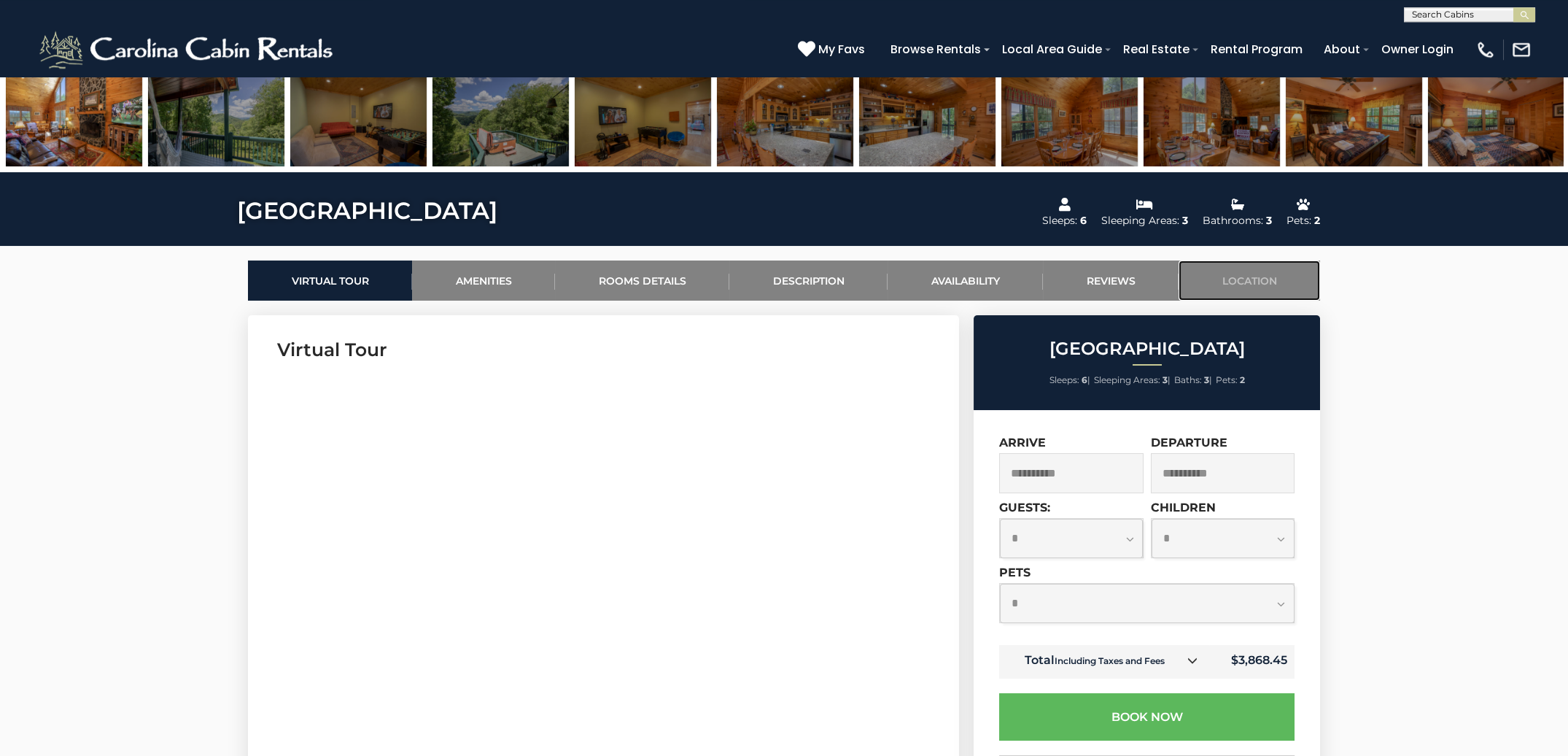
scroll to position [509, 0]
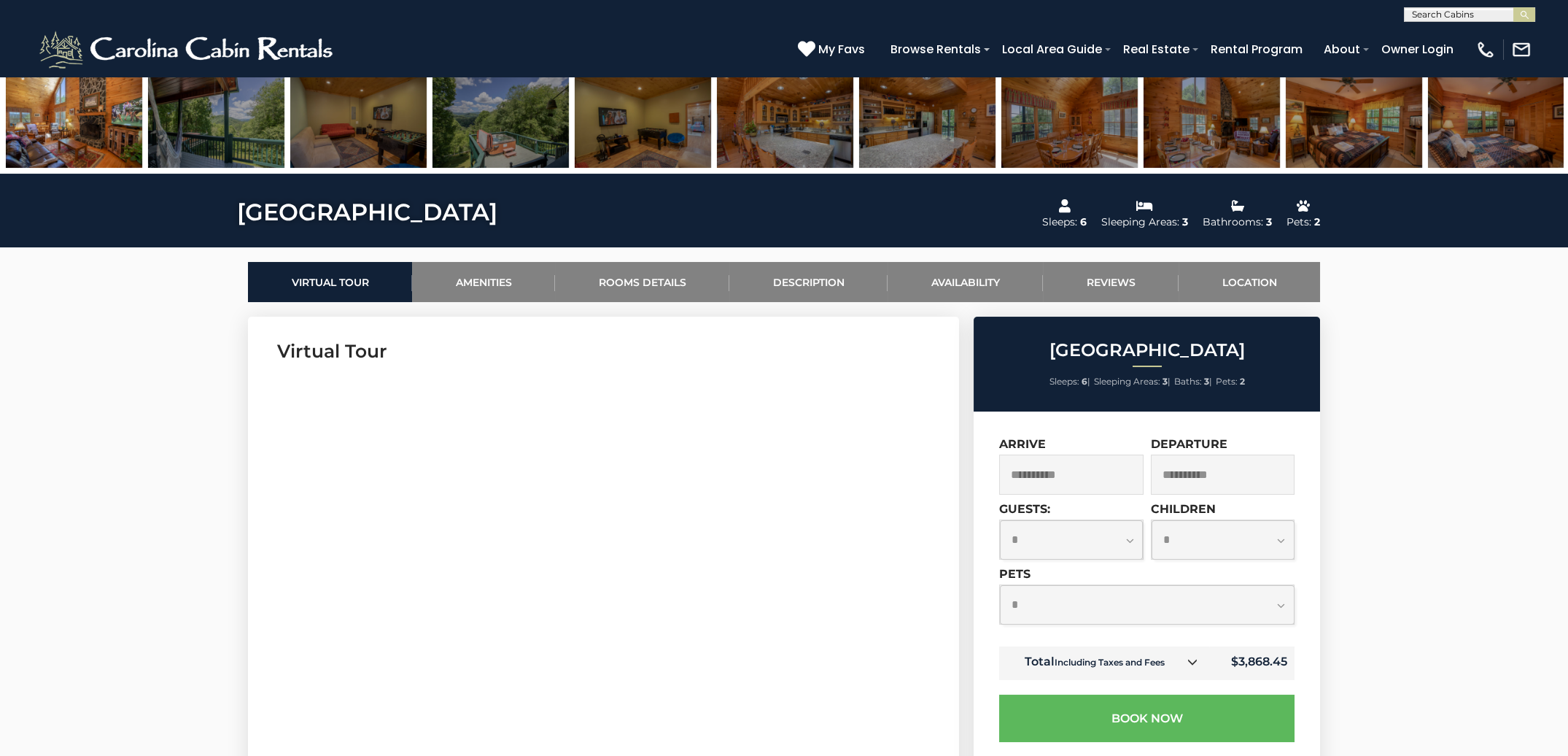
click at [84, 103] on img at bounding box center [74, 123] width 136 height 91
click at [64, 97] on img at bounding box center [74, 123] width 136 height 91
click at [221, 109] on img at bounding box center [216, 123] width 136 height 91
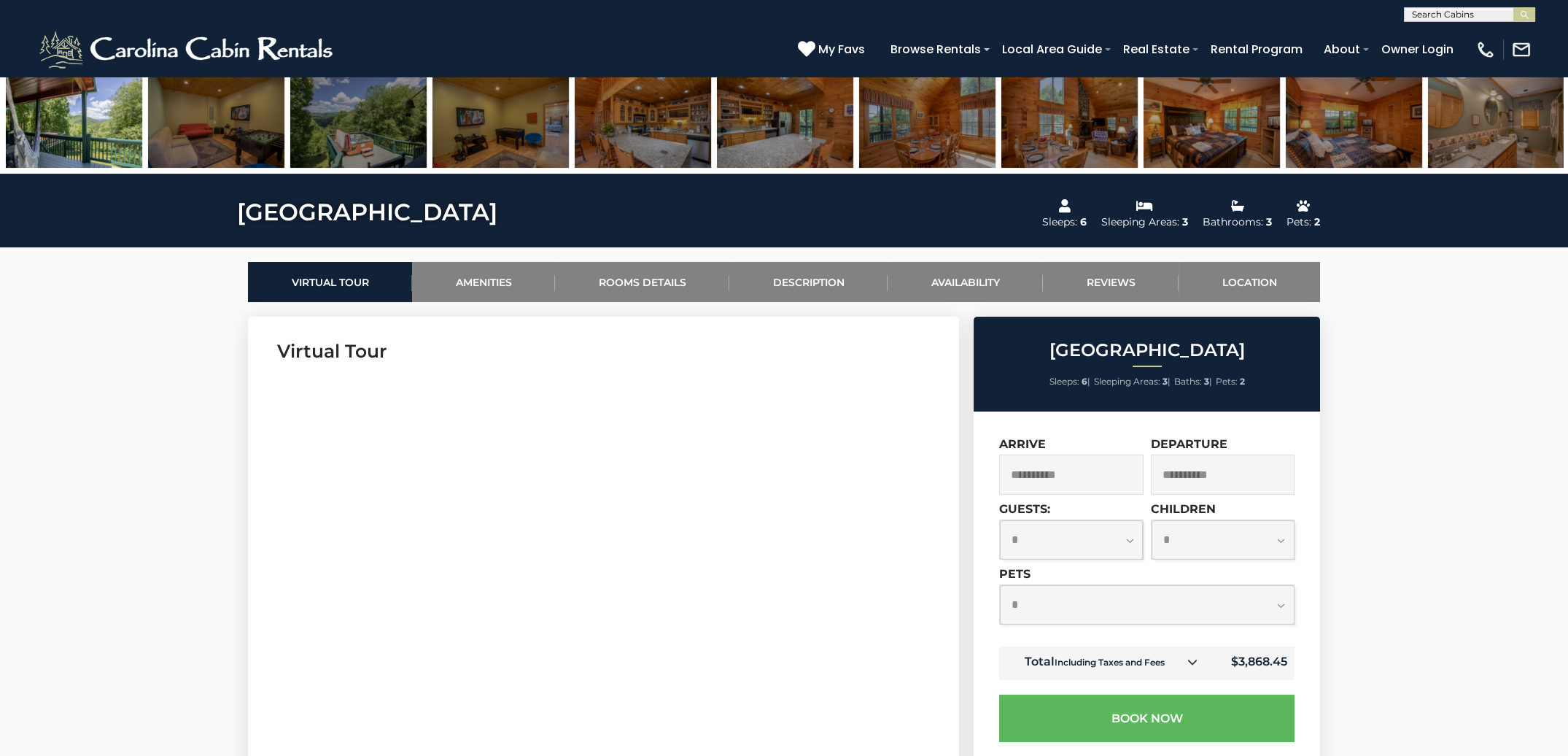
click at [72, 98] on img at bounding box center [74, 123] width 136 height 91
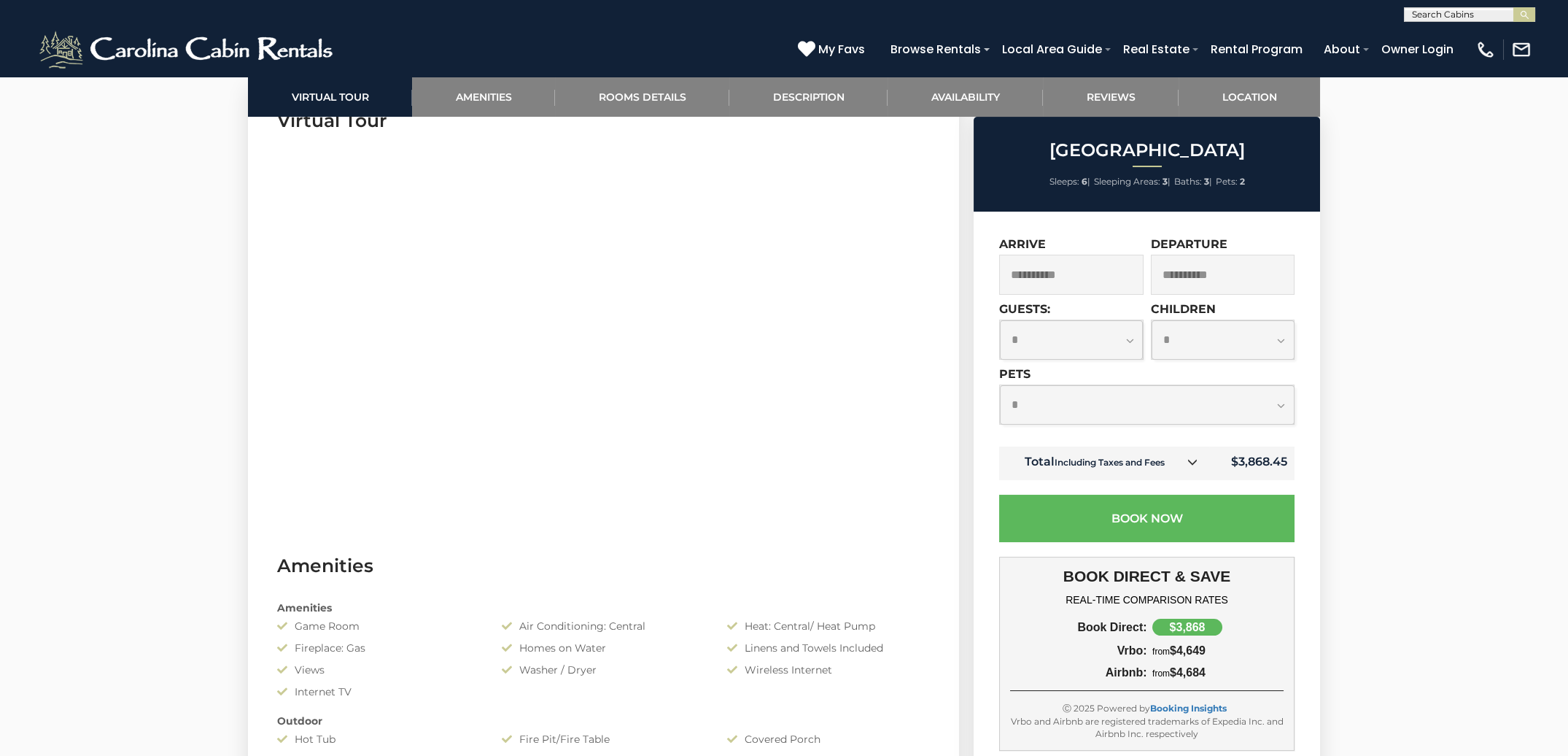
scroll to position [278, 0]
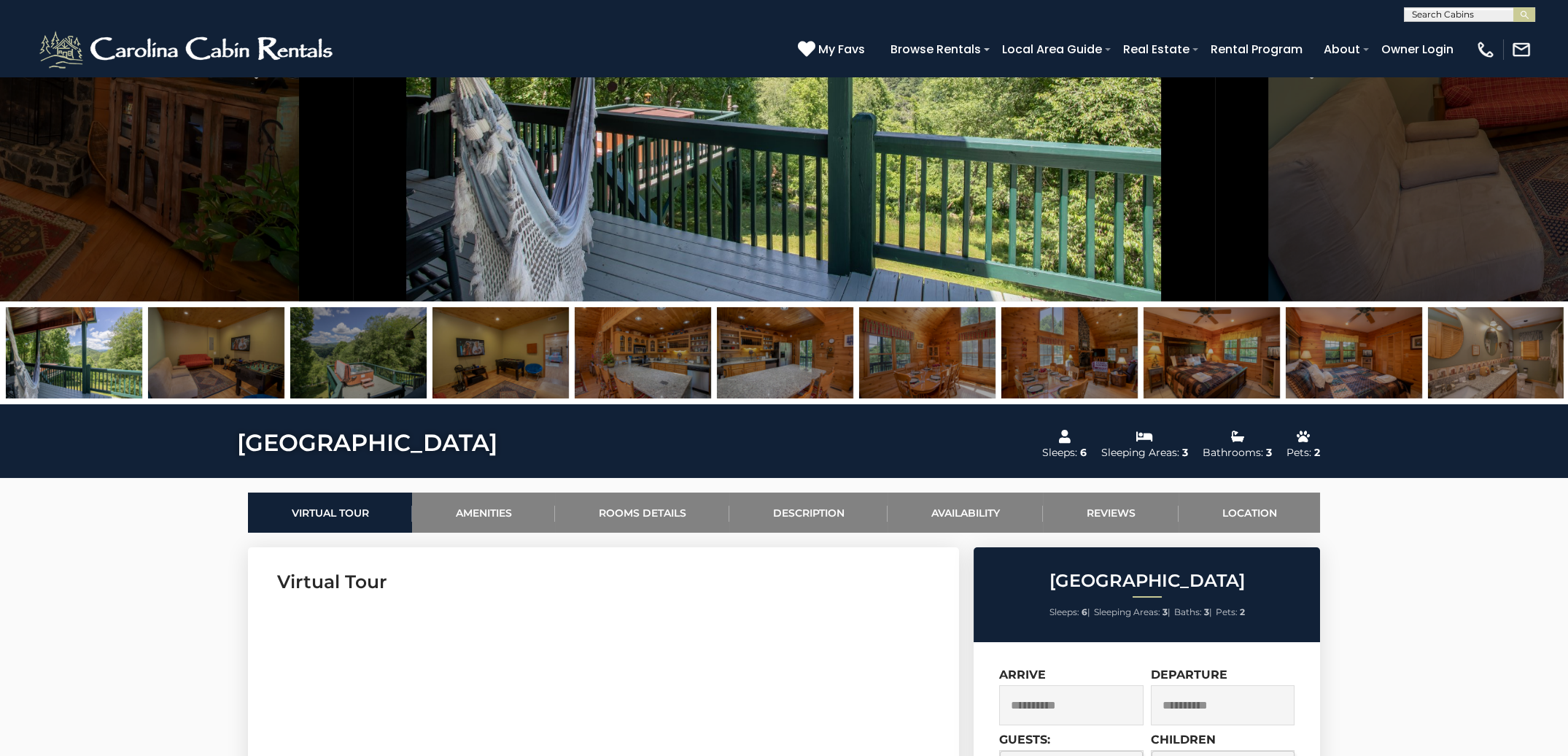
click at [765, 200] on img at bounding box center [784, 50] width 862 height 504
click at [87, 333] on img at bounding box center [74, 352] width 136 height 91
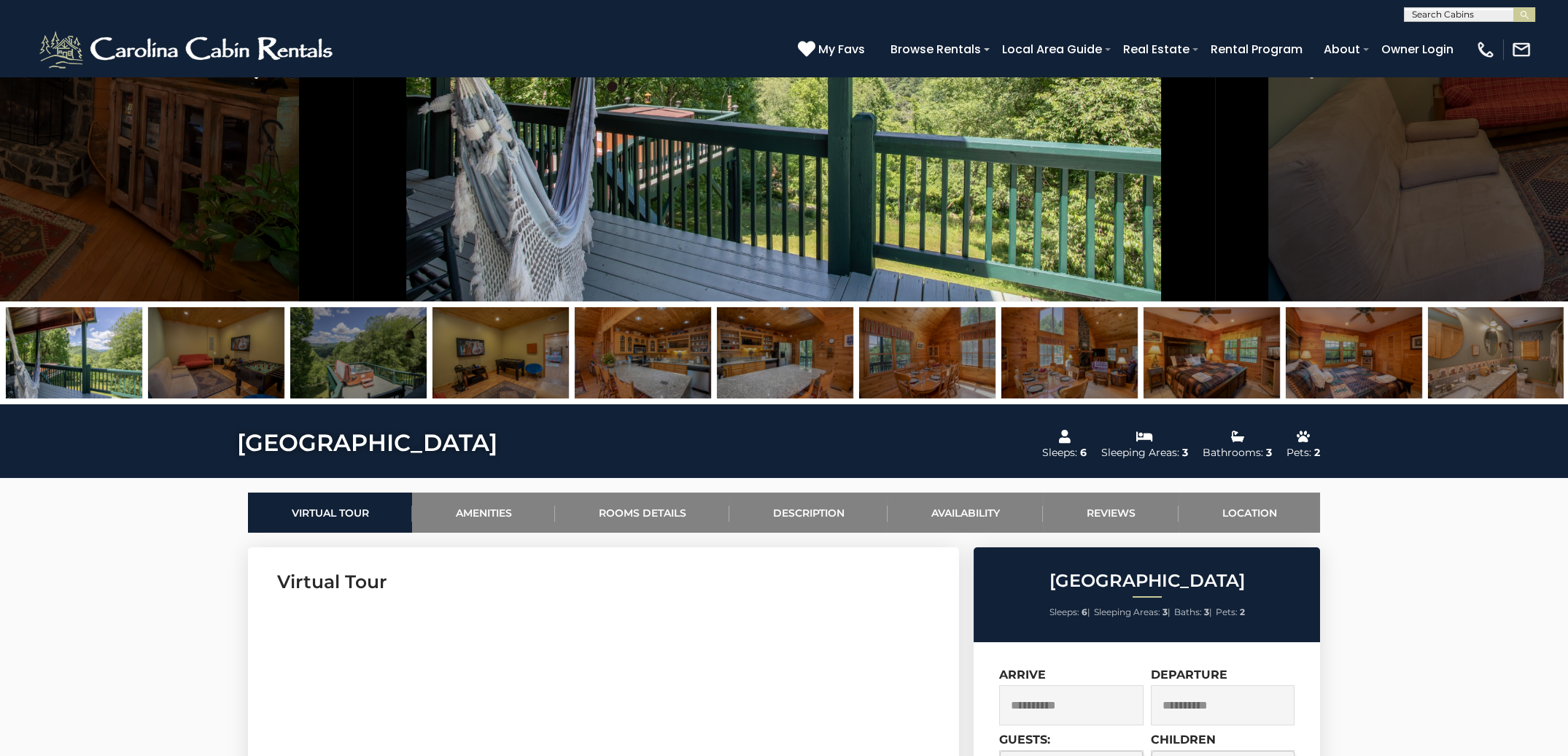
click at [284, 250] on button "Previous" at bounding box center [247, 50] width 211 height 504
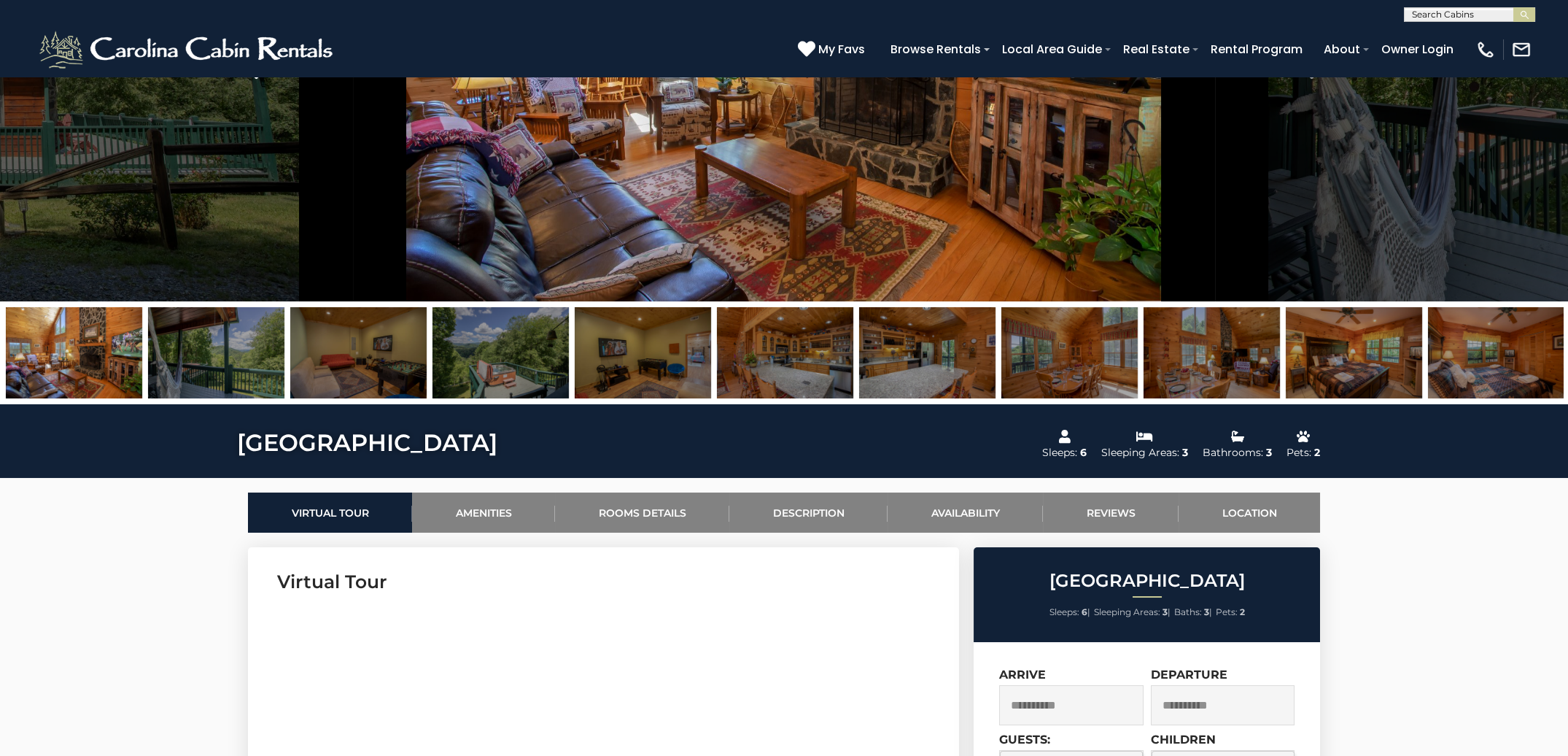
click at [284, 250] on button "Previous" at bounding box center [247, 50] width 211 height 504
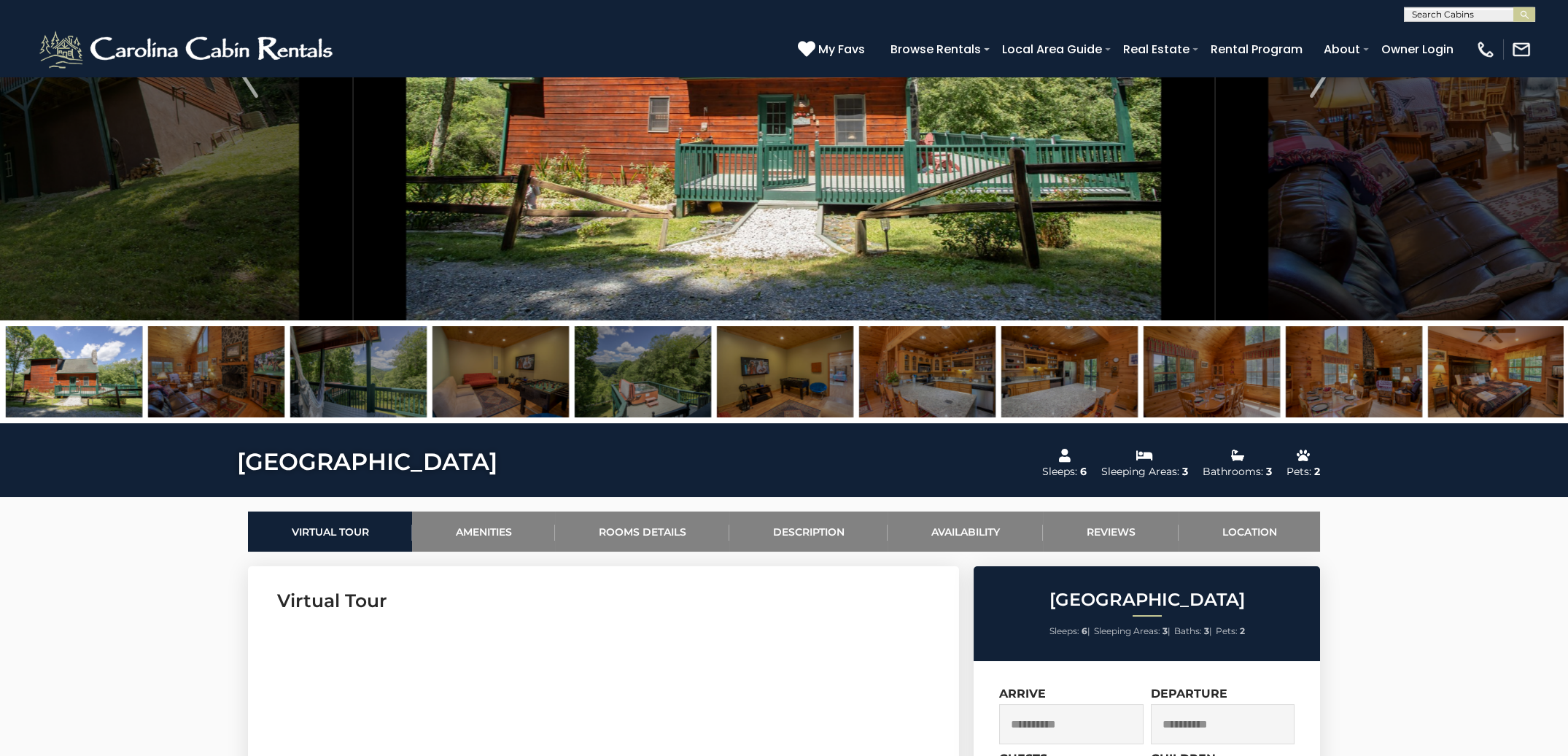
scroll to position [0, 0]
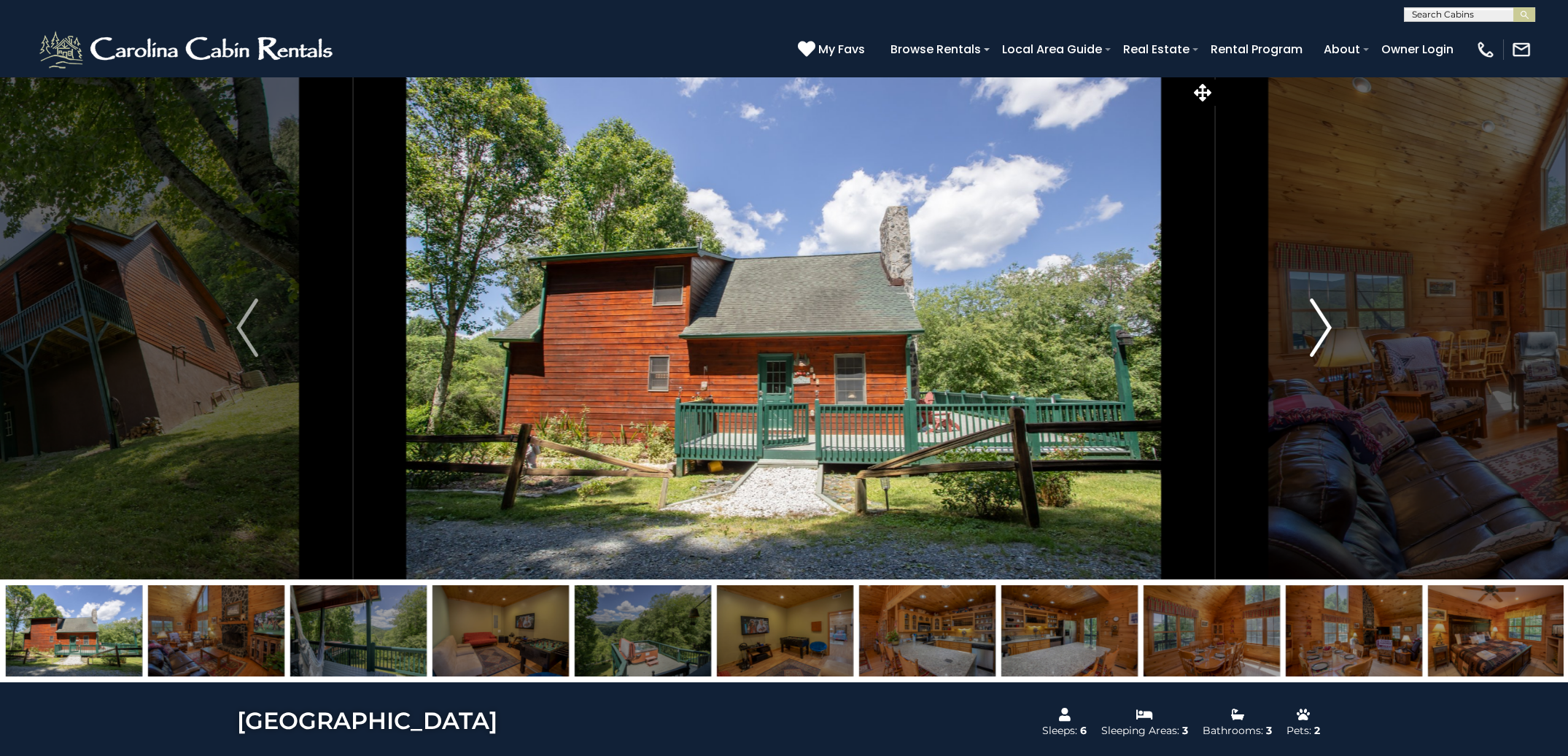
click at [1325, 328] on img "Next" at bounding box center [1321, 328] width 22 height 58
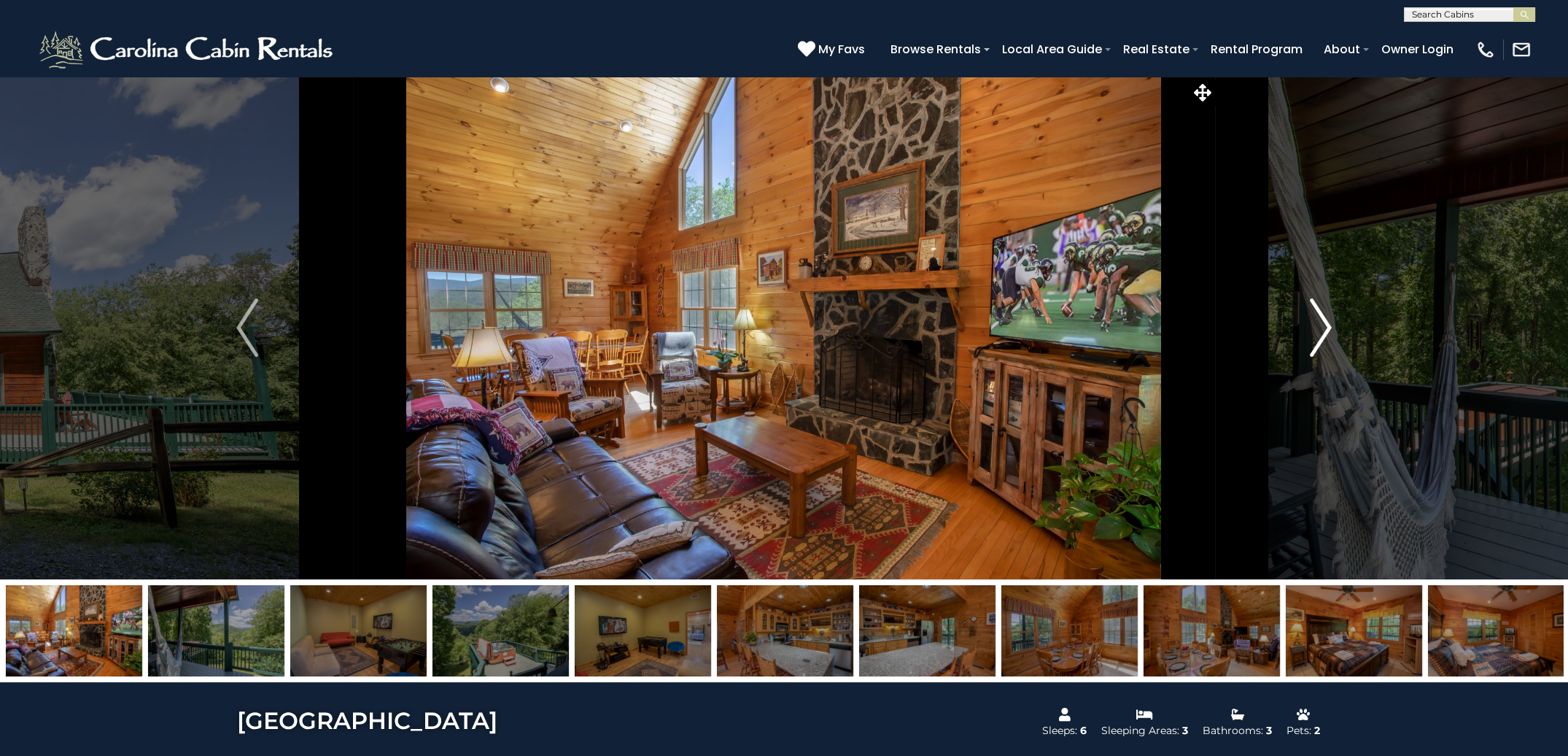
click at [1325, 328] on img "Next" at bounding box center [1321, 328] width 22 height 58
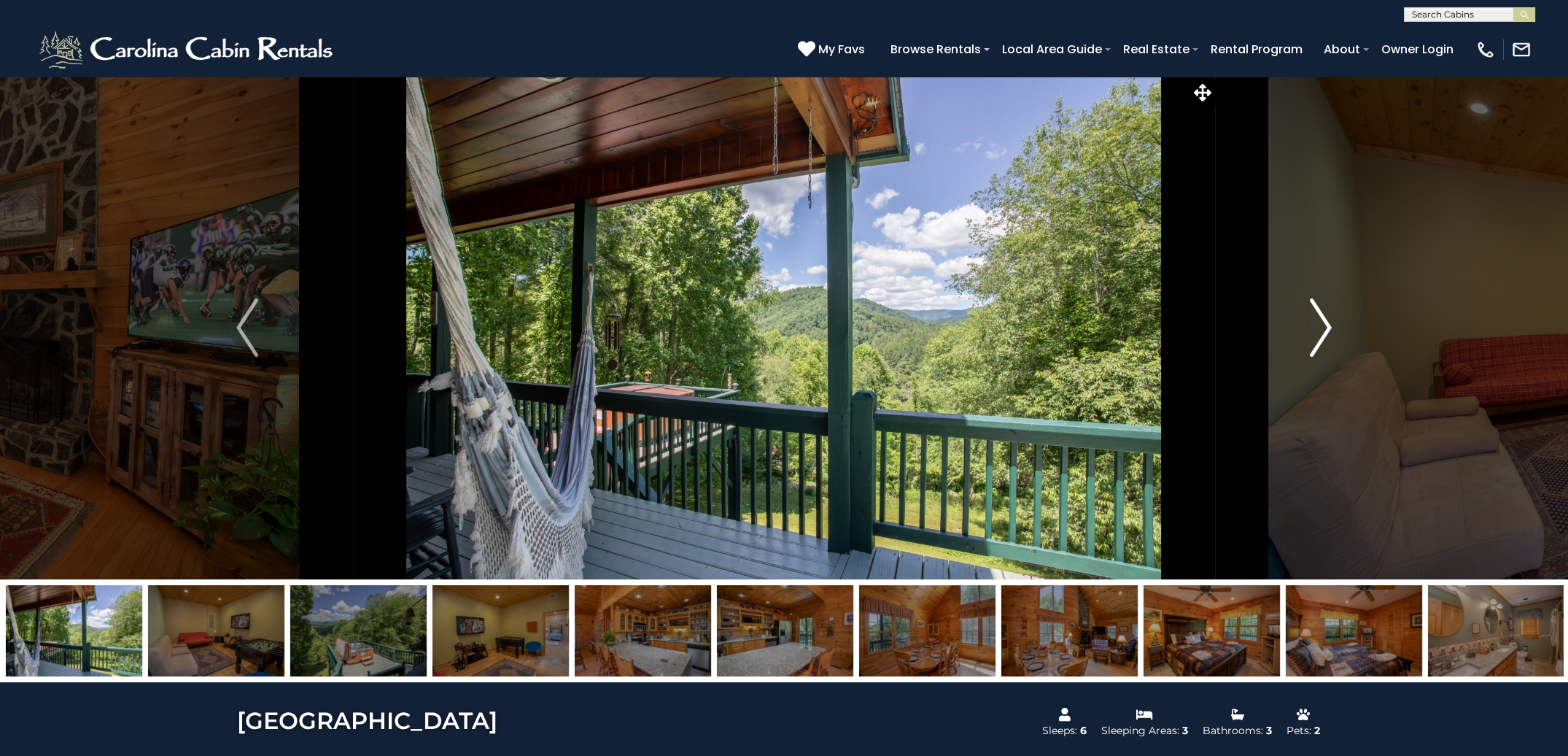
click at [1325, 328] on img "Next" at bounding box center [1321, 328] width 22 height 58
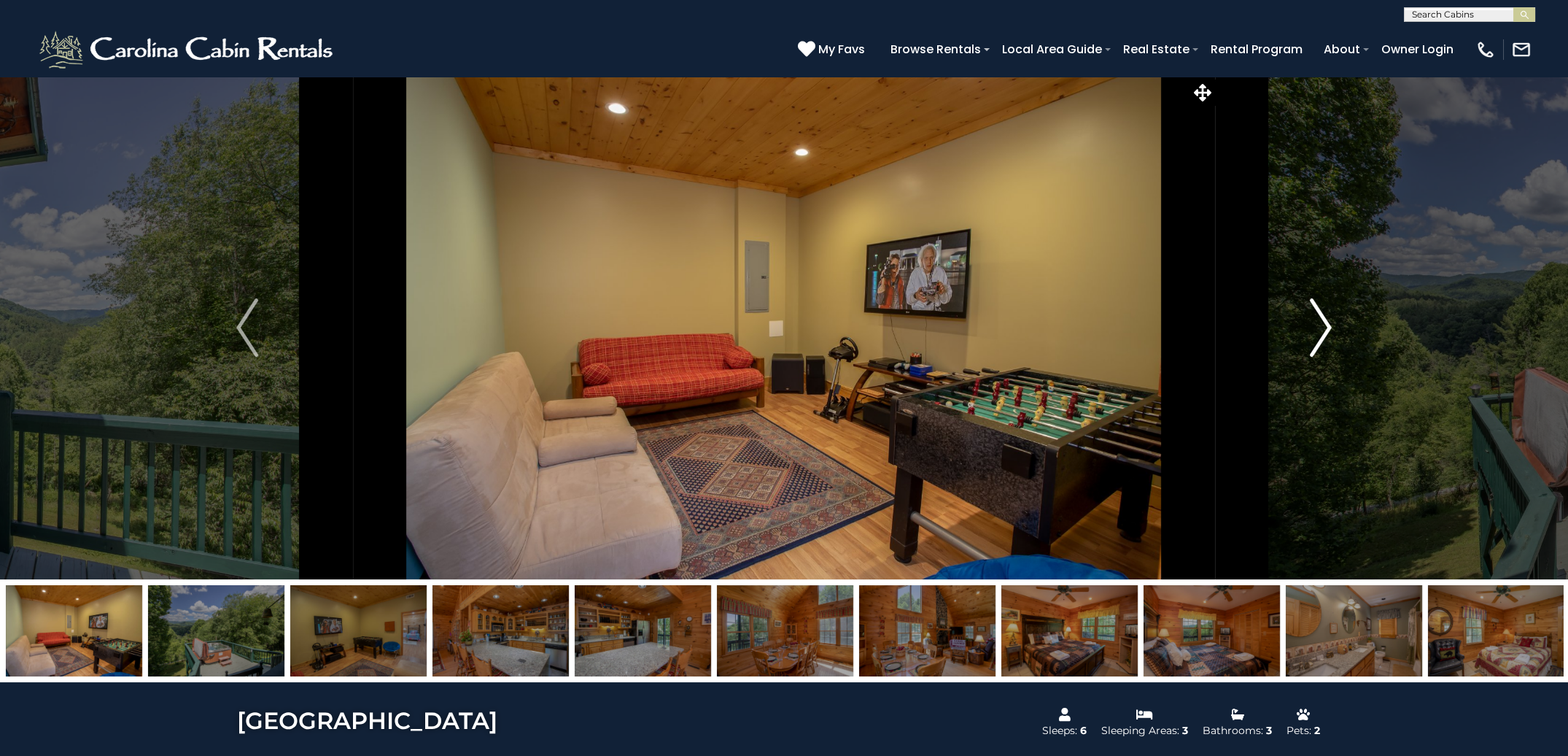
click at [1325, 328] on img "Next" at bounding box center [1321, 328] width 22 height 58
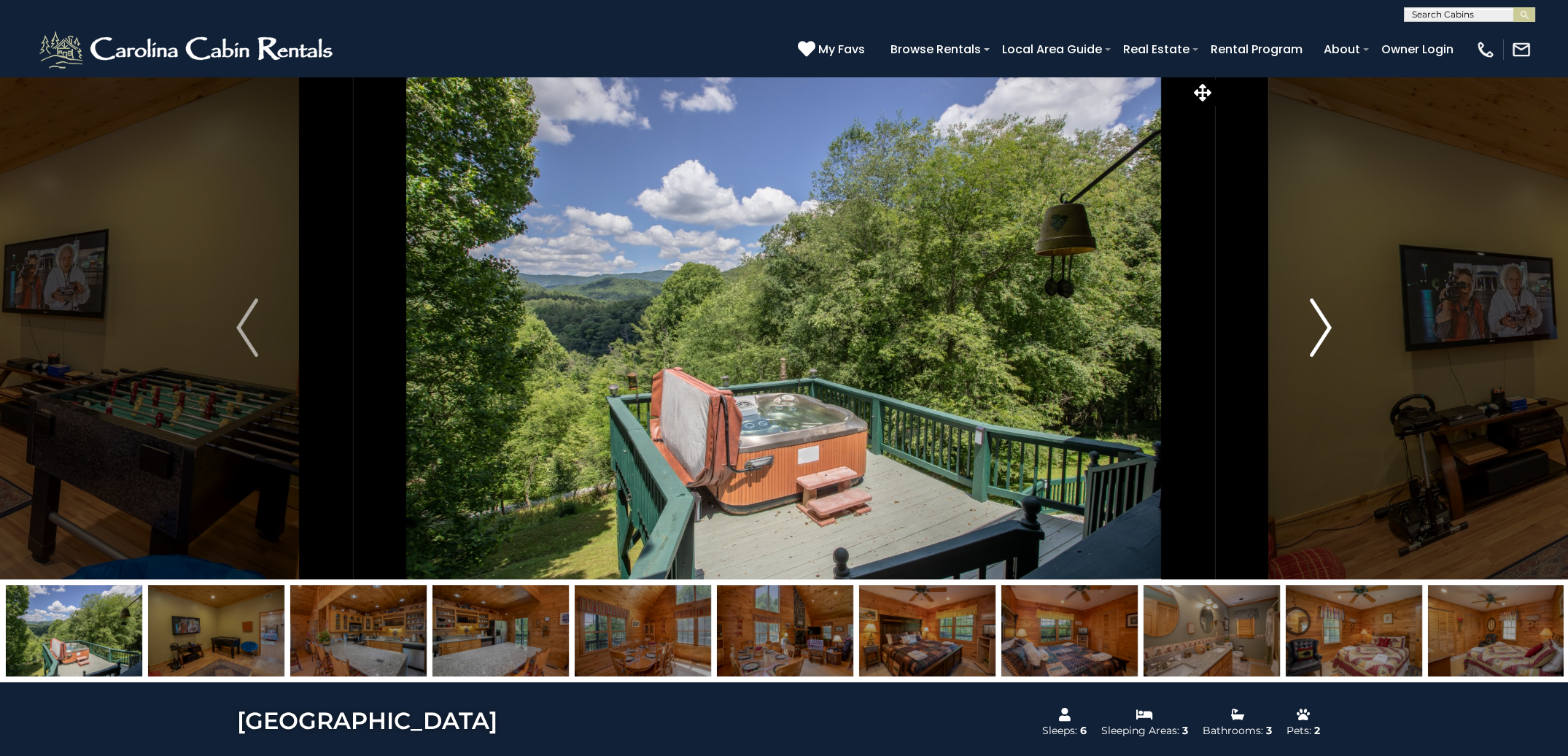
click at [1325, 328] on img "Next" at bounding box center [1321, 328] width 22 height 58
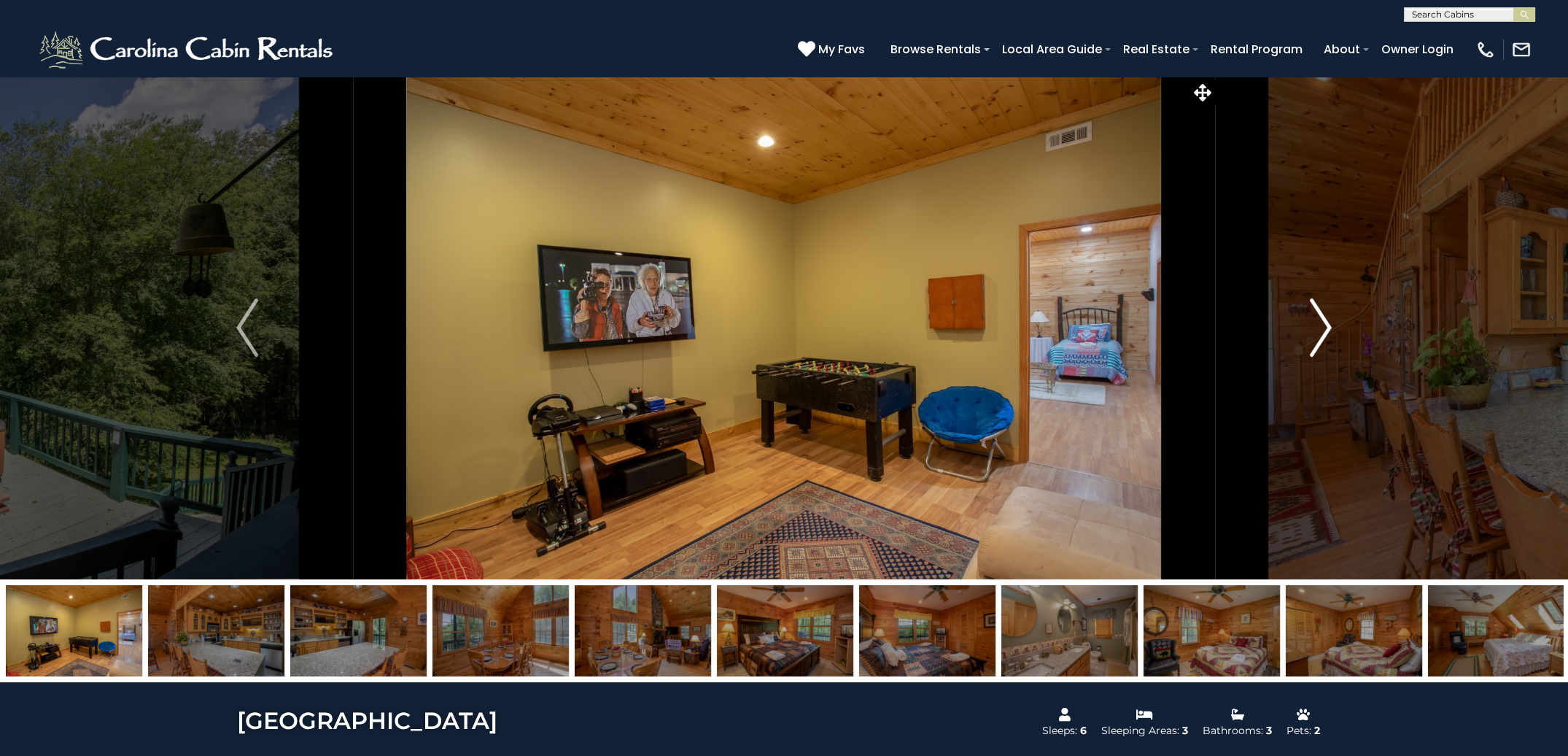
click at [1325, 328] on img "Next" at bounding box center [1321, 328] width 22 height 58
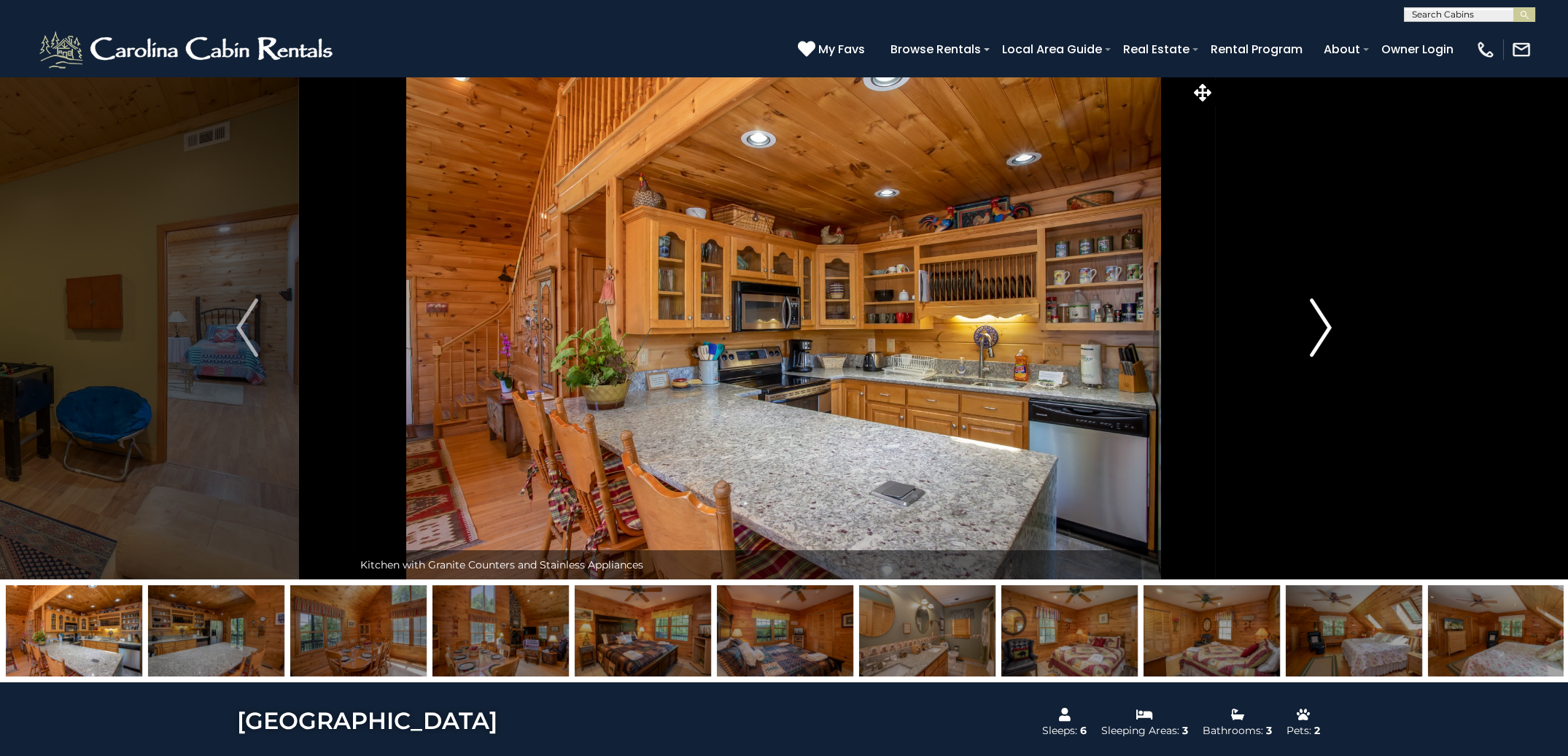
click at [1325, 328] on img "Next" at bounding box center [1321, 328] width 22 height 58
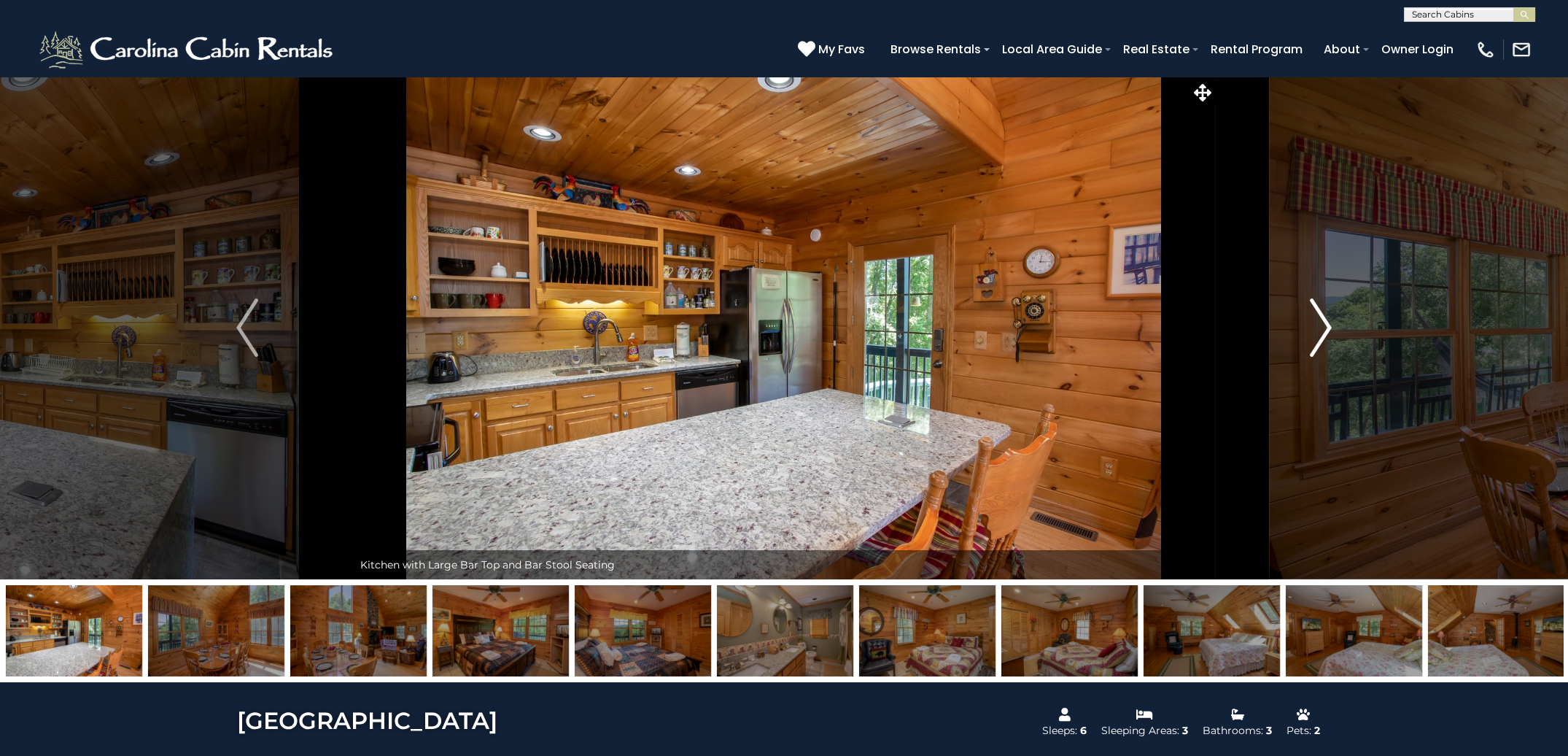
click at [1325, 328] on img "Next" at bounding box center [1321, 328] width 22 height 58
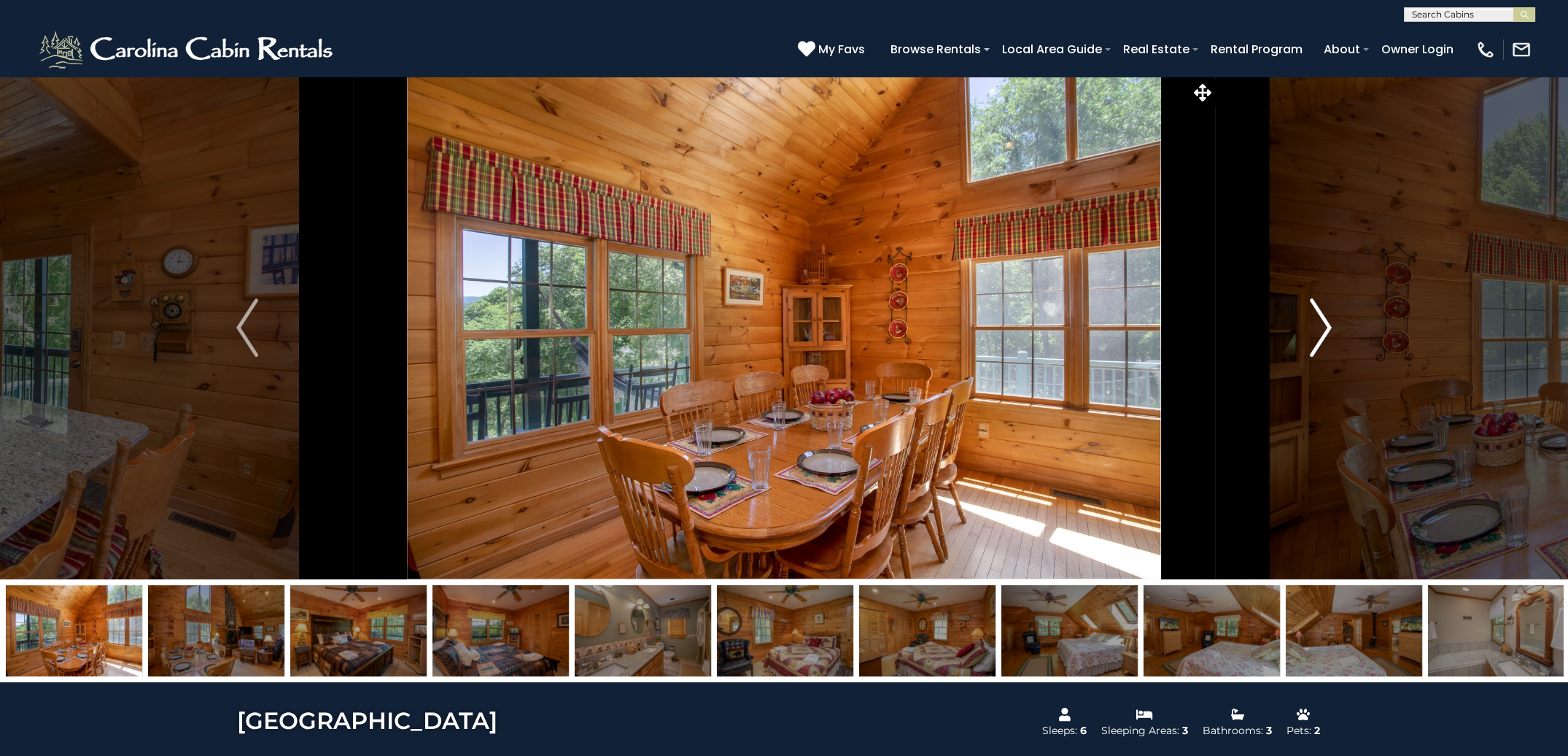
click at [1325, 328] on img "Next" at bounding box center [1321, 328] width 22 height 58
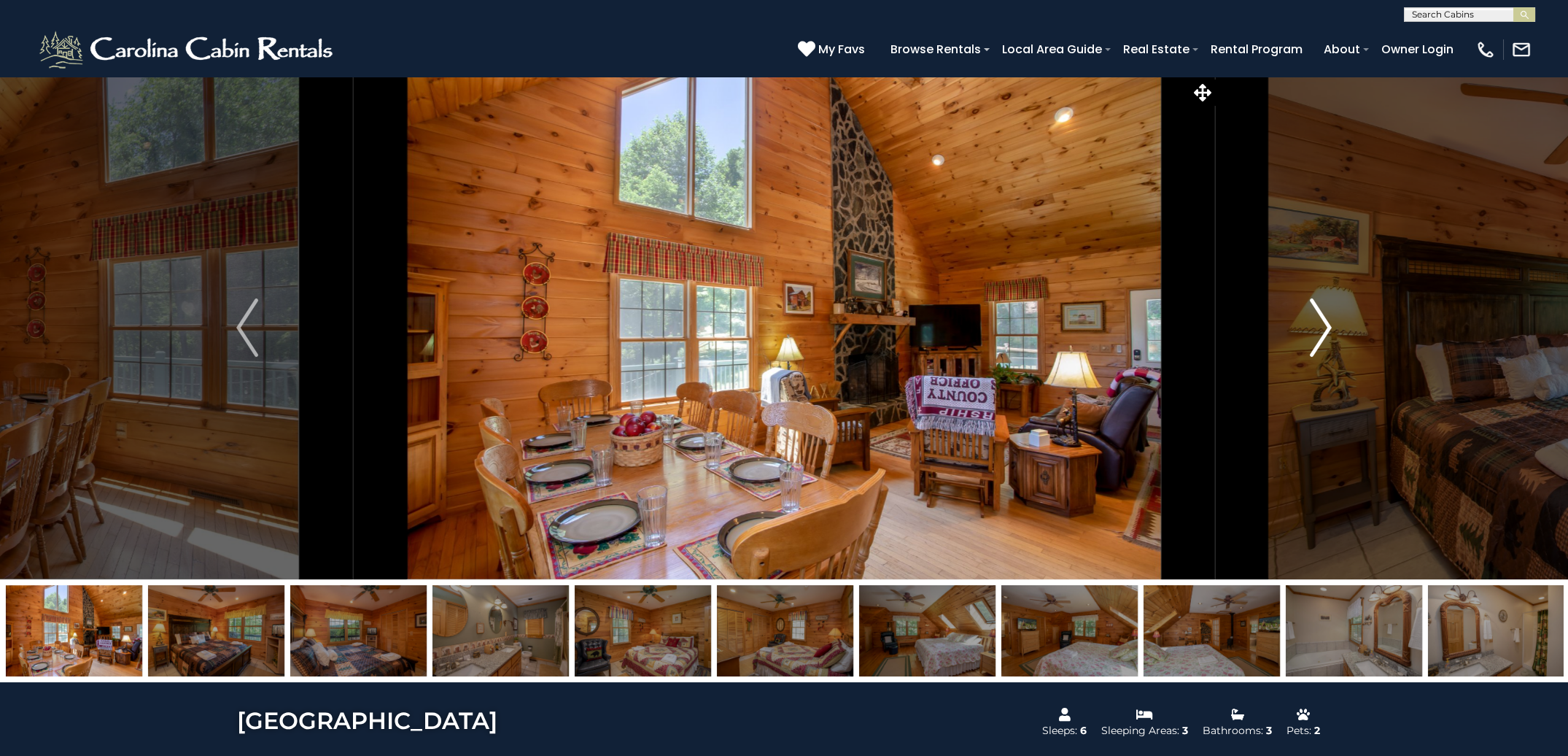
click at [1325, 328] on img "Next" at bounding box center [1321, 328] width 22 height 58
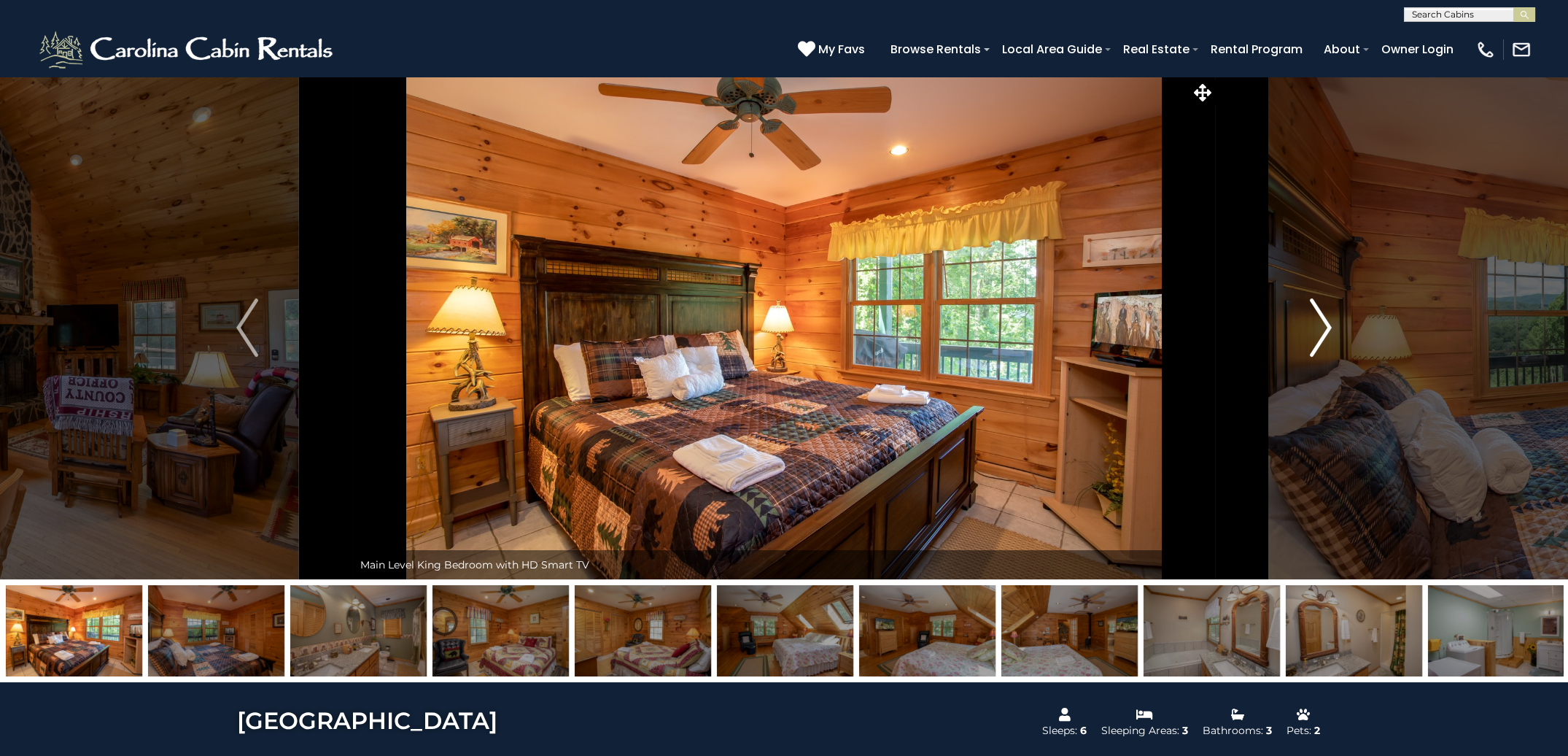
click at [1325, 328] on img "Next" at bounding box center [1321, 328] width 22 height 58
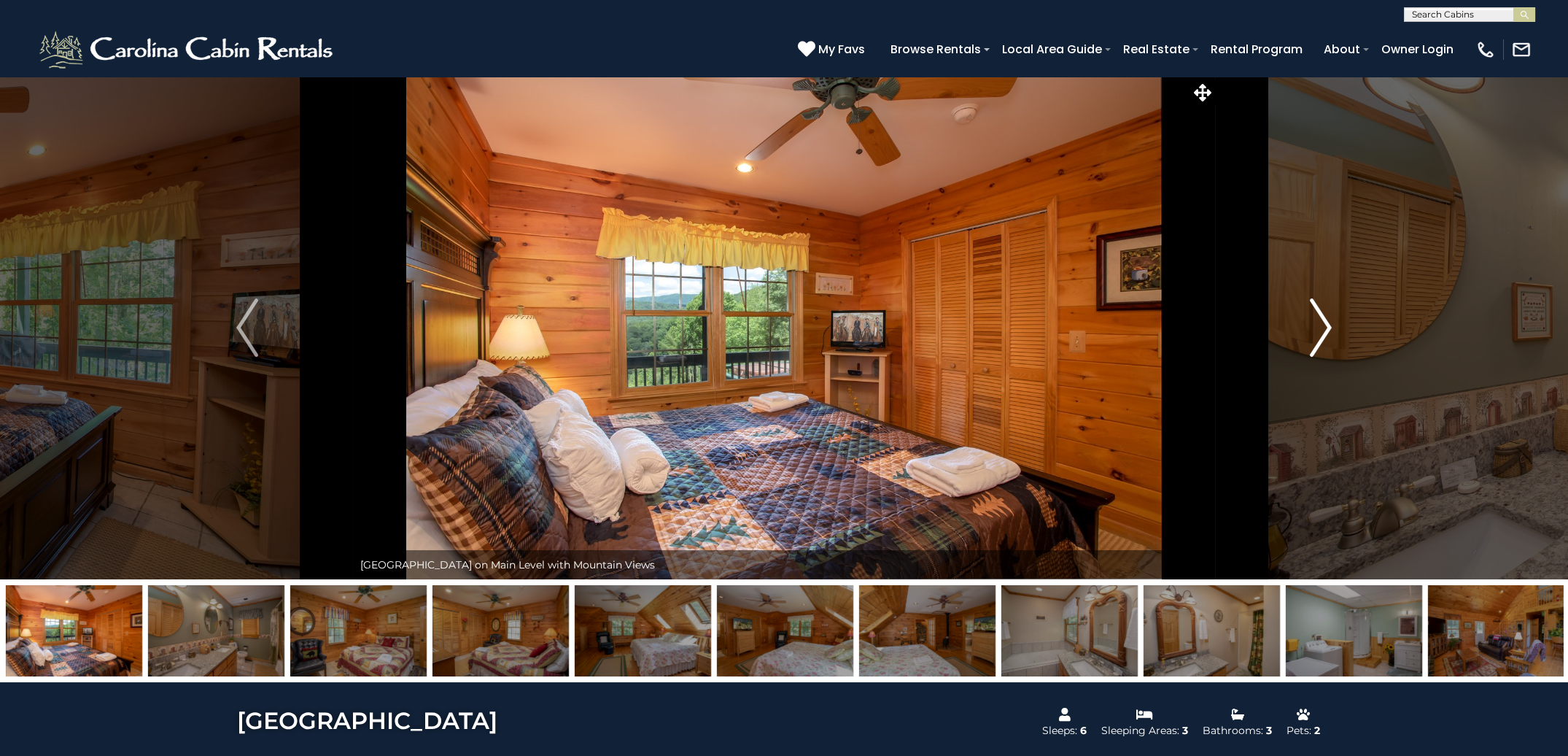
click at [1325, 328] on img "Next" at bounding box center [1321, 328] width 22 height 58
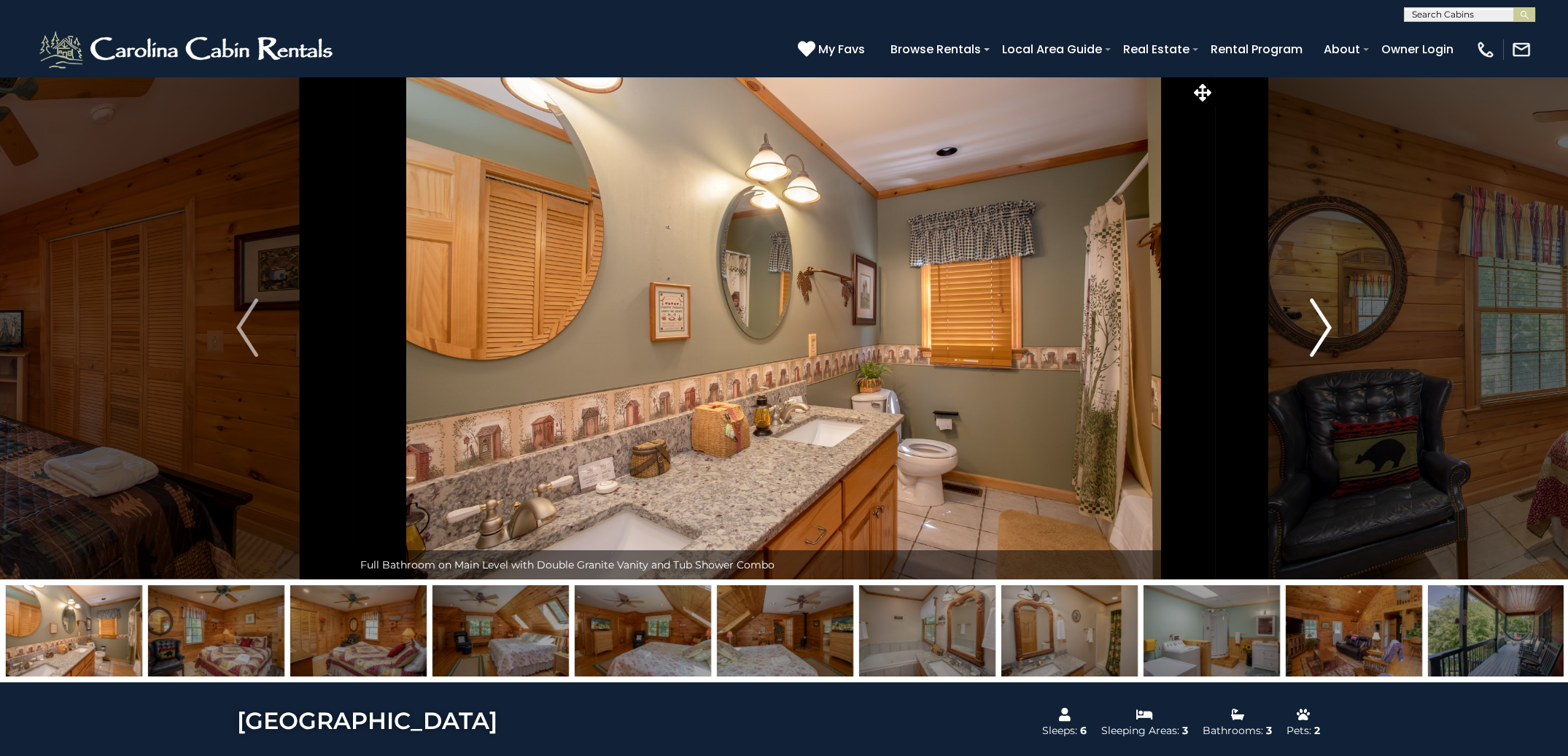
click at [1325, 328] on img "Next" at bounding box center [1321, 328] width 22 height 58
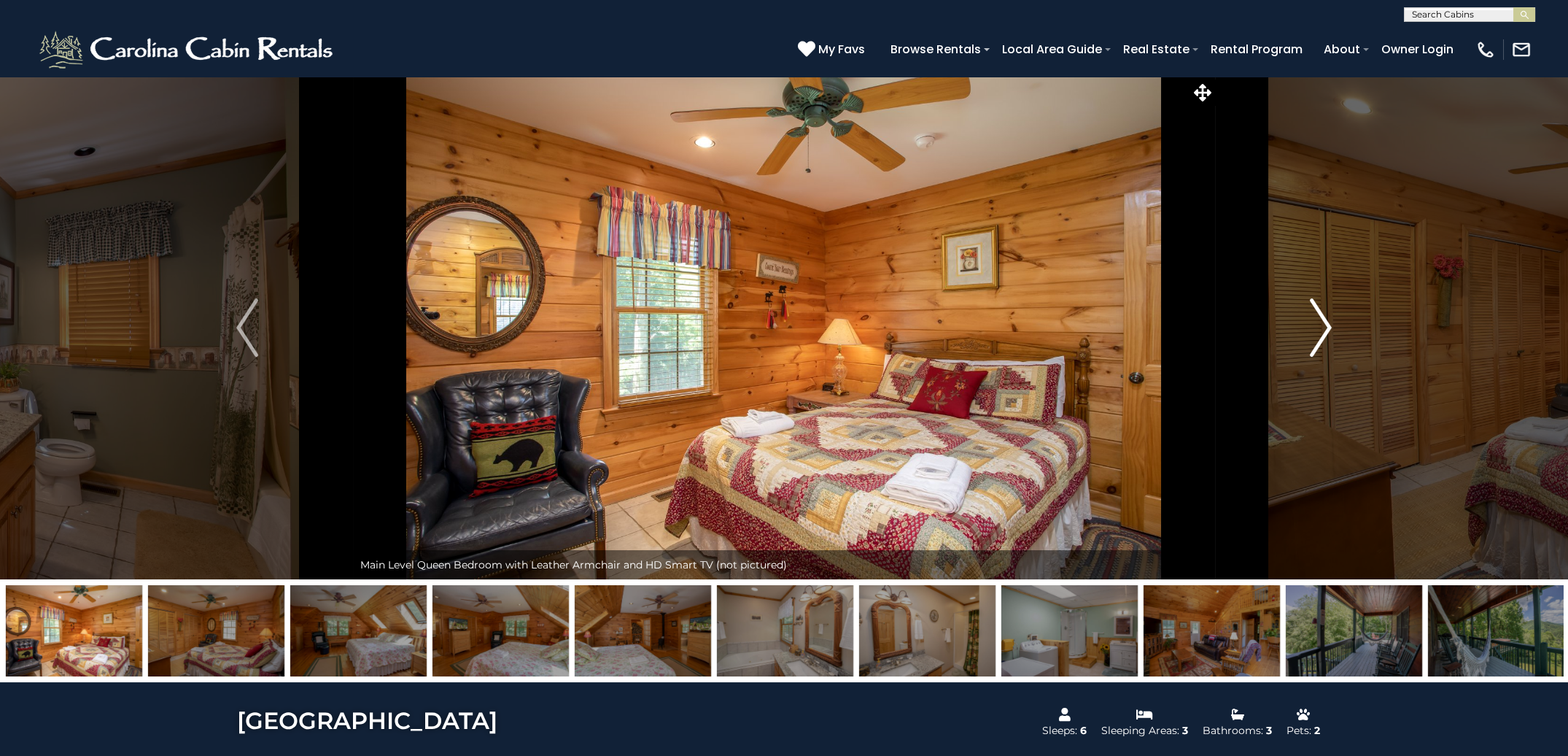
click at [1325, 328] on img "Next" at bounding box center [1321, 328] width 22 height 58
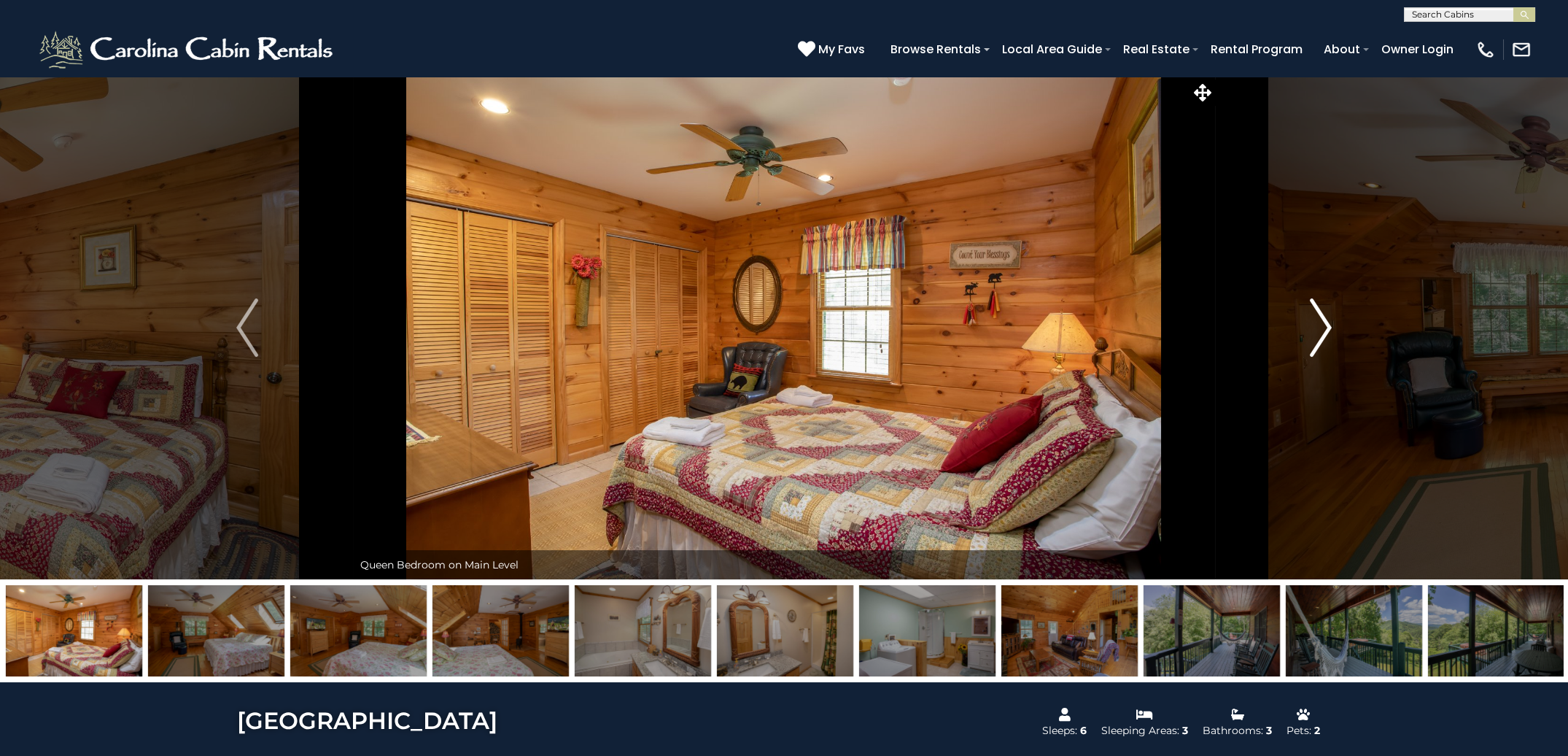
click at [1325, 328] on img "Next" at bounding box center [1321, 328] width 22 height 58
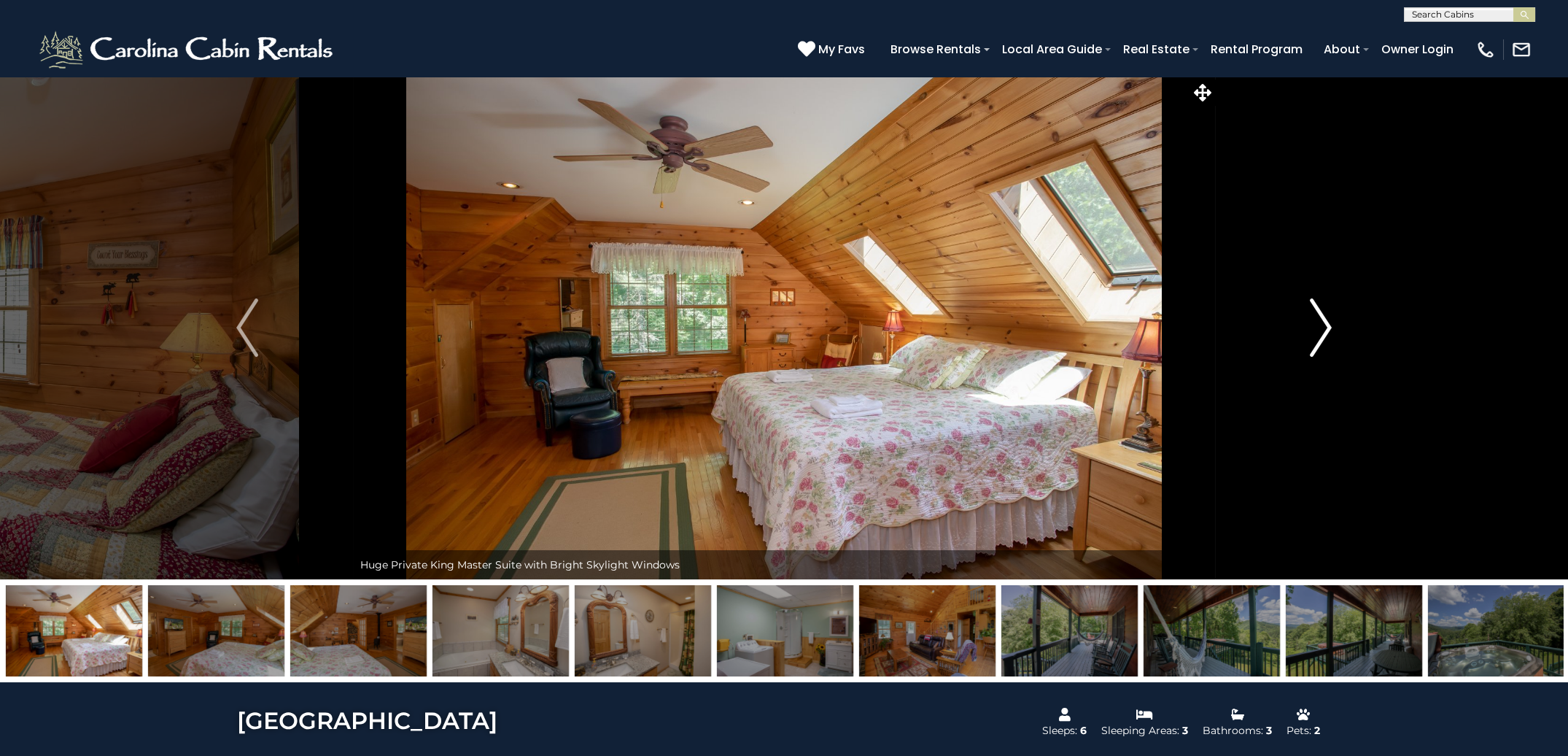
click at [1325, 328] on img "Next" at bounding box center [1321, 328] width 22 height 58
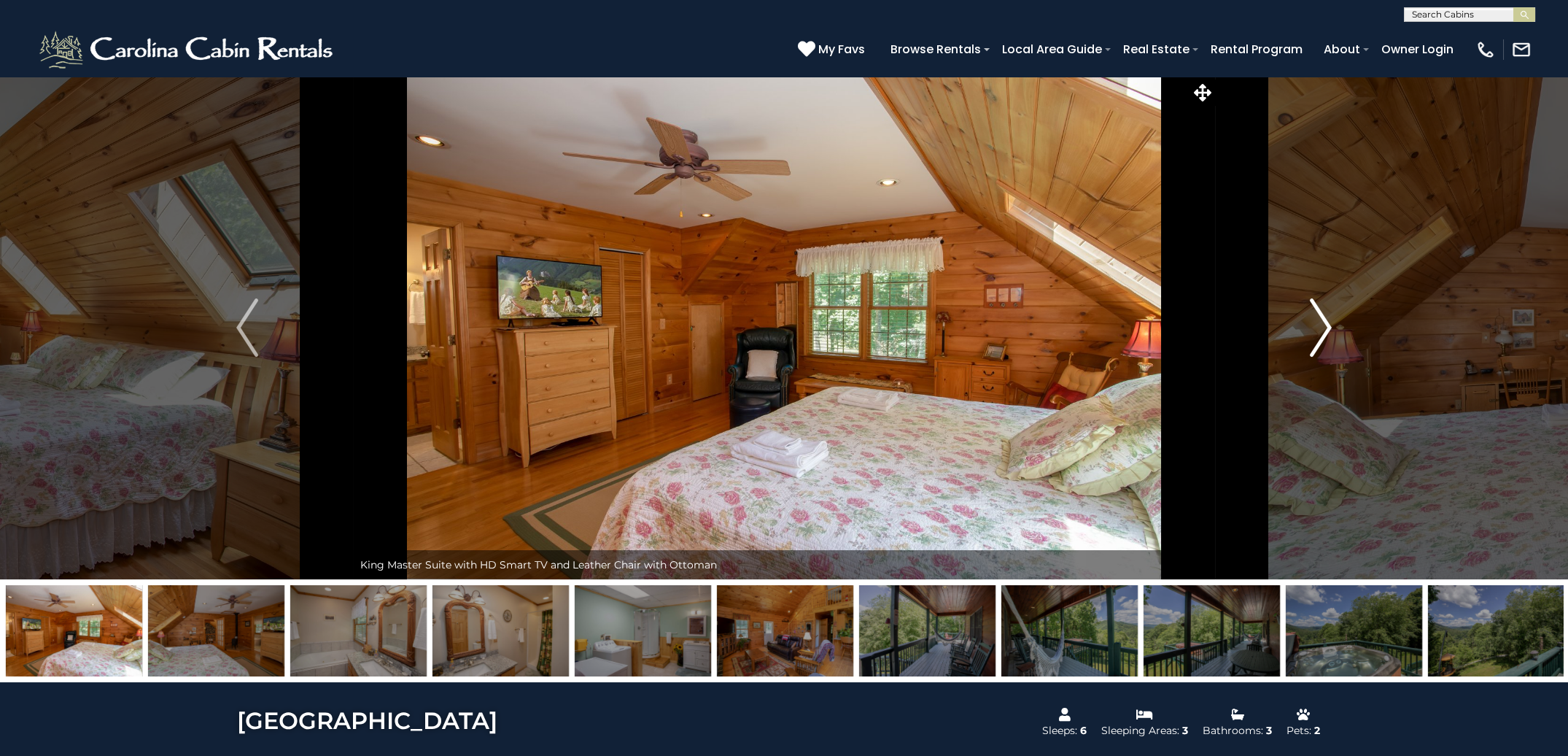
click at [1325, 328] on img "Next" at bounding box center [1321, 328] width 22 height 58
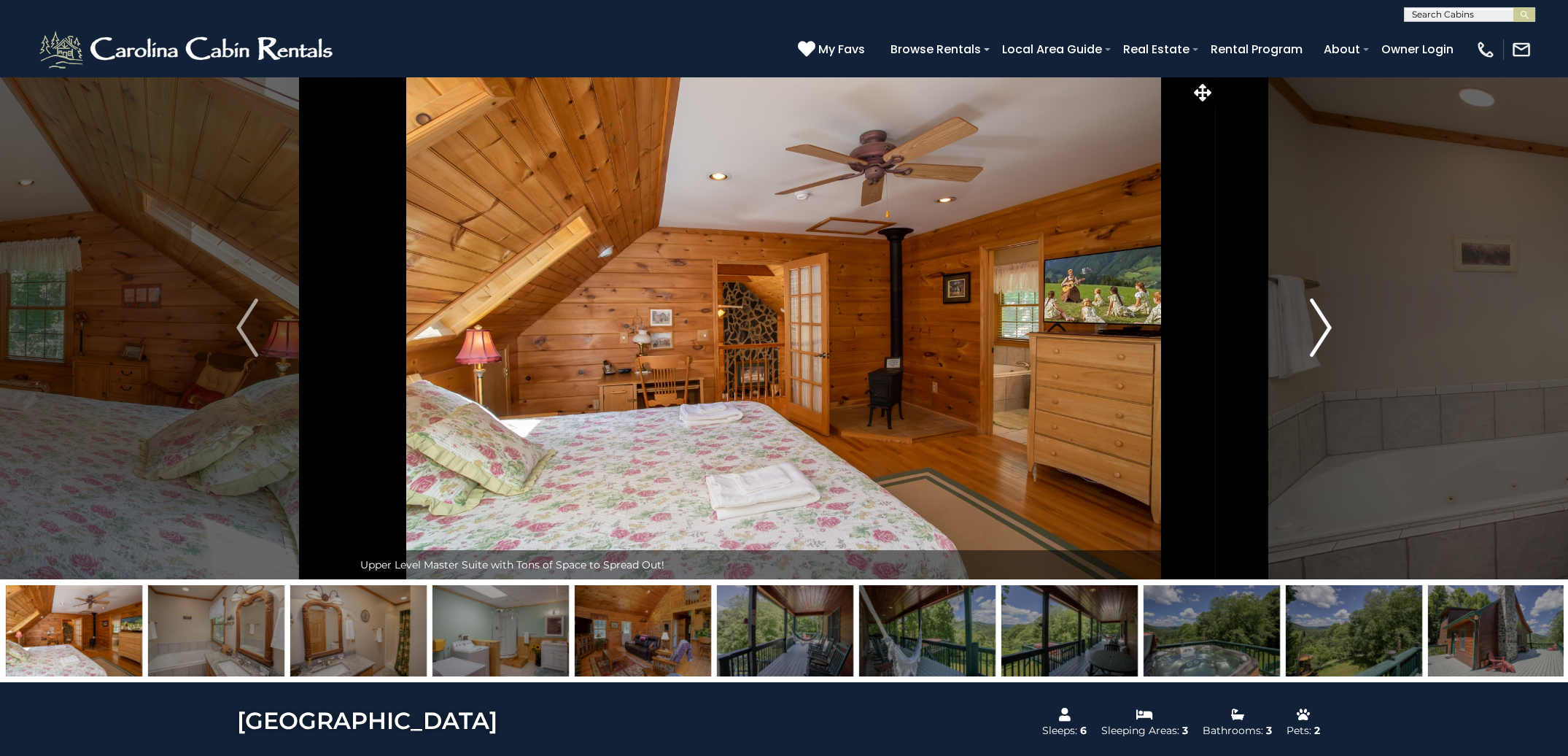
click at [1325, 328] on img "Next" at bounding box center [1321, 328] width 22 height 58
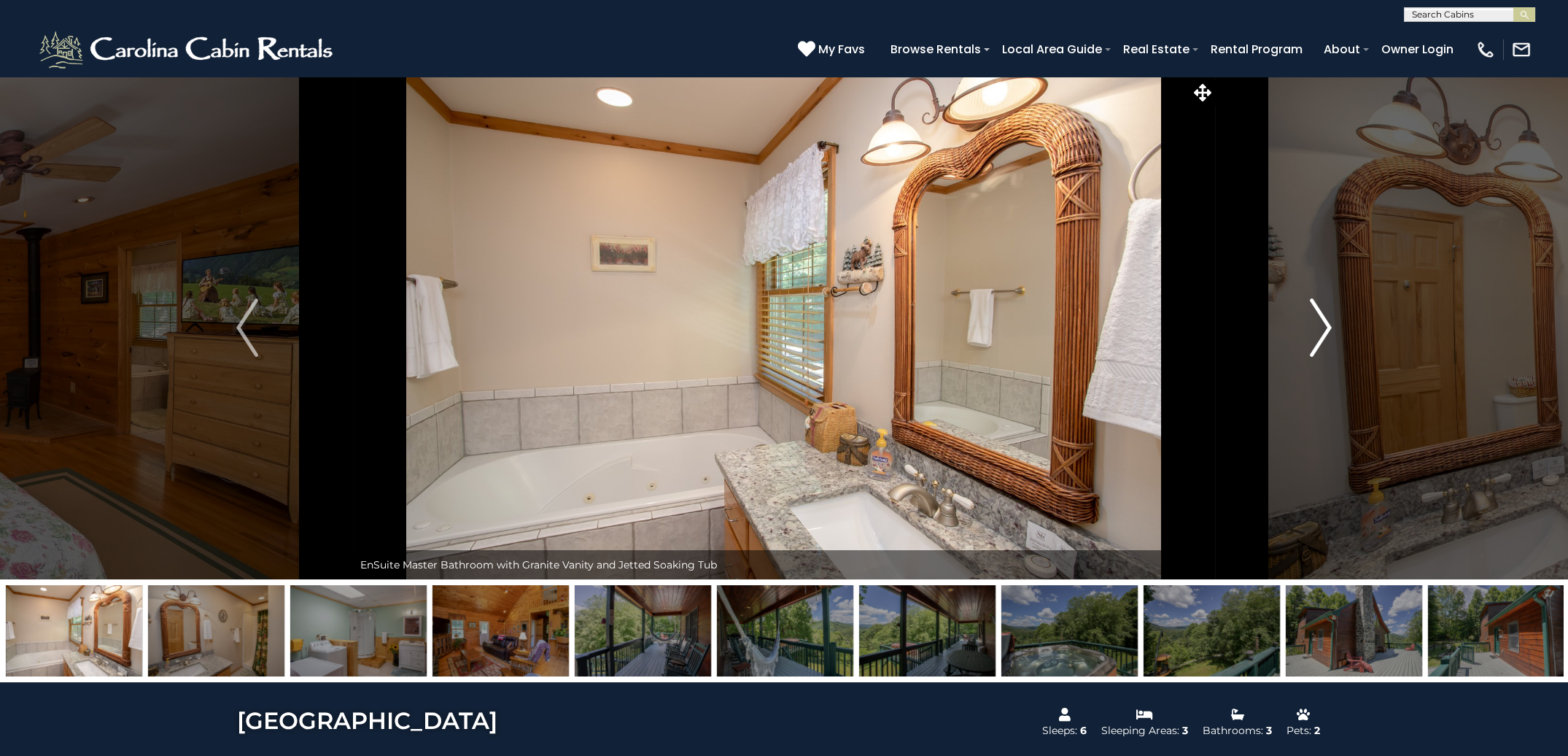
click at [1325, 328] on img "Next" at bounding box center [1321, 328] width 22 height 58
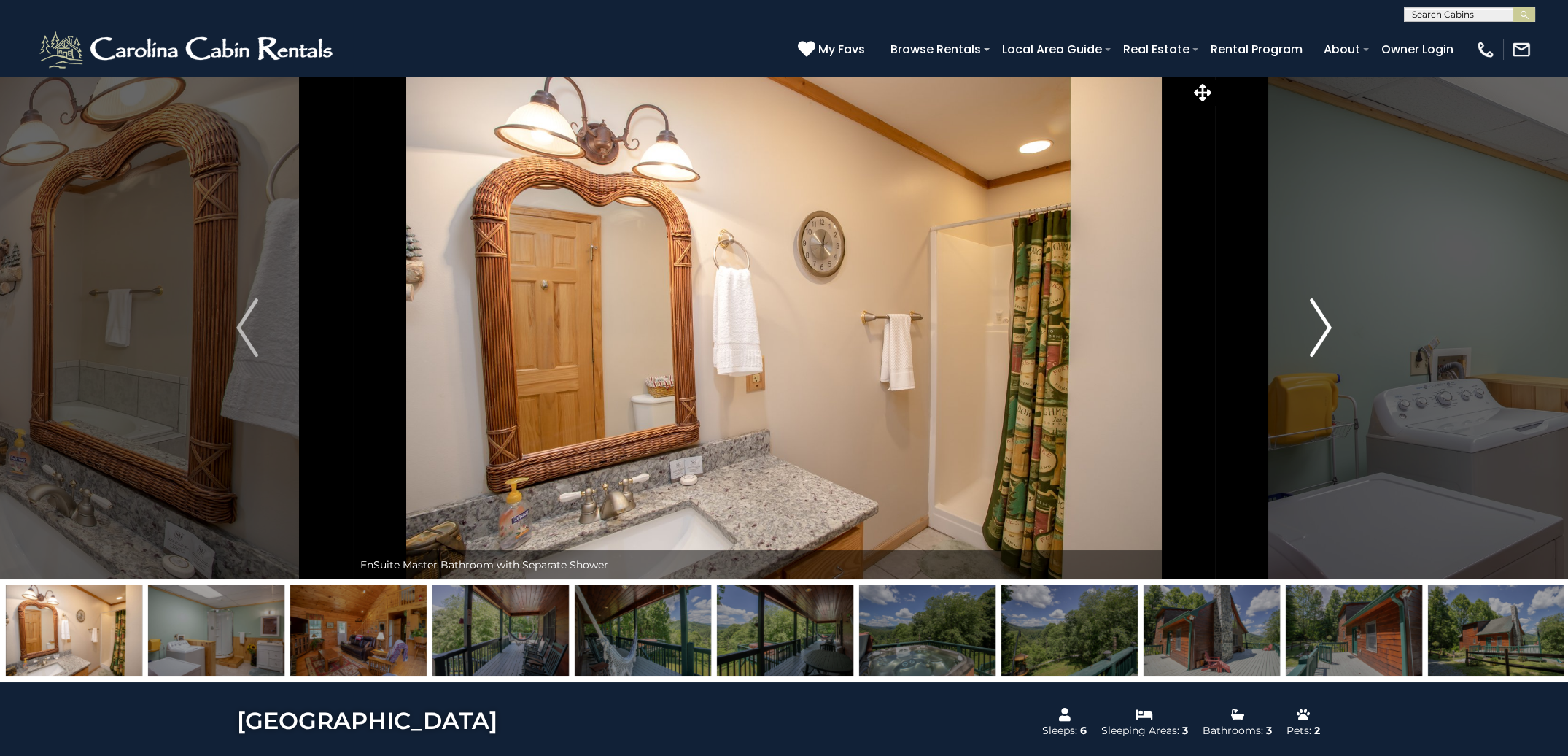
click at [1325, 328] on img "Next" at bounding box center [1321, 328] width 22 height 58
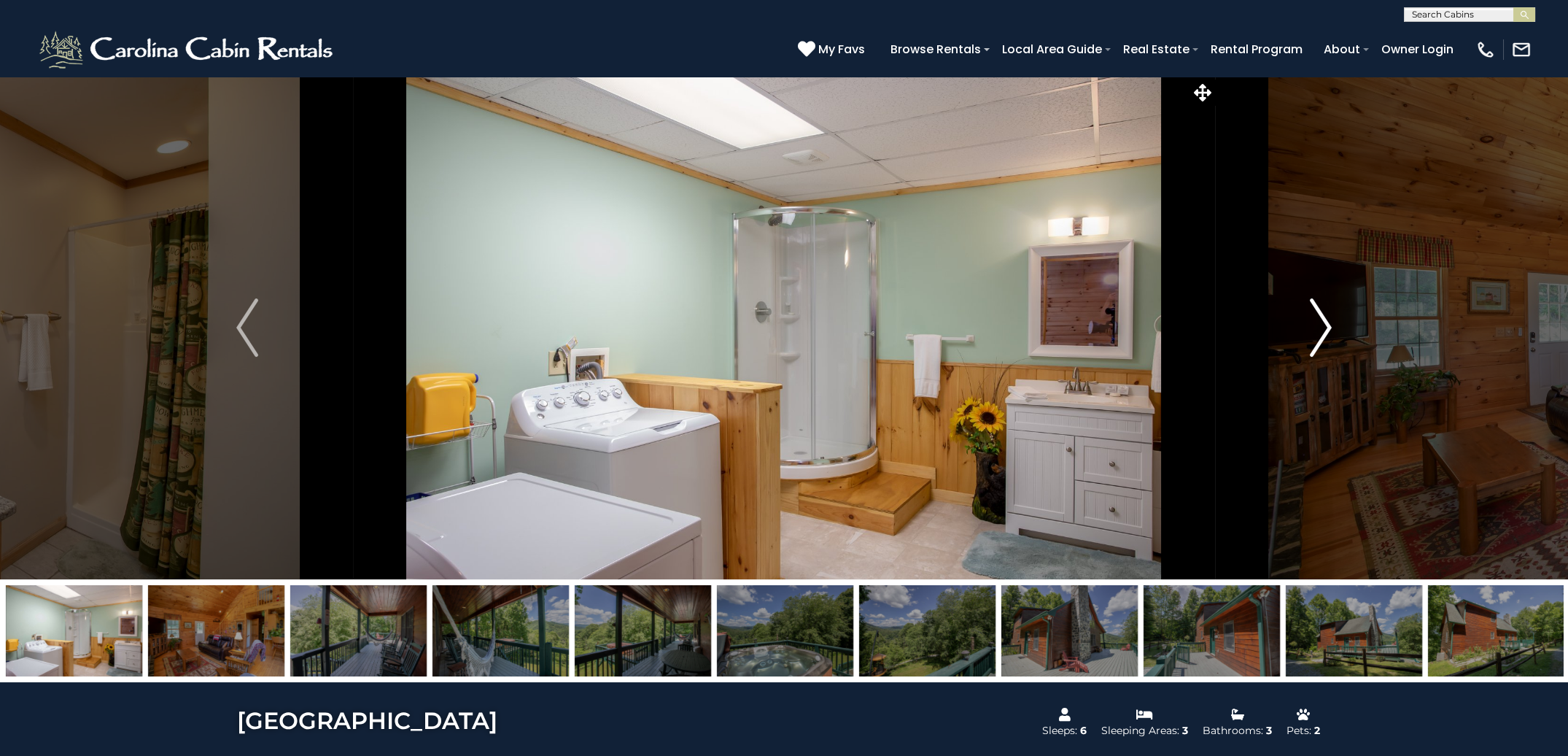
click at [1325, 328] on img "Next" at bounding box center [1321, 328] width 22 height 58
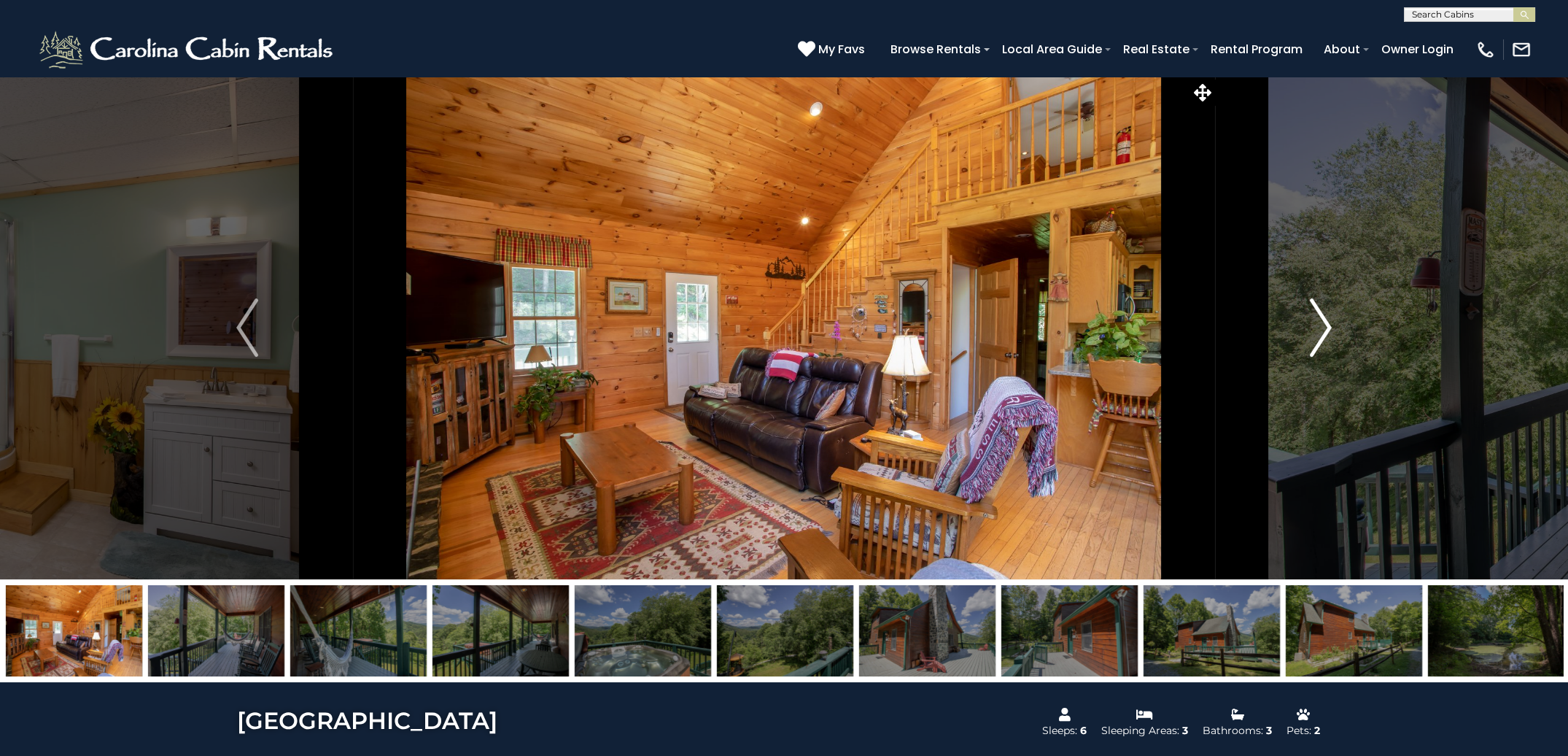
click at [1325, 328] on img "Next" at bounding box center [1321, 328] width 22 height 58
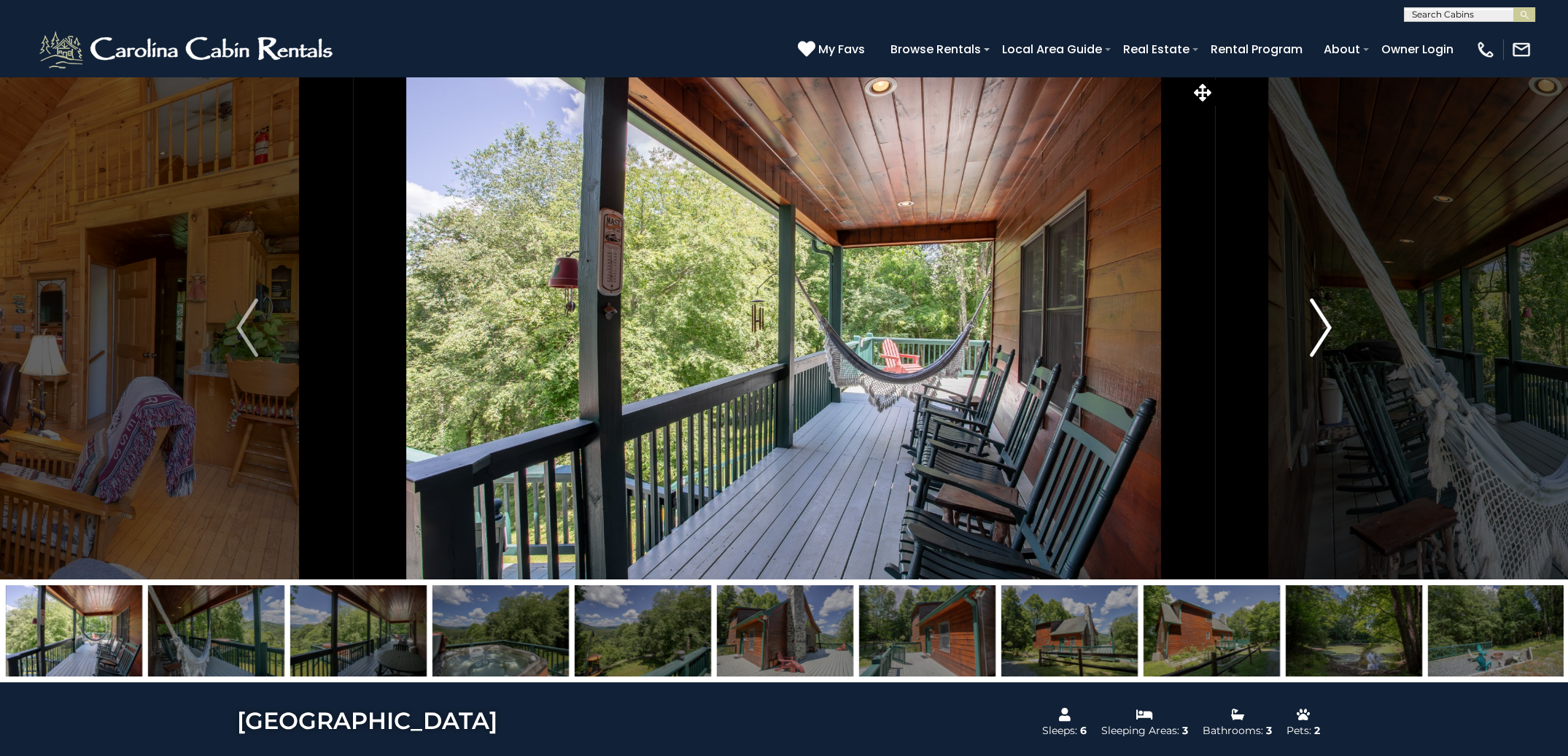
click at [1325, 328] on img "Next" at bounding box center [1321, 328] width 22 height 58
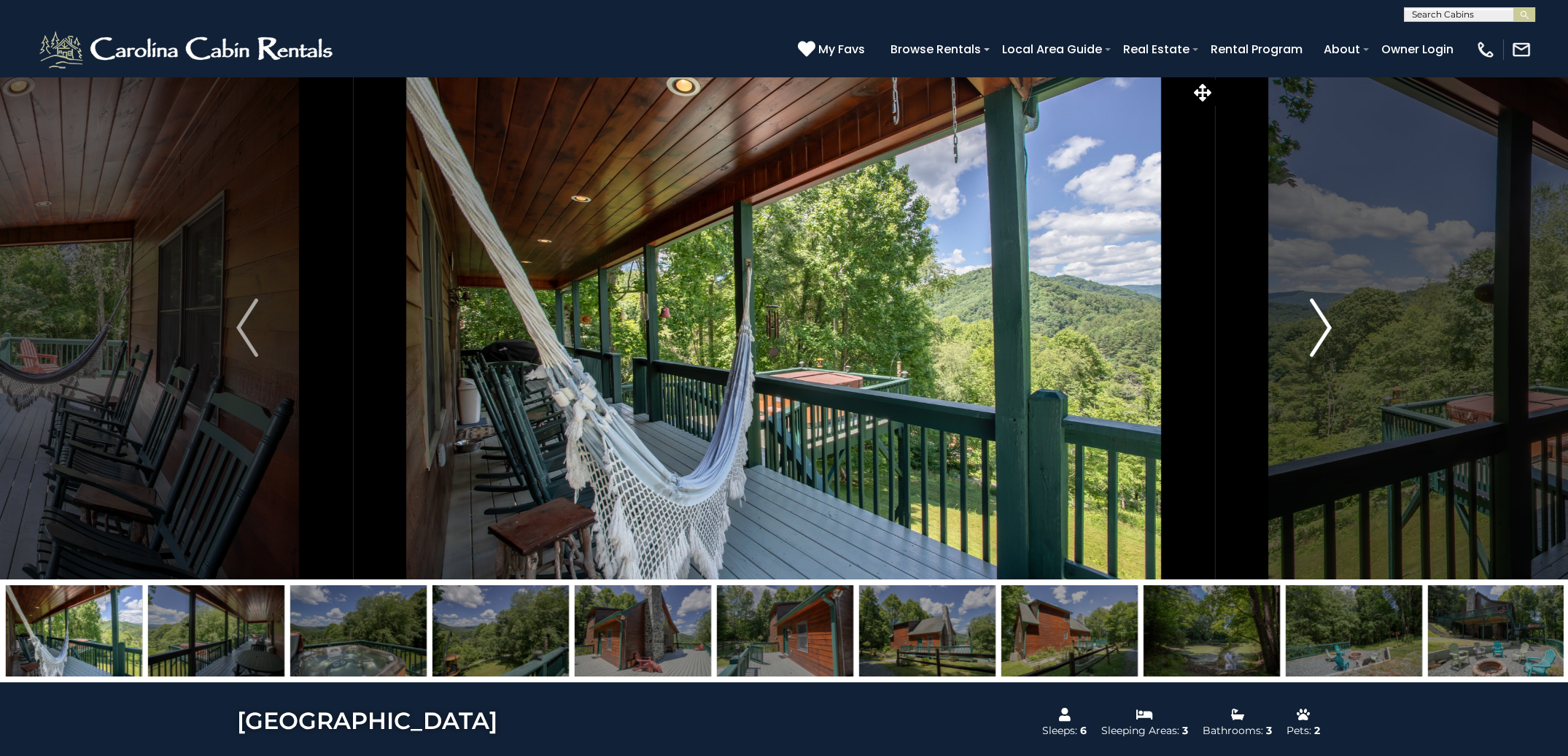
click at [1325, 328] on img "Next" at bounding box center [1321, 328] width 22 height 58
